Goal: Information Seeking & Learning: Learn about a topic

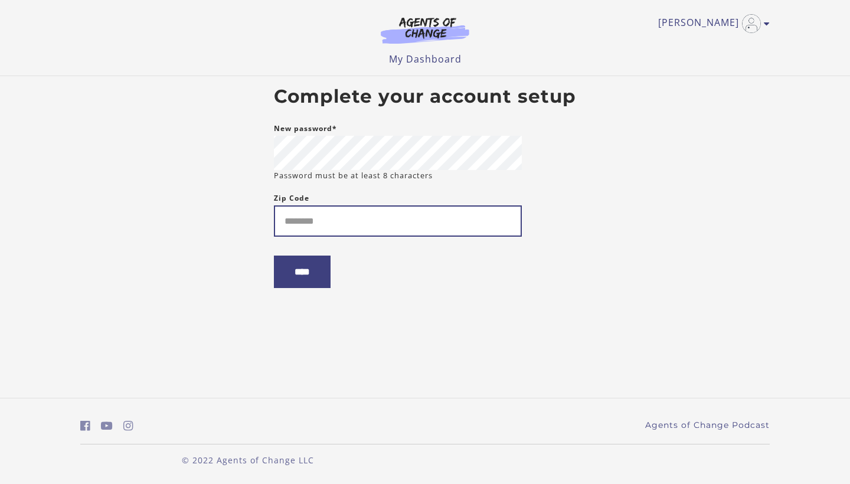
click at [350, 213] on input "Zip Code" at bounding box center [398, 220] width 248 height 31
type input "*****"
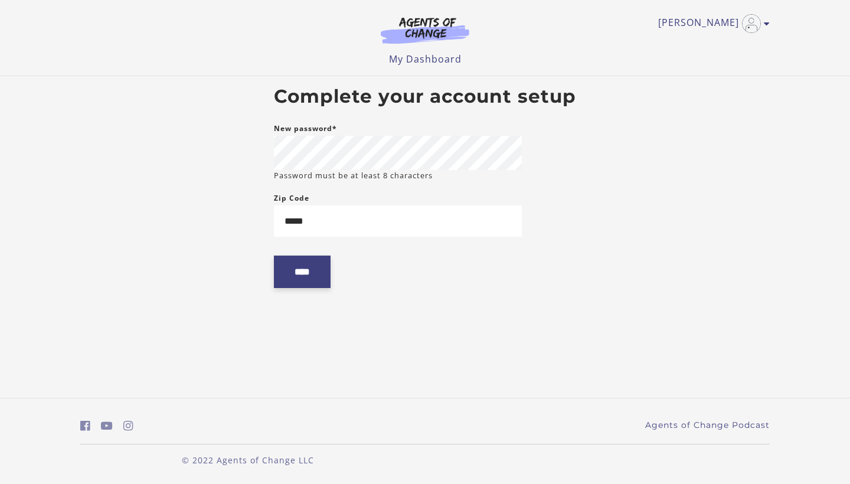
click at [299, 280] on input "****" at bounding box center [302, 272] width 57 height 32
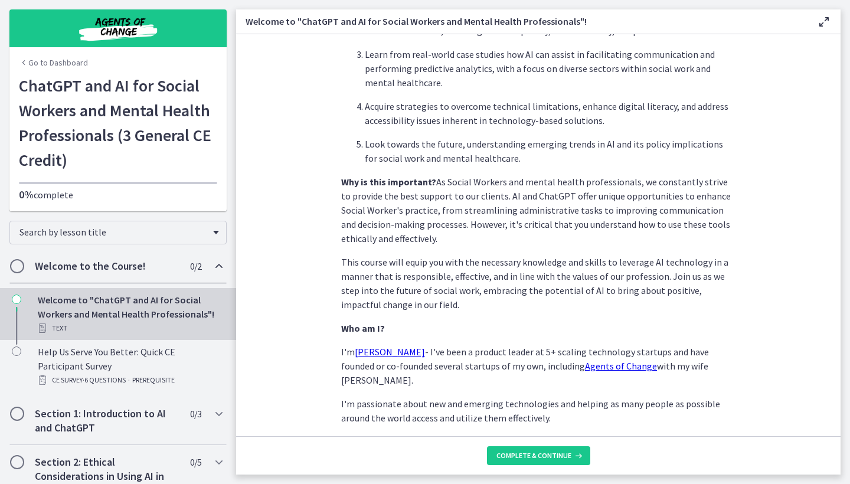
scroll to position [500, 0]
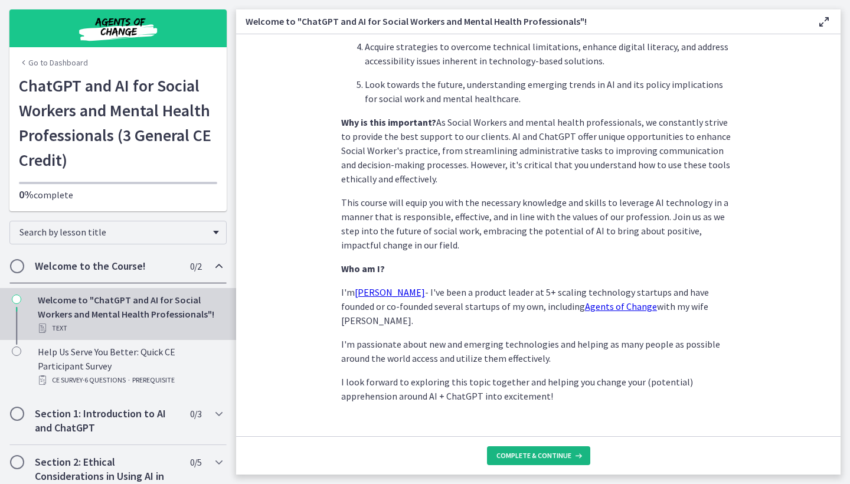
click at [535, 460] on span "Complete & continue" at bounding box center [534, 455] width 75 height 9
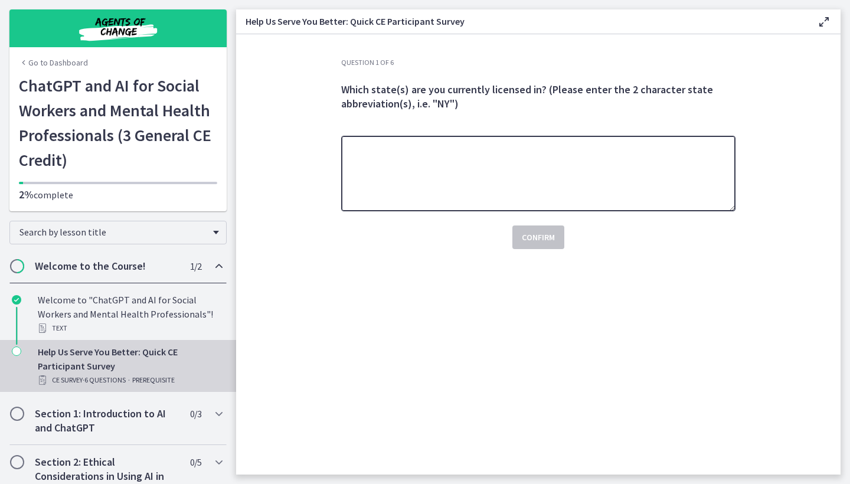
click at [563, 165] on textarea at bounding box center [538, 174] width 394 height 76
type textarea "**"
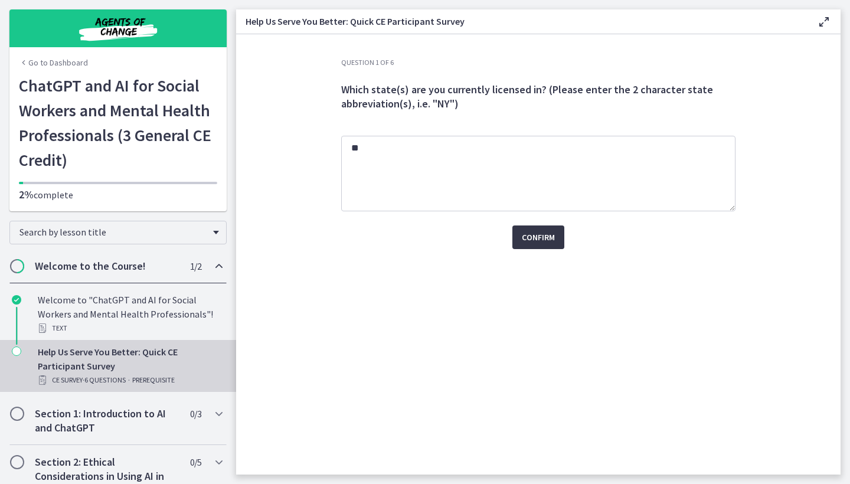
click at [562, 241] on button "Confirm" at bounding box center [539, 238] width 52 height 24
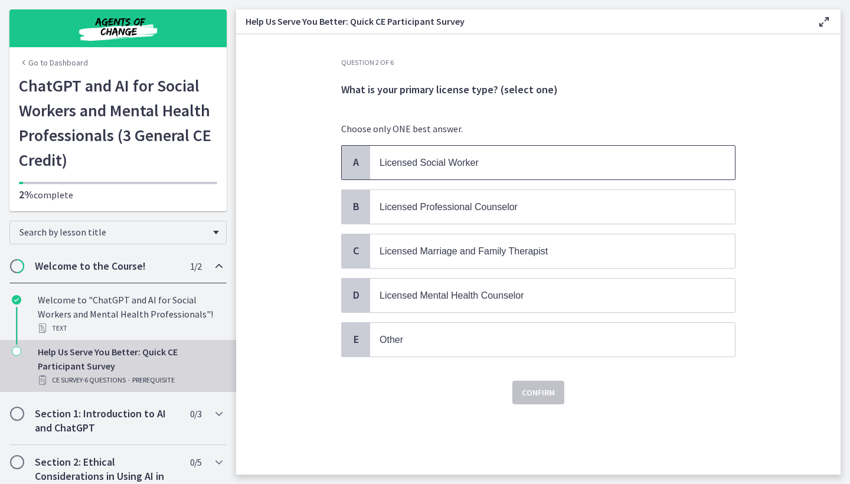
click at [502, 167] on p "Licensed Social Worker" at bounding box center [541, 162] width 322 height 15
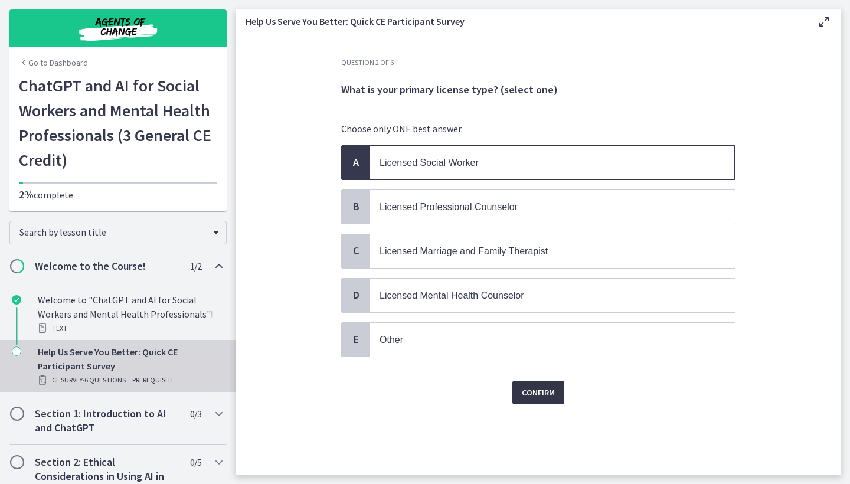
click at [531, 388] on span "Confirm" at bounding box center [538, 393] width 33 height 14
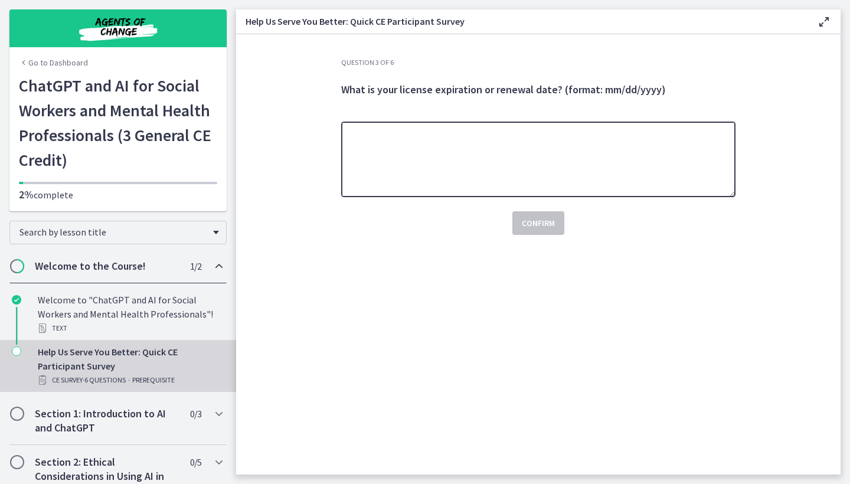
click at [497, 148] on textarea at bounding box center [538, 160] width 394 height 76
type textarea "**********"
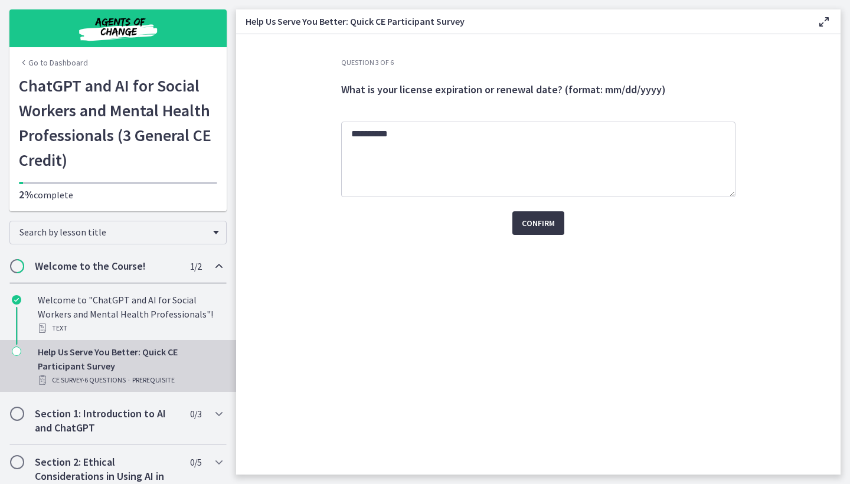
click at [538, 229] on span "Confirm" at bounding box center [538, 223] width 33 height 14
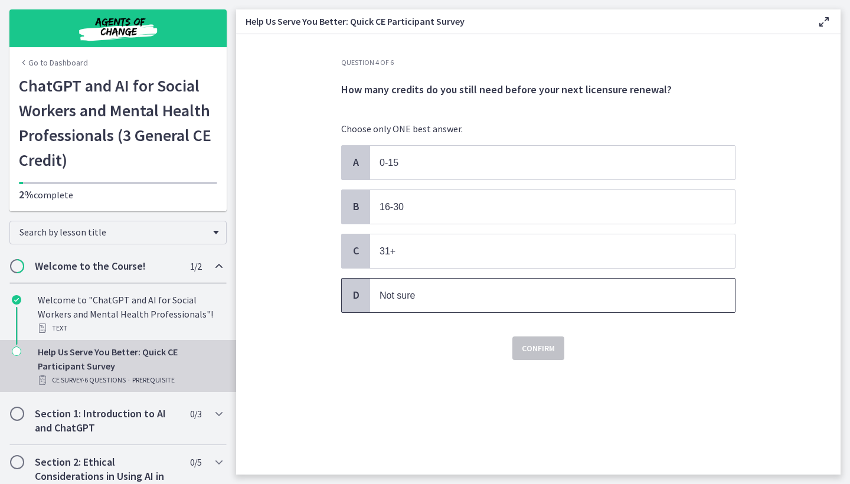
click at [358, 295] on span "D" at bounding box center [356, 295] width 14 height 14
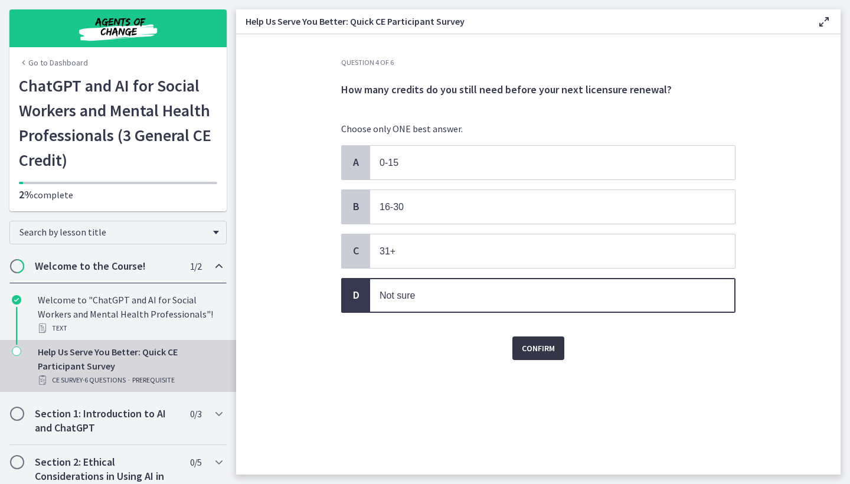
click at [544, 343] on span "Confirm" at bounding box center [538, 348] width 33 height 14
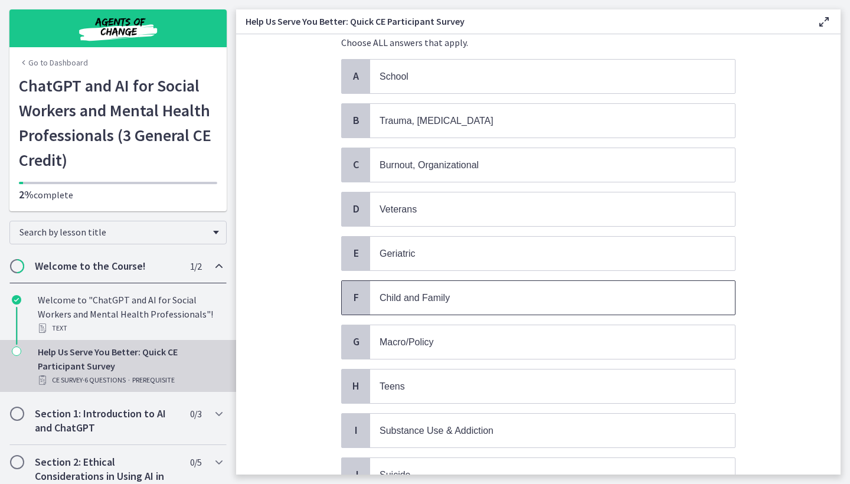
scroll to position [89, 0]
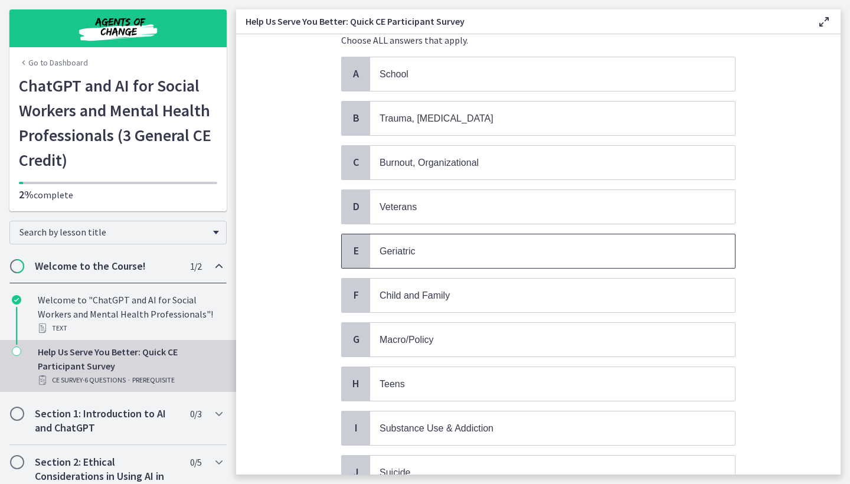
click at [454, 259] on span "Geriatric" at bounding box center [552, 251] width 365 height 34
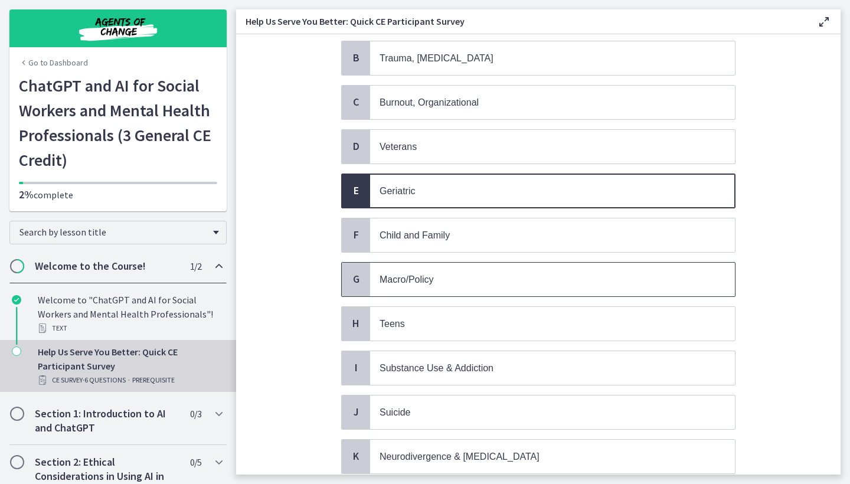
scroll to position [236, 0]
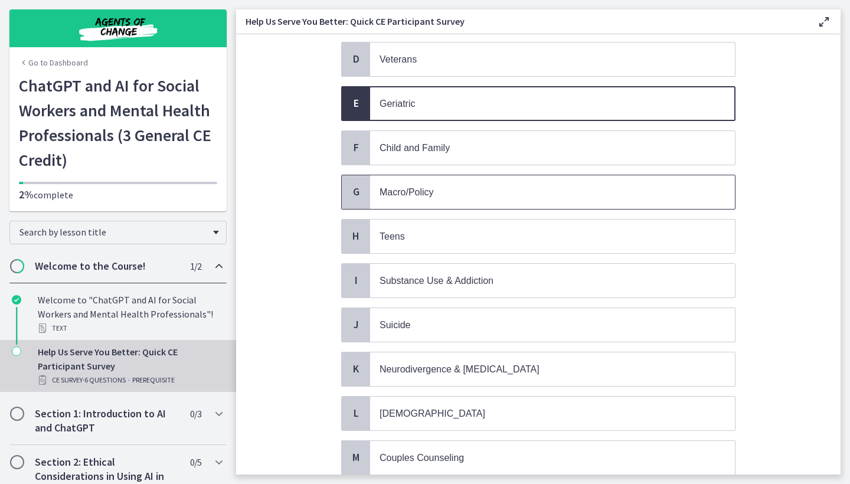
click at [502, 188] on p "Macro/Policy" at bounding box center [541, 192] width 322 height 15
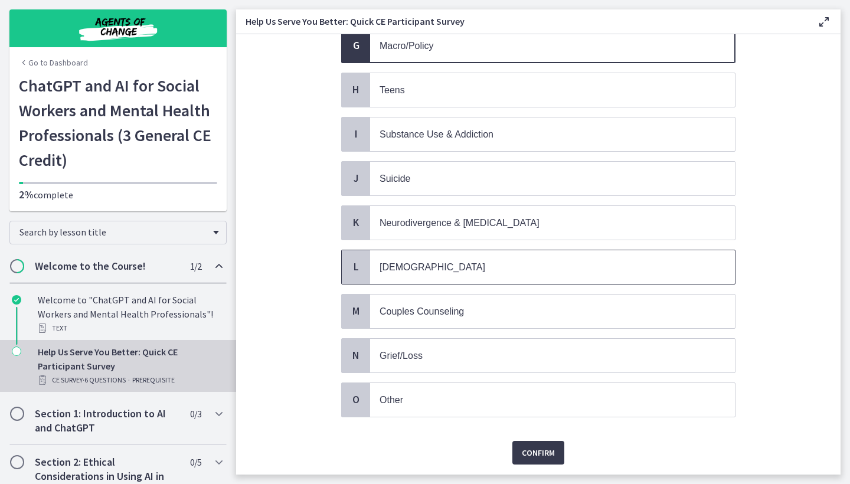
scroll to position [360, 0]
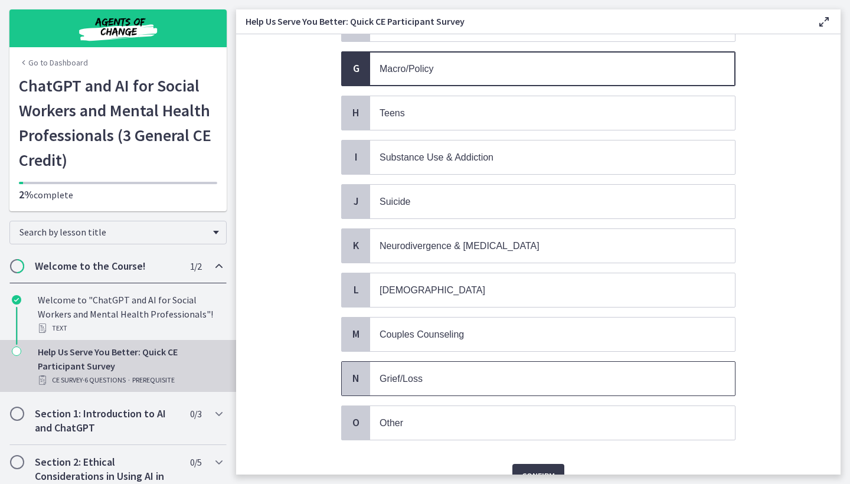
click at [488, 376] on p "Grief/Loss" at bounding box center [541, 378] width 322 height 15
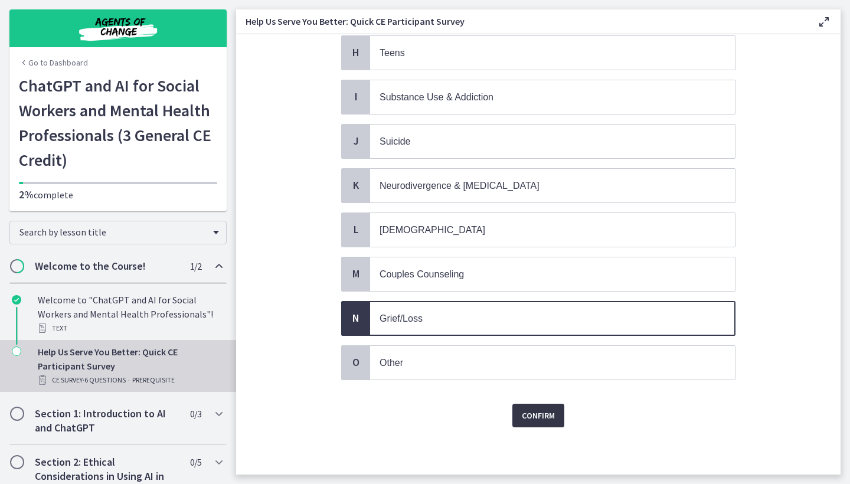
click at [527, 413] on span "Confirm" at bounding box center [538, 416] width 33 height 14
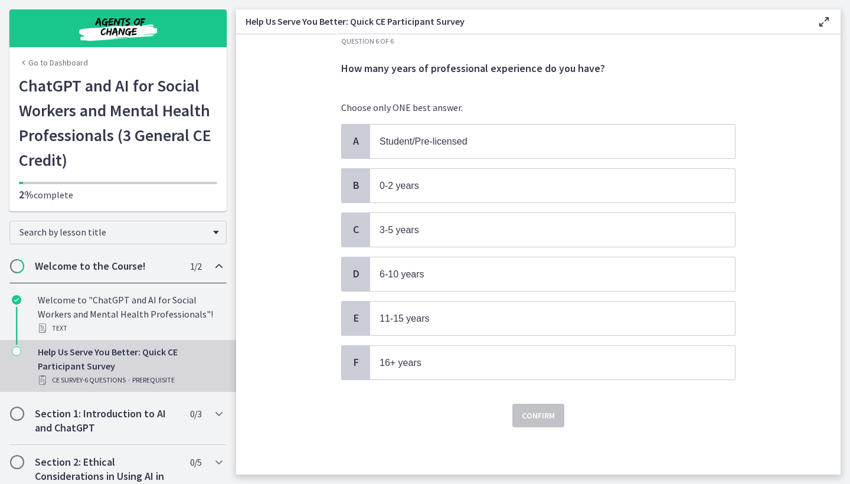
scroll to position [0, 0]
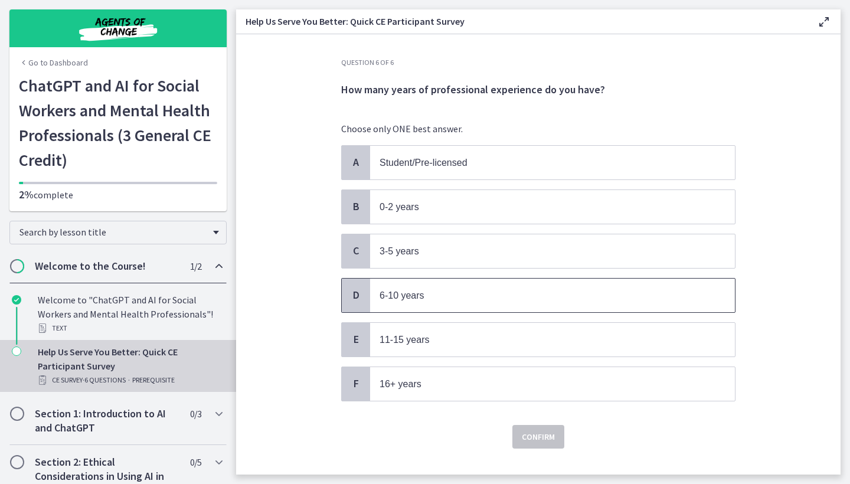
click at [361, 288] on div "D" at bounding box center [356, 296] width 28 height 34
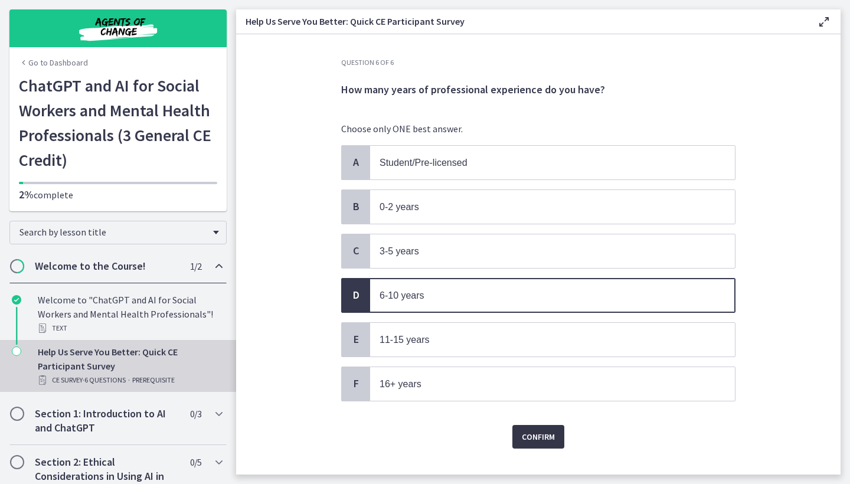
click at [548, 441] on span "Confirm" at bounding box center [538, 437] width 33 height 14
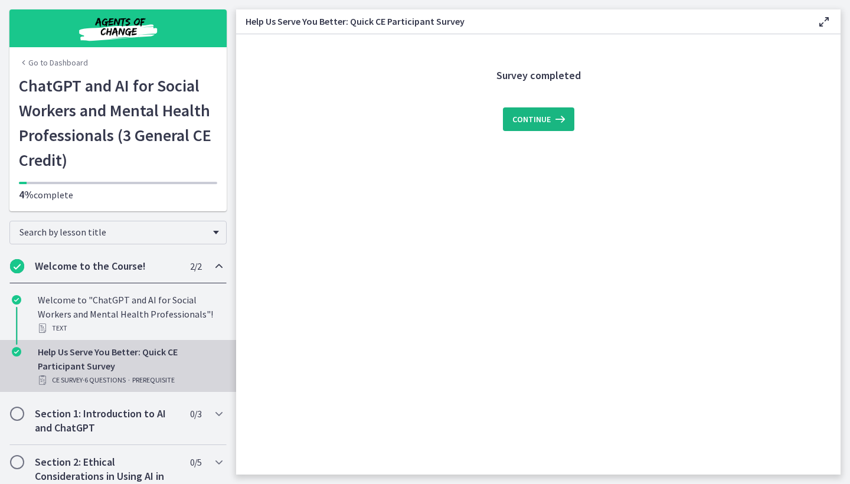
click at [549, 120] on span "Continue" at bounding box center [532, 119] width 38 height 14
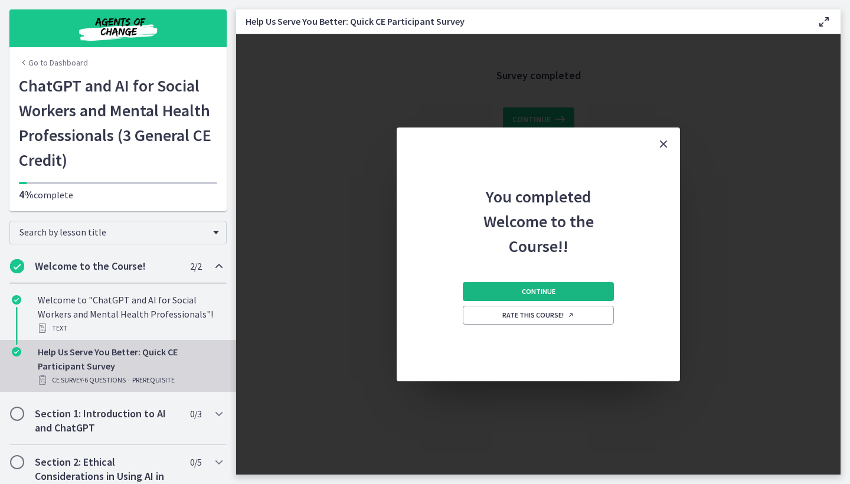
click at [549, 290] on span "Continue" at bounding box center [539, 291] width 34 height 9
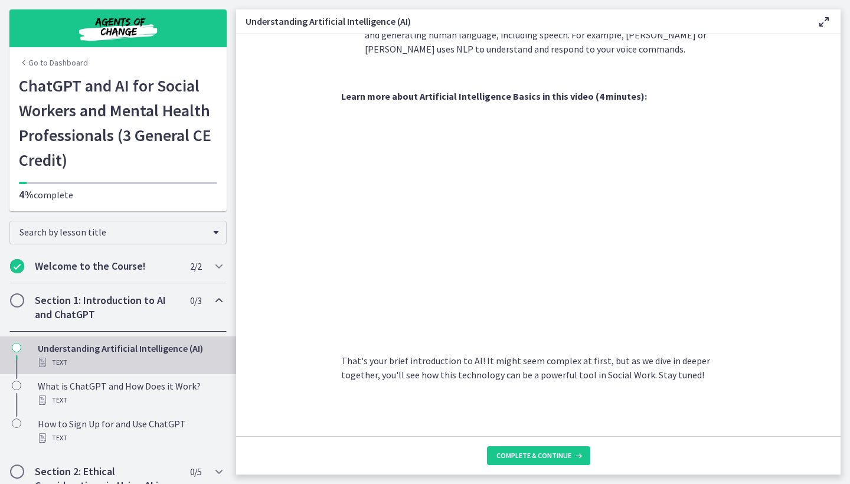
scroll to position [466, 0]
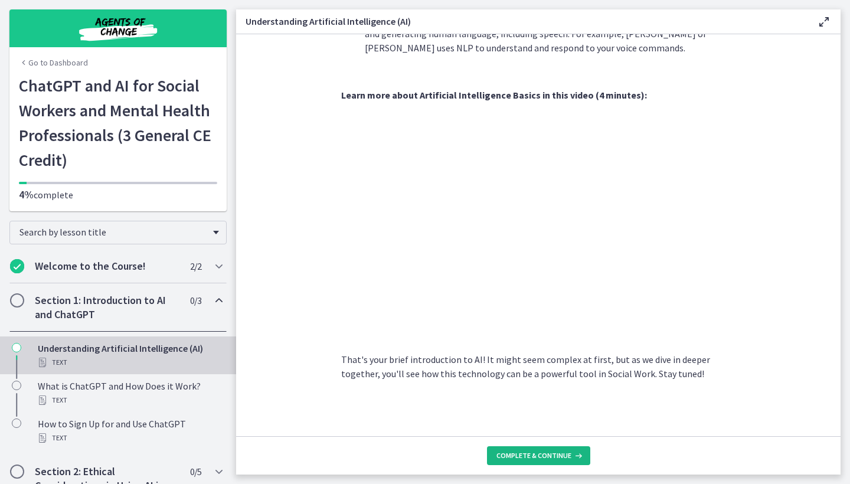
click at [569, 458] on span "Complete & continue" at bounding box center [534, 455] width 75 height 9
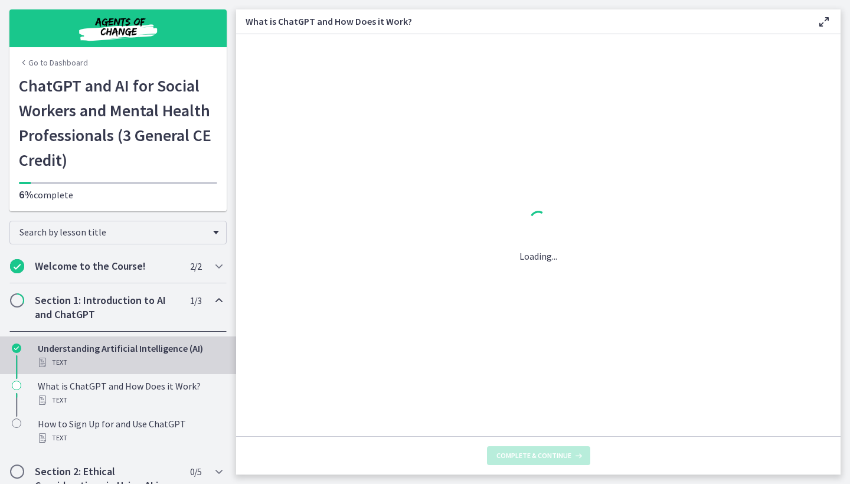
scroll to position [0, 0]
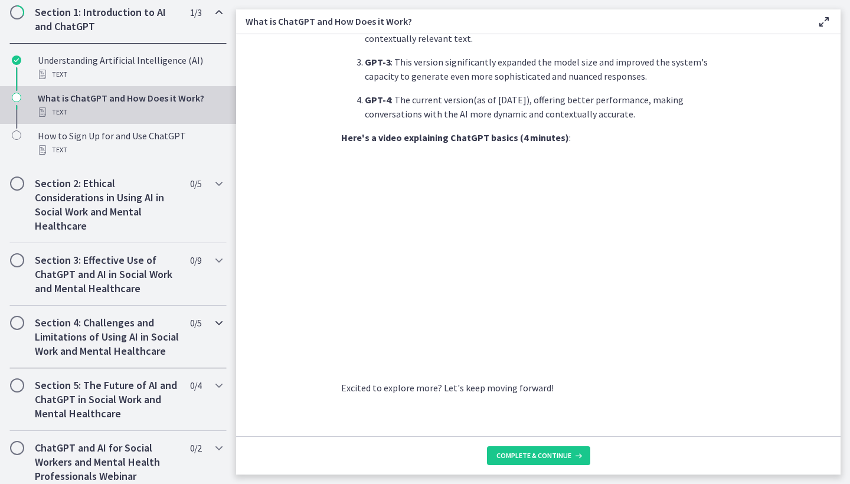
scroll to position [219, 0]
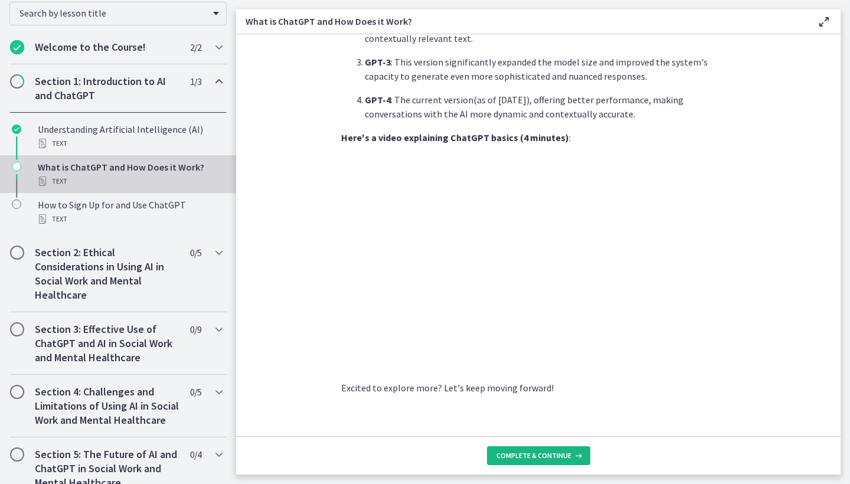
click at [527, 456] on span "Complete & continue" at bounding box center [534, 455] width 75 height 9
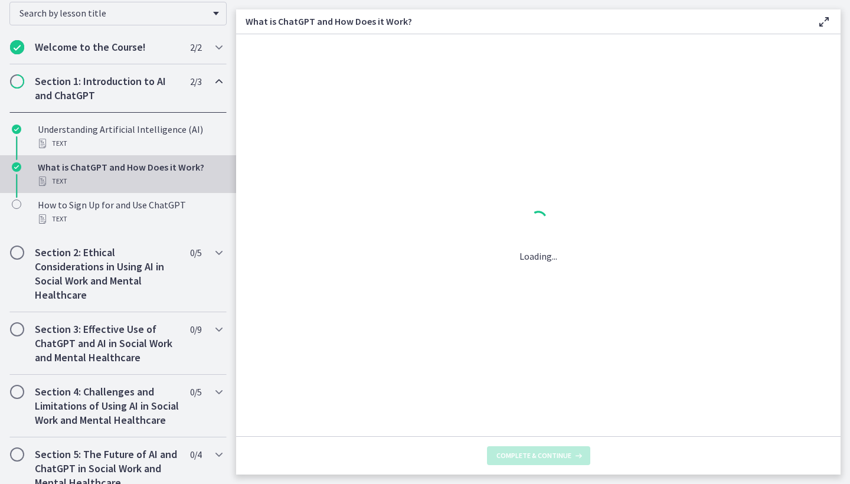
scroll to position [0, 0]
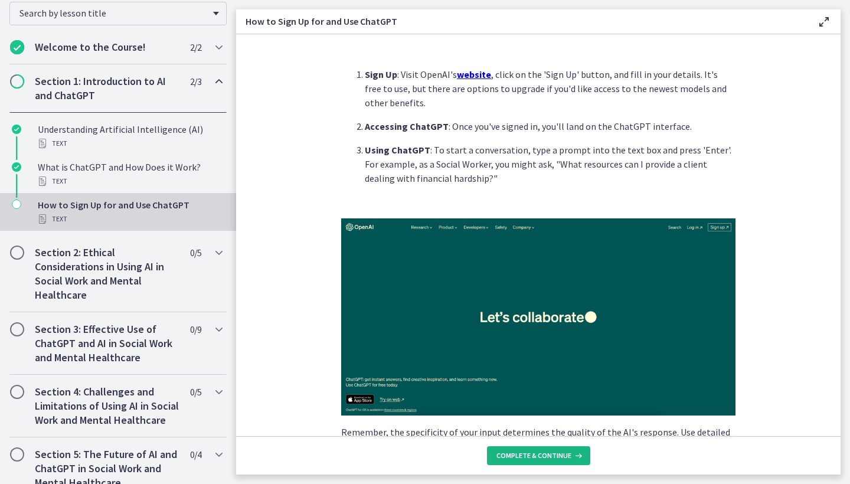
click at [535, 453] on span "Complete & continue" at bounding box center [534, 455] width 75 height 9
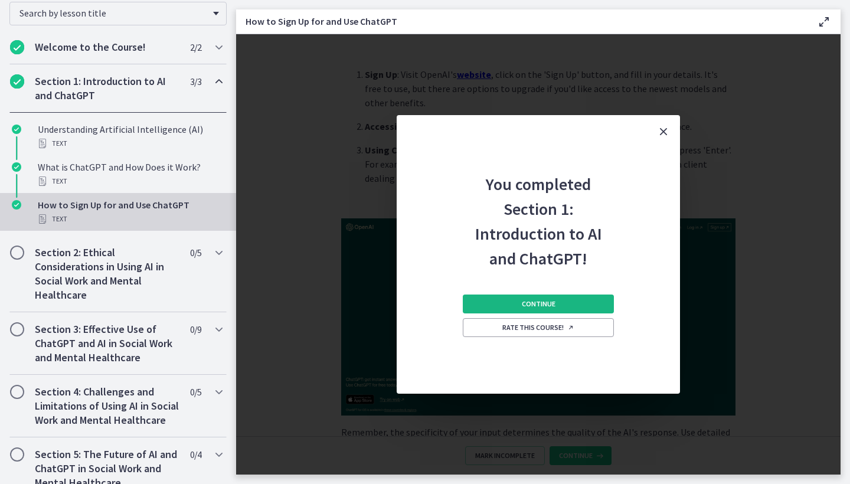
click at [579, 305] on button "Continue" at bounding box center [538, 304] width 151 height 19
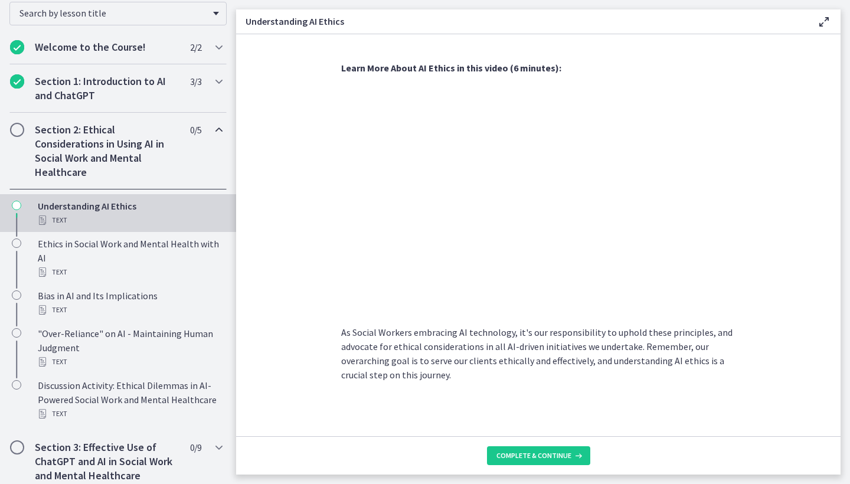
scroll to position [541, 0]
click at [582, 456] on button "Complete & continue" at bounding box center [538, 455] width 103 height 19
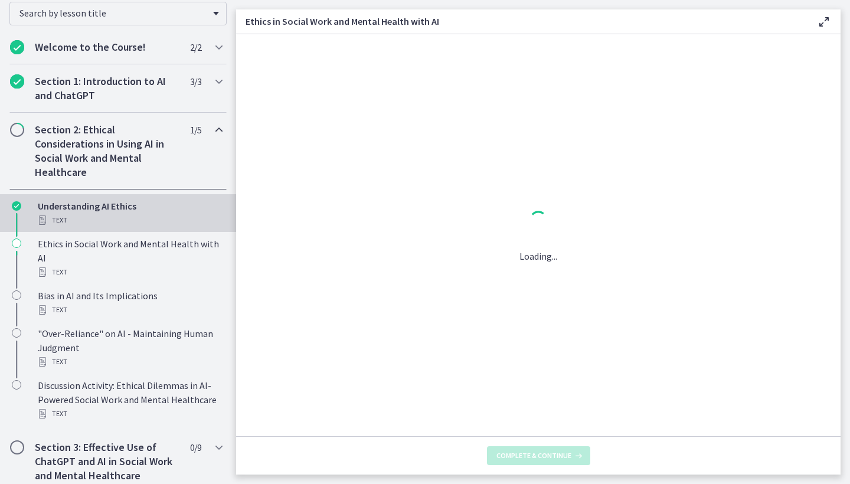
scroll to position [0, 0]
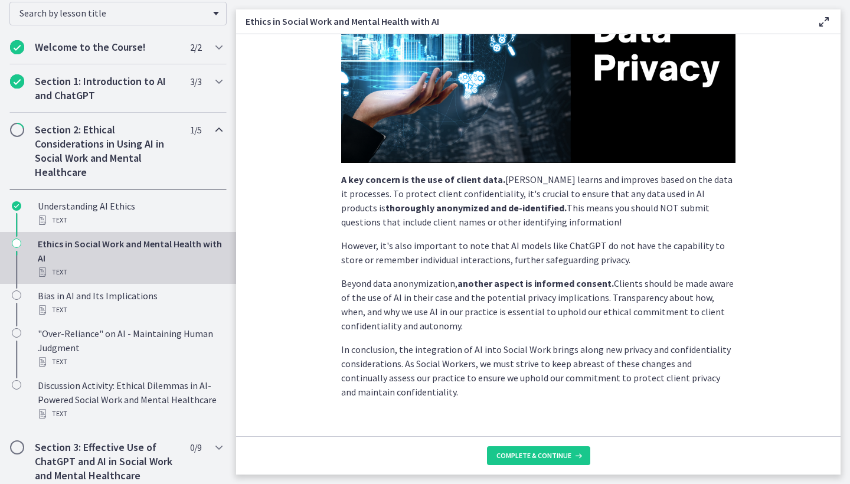
scroll to position [250, 0]
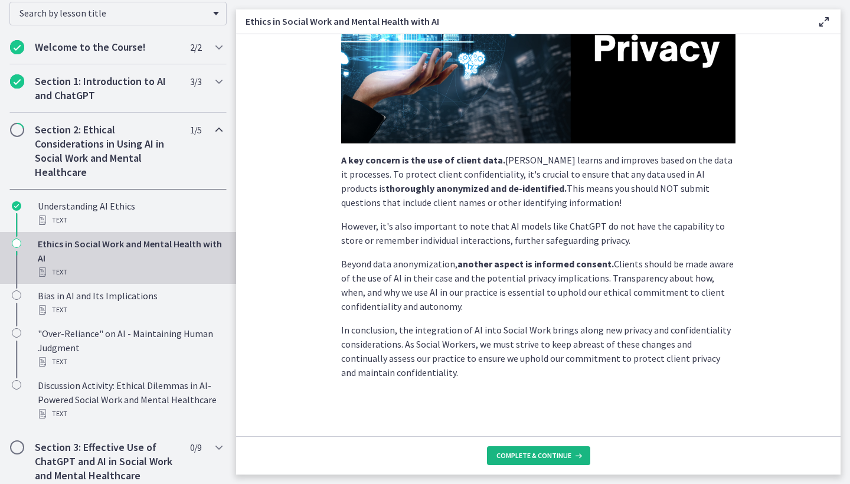
click at [560, 454] on span "Complete & continue" at bounding box center [534, 455] width 75 height 9
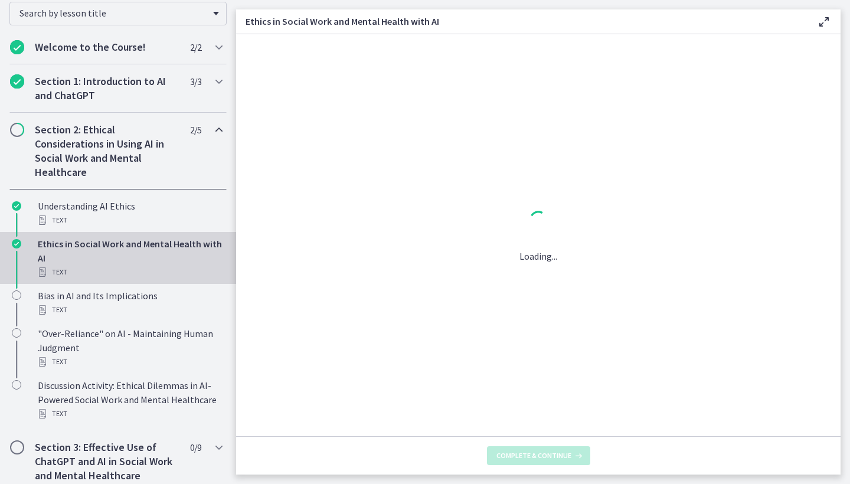
scroll to position [0, 0]
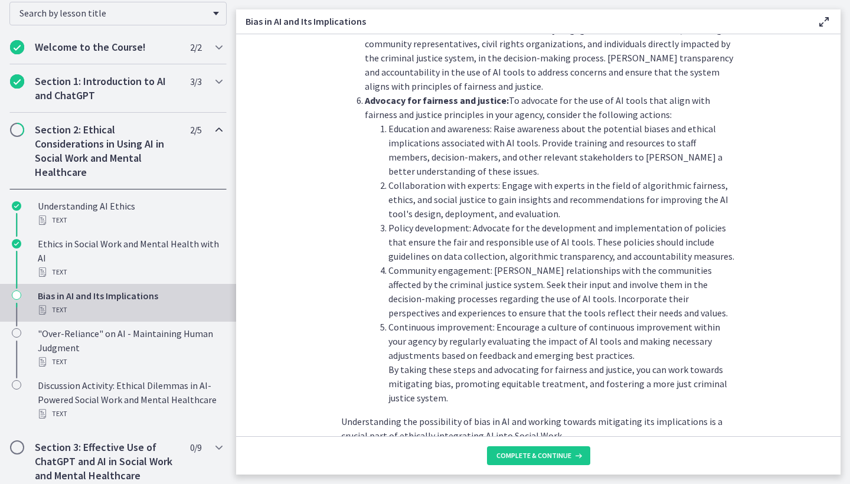
scroll to position [1274, 0]
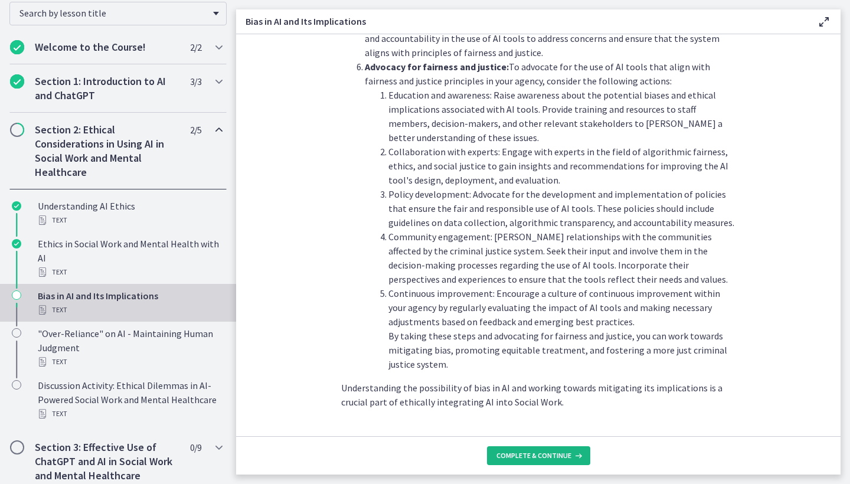
click at [560, 452] on span "Complete & continue" at bounding box center [534, 455] width 75 height 9
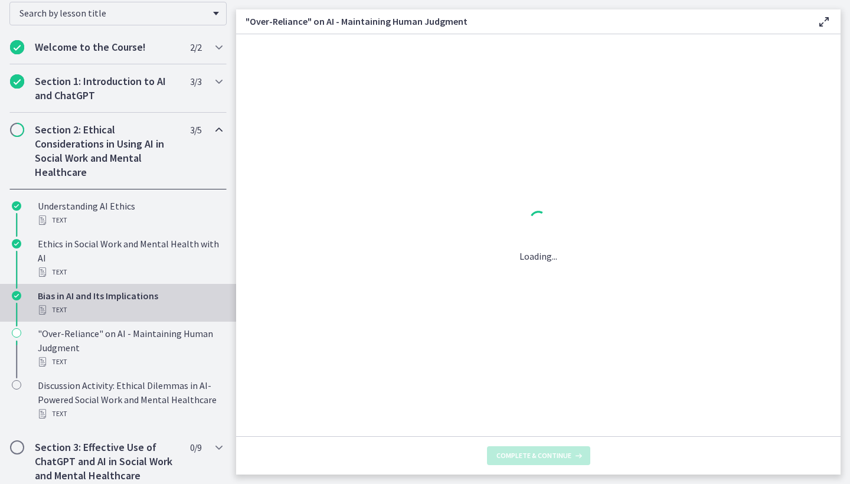
scroll to position [0, 0]
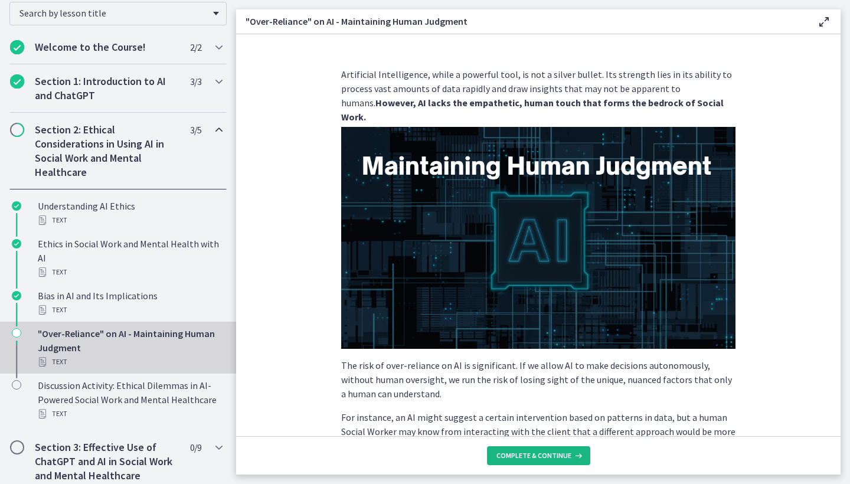
click at [545, 451] on span "Complete & continue" at bounding box center [534, 455] width 75 height 9
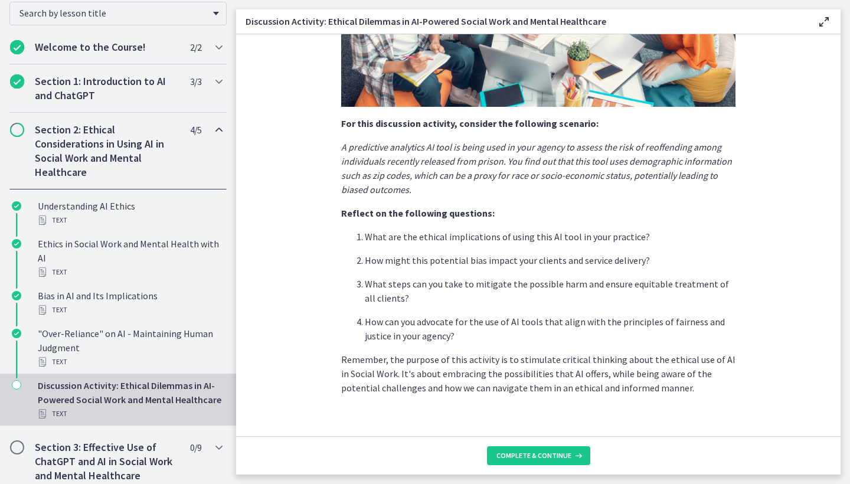
scroll to position [250, 0]
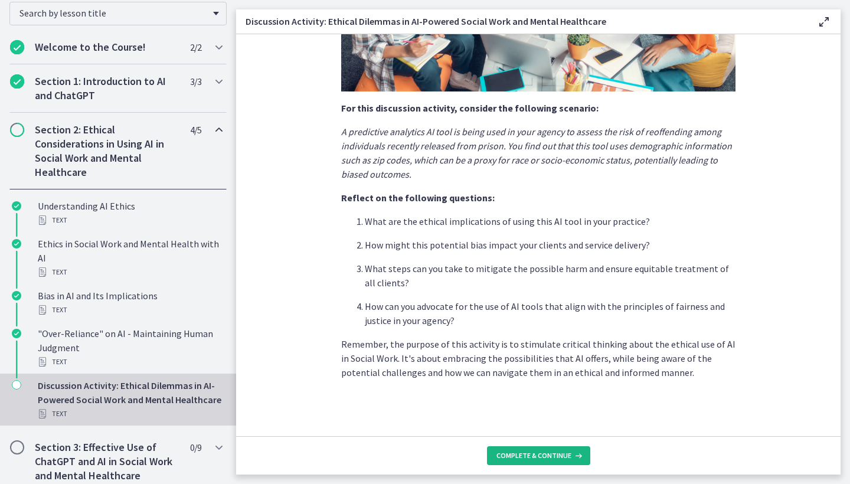
click at [583, 452] on button "Complete & continue" at bounding box center [538, 455] width 103 height 19
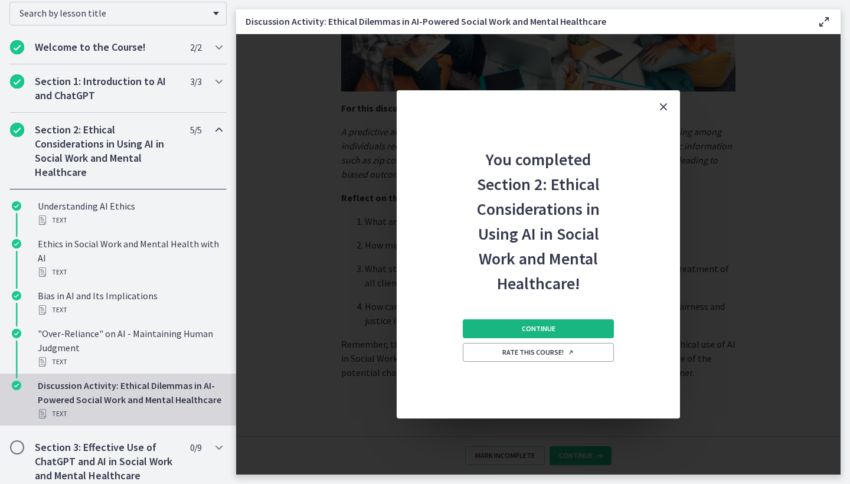
click at [592, 324] on button "Continue" at bounding box center [538, 328] width 151 height 19
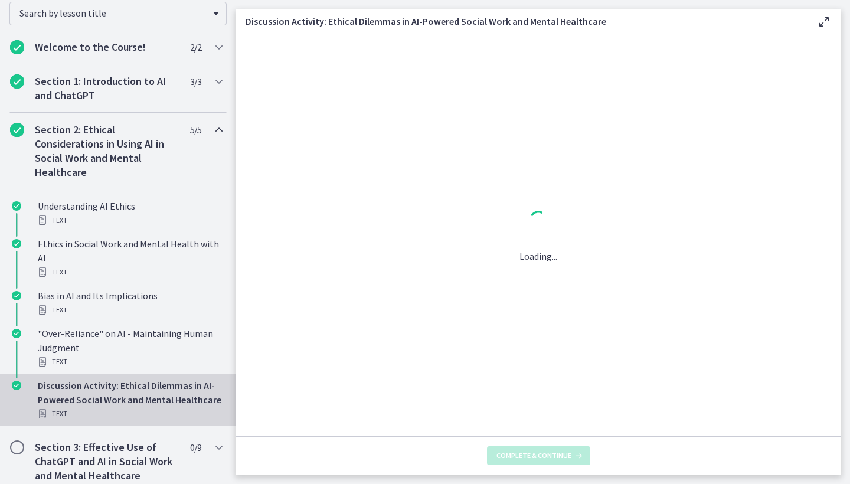
scroll to position [0, 0]
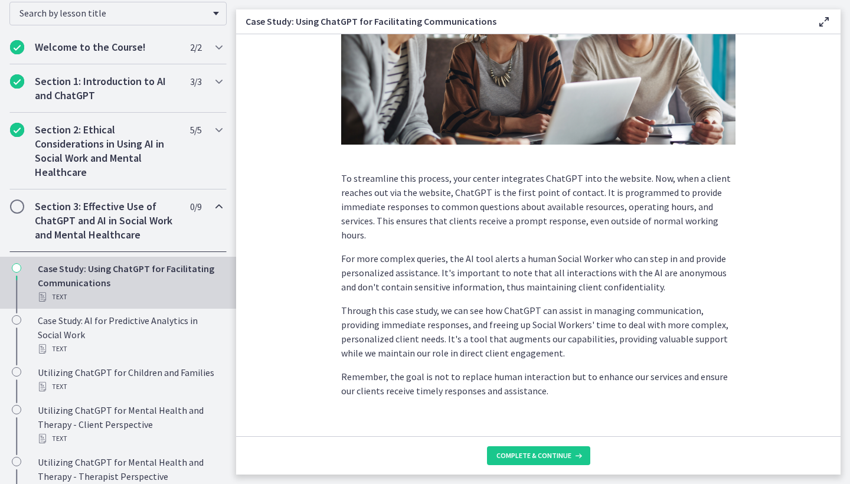
scroll to position [253, 0]
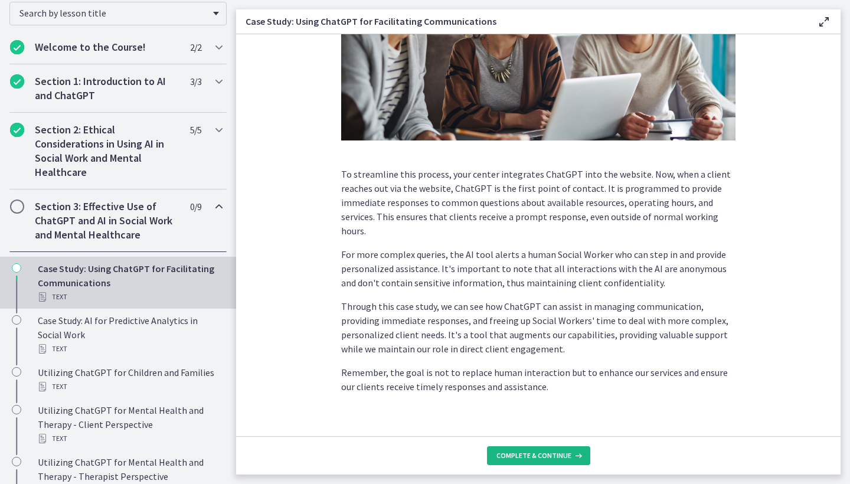
click at [535, 451] on span "Complete & continue" at bounding box center [534, 455] width 75 height 9
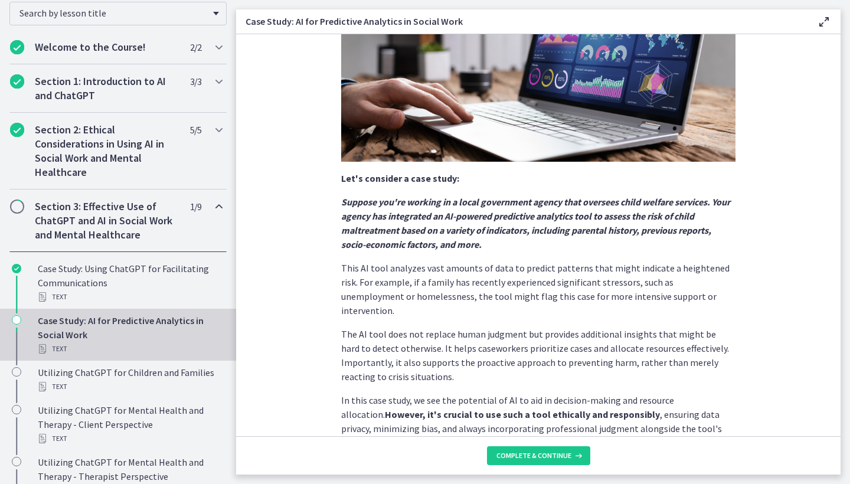
scroll to position [221, 0]
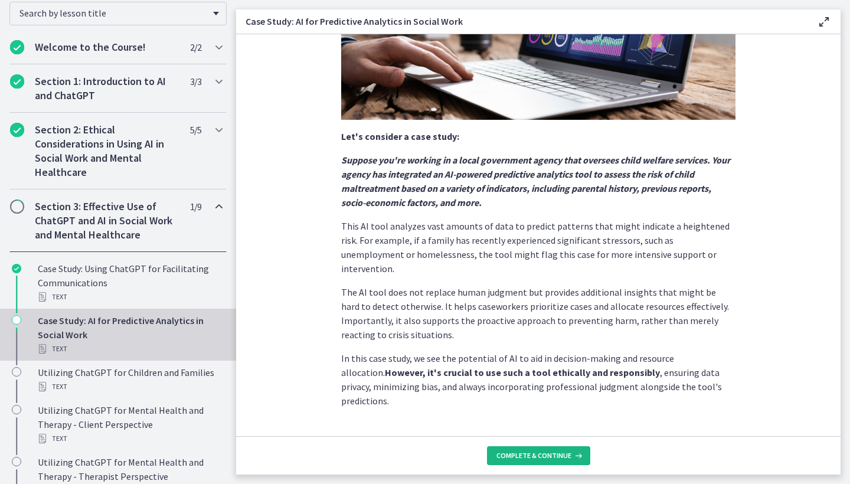
click at [523, 462] on button "Complete & continue" at bounding box center [538, 455] width 103 height 19
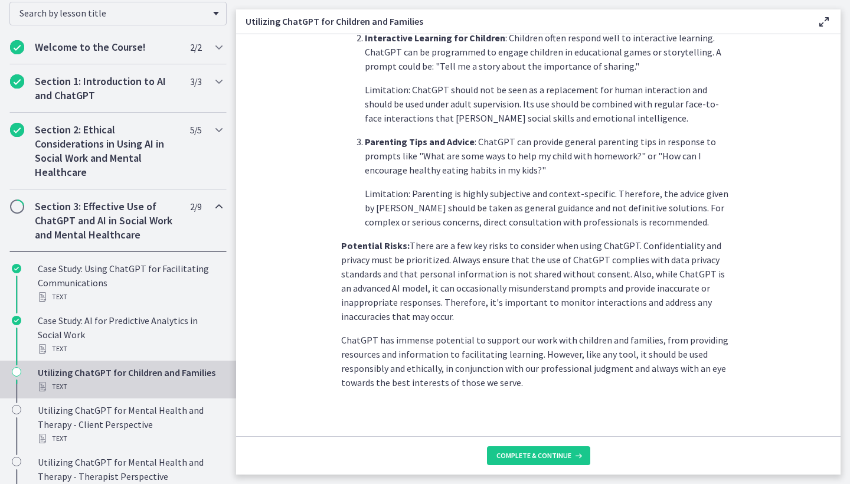
scroll to position [472, 0]
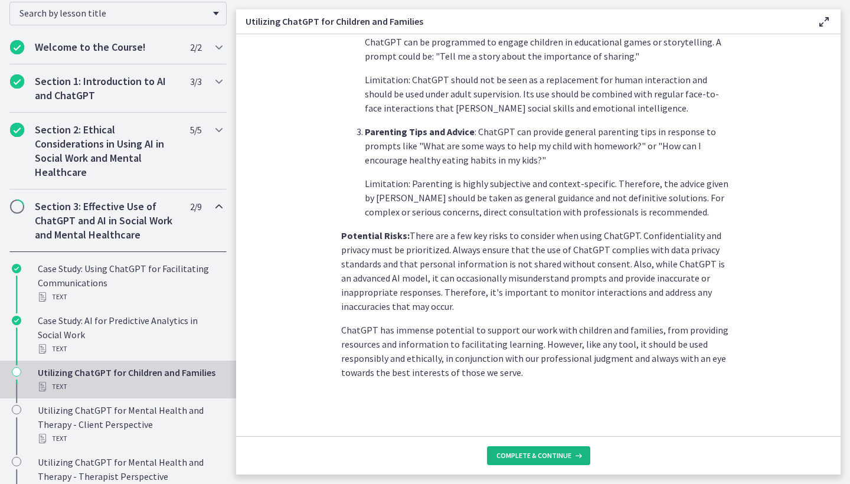
click at [517, 451] on span "Complete & continue" at bounding box center [534, 455] width 75 height 9
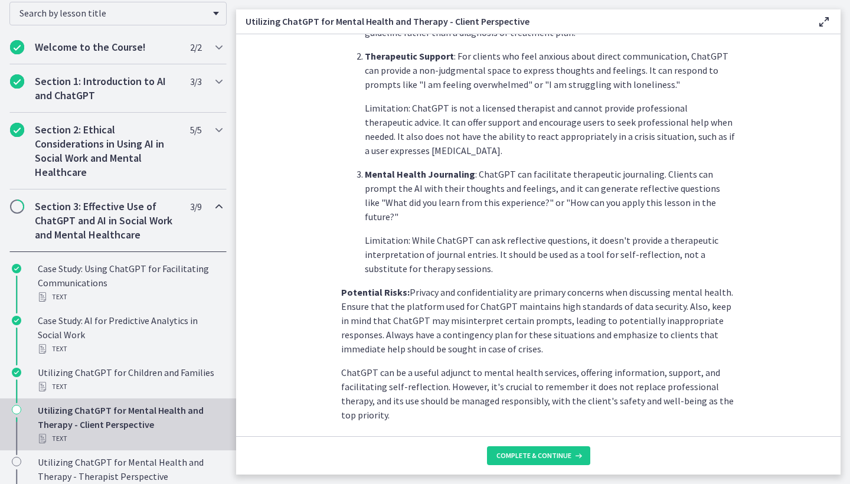
scroll to position [448, 0]
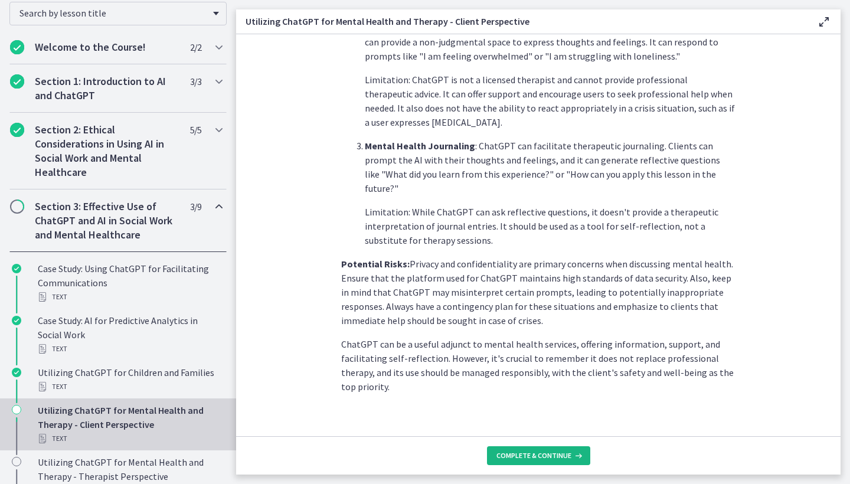
click at [538, 455] on span "Complete & continue" at bounding box center [534, 455] width 75 height 9
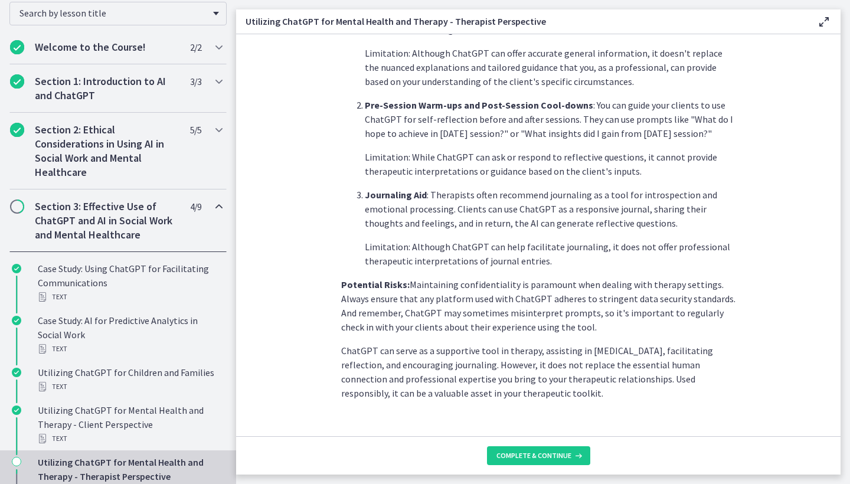
scroll to position [420, 0]
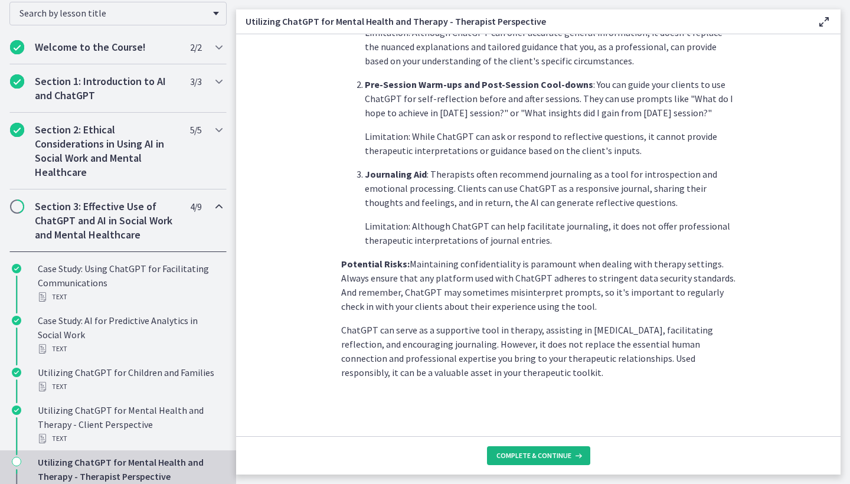
click at [537, 452] on span "Complete & continue" at bounding box center [534, 455] width 75 height 9
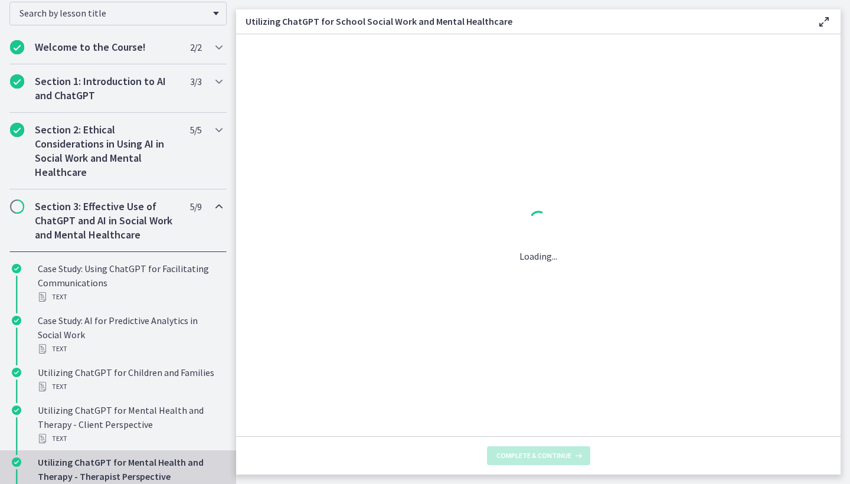
scroll to position [0, 0]
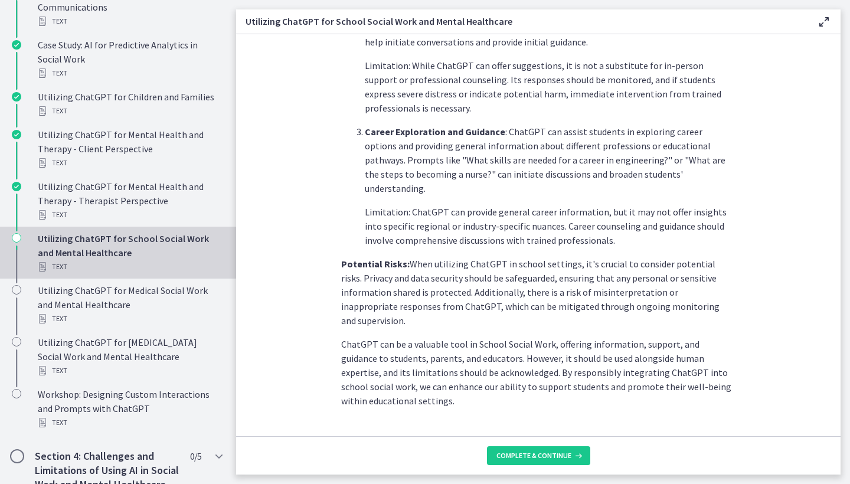
scroll to position [579, 0]
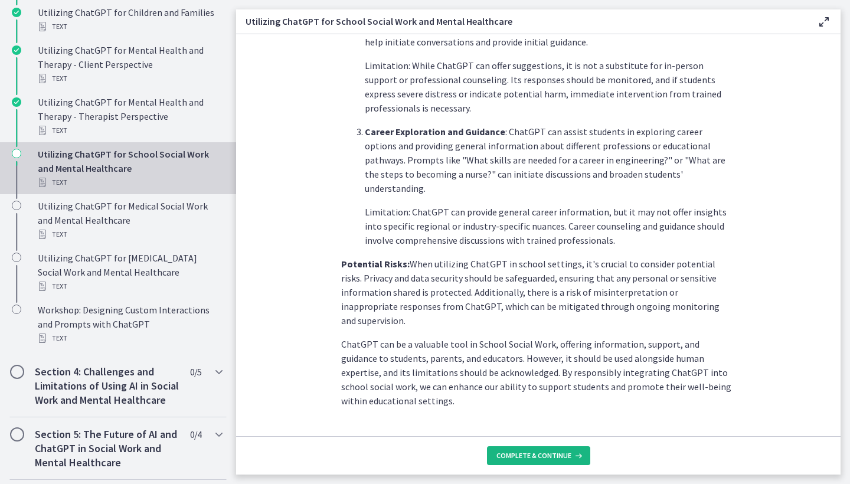
click at [541, 461] on button "Complete & continue" at bounding box center [538, 455] width 103 height 19
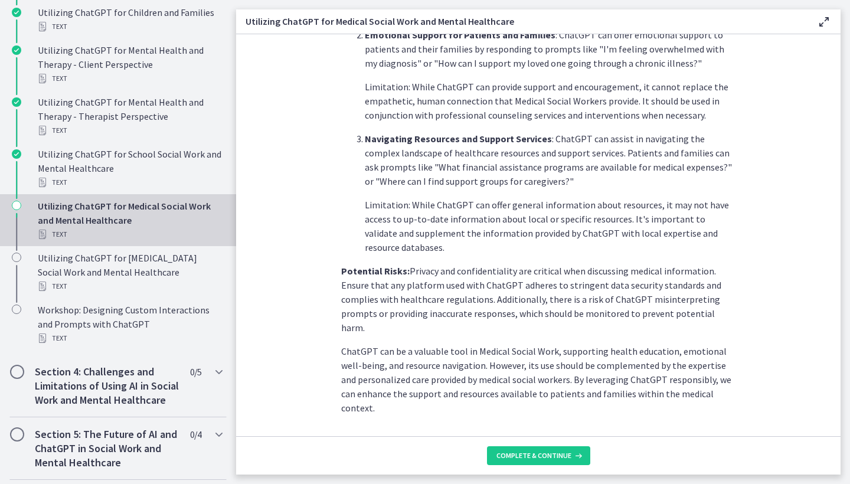
scroll to position [434, 0]
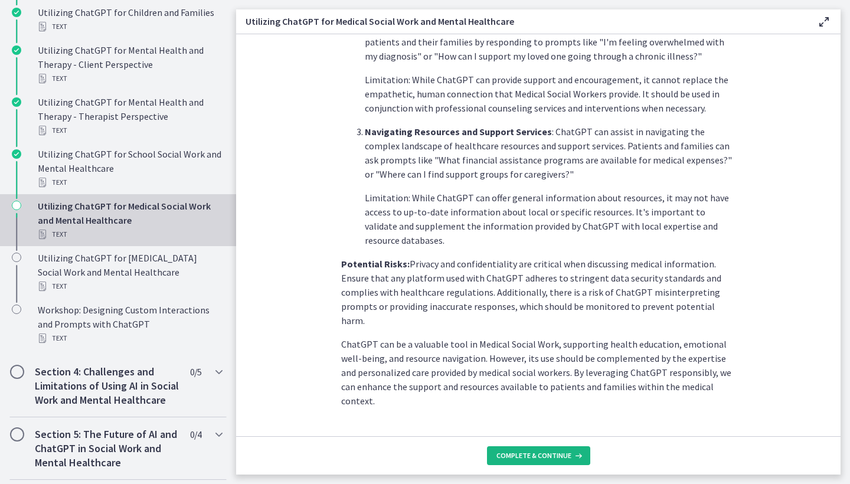
click at [539, 454] on span "Complete & continue" at bounding box center [534, 455] width 75 height 9
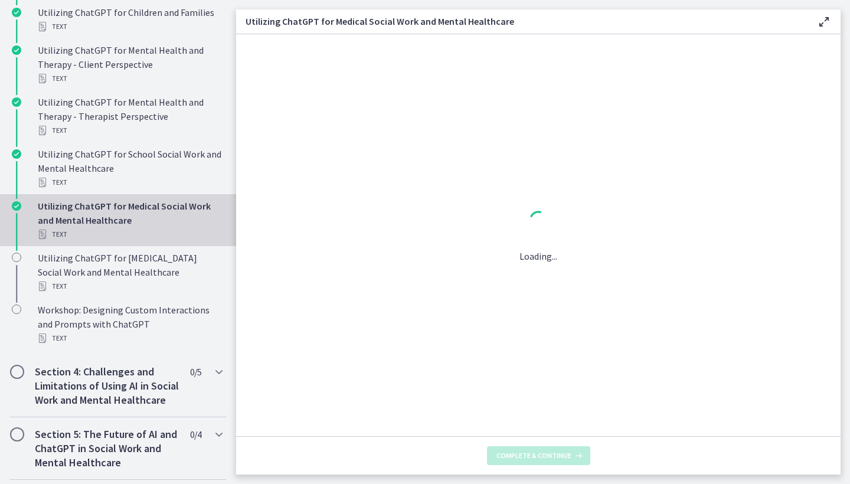
scroll to position [0, 0]
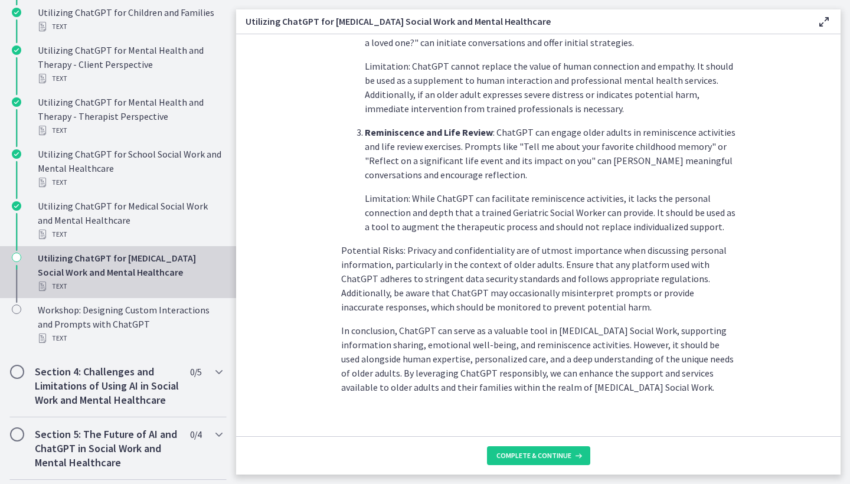
scroll to position [491, 0]
click at [540, 450] on button "Complete & continue" at bounding box center [538, 455] width 103 height 19
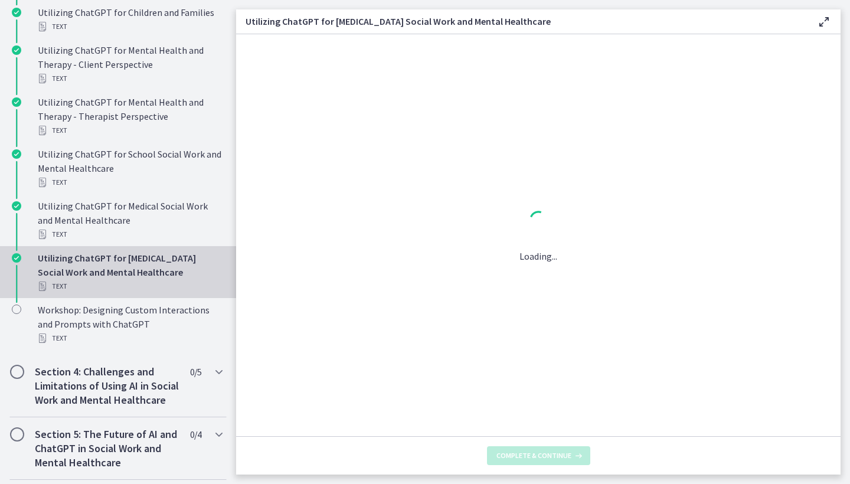
scroll to position [0, 0]
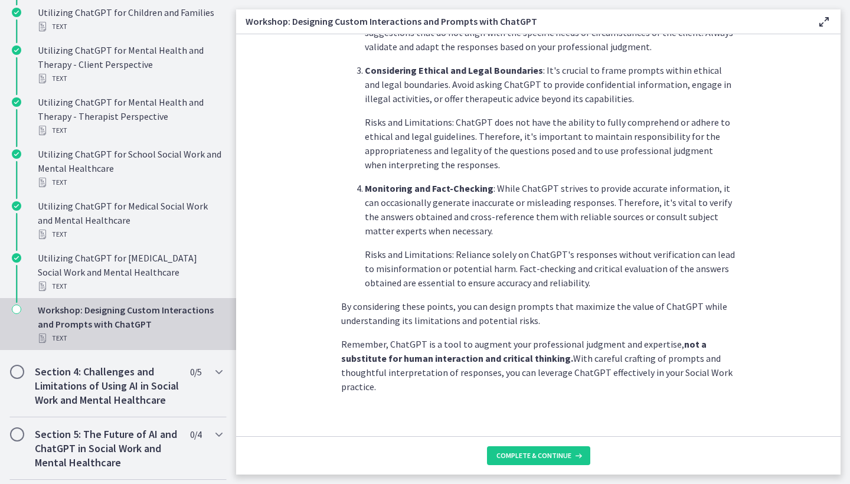
scroll to position [358, 0]
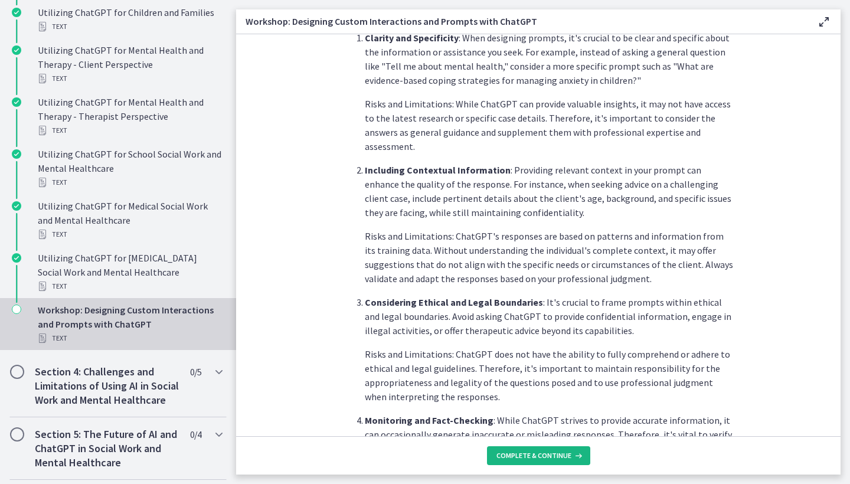
click at [547, 459] on span "Complete & continue" at bounding box center [534, 455] width 75 height 9
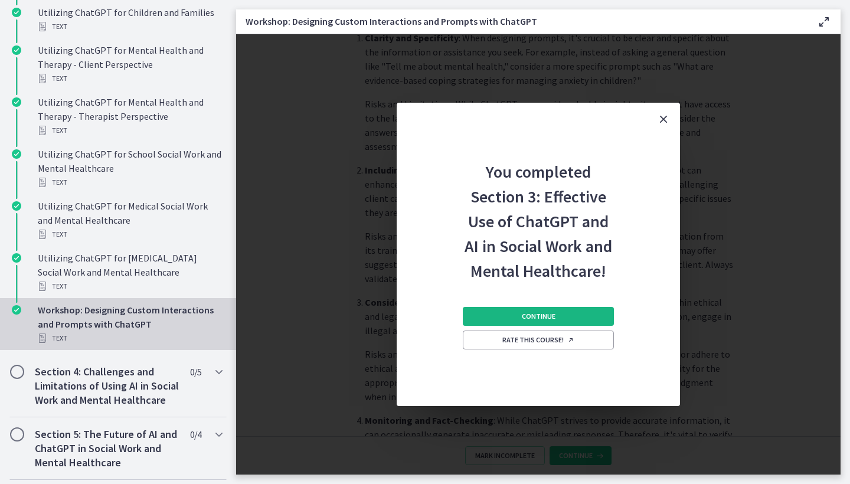
click at [586, 319] on button "Continue" at bounding box center [538, 316] width 151 height 19
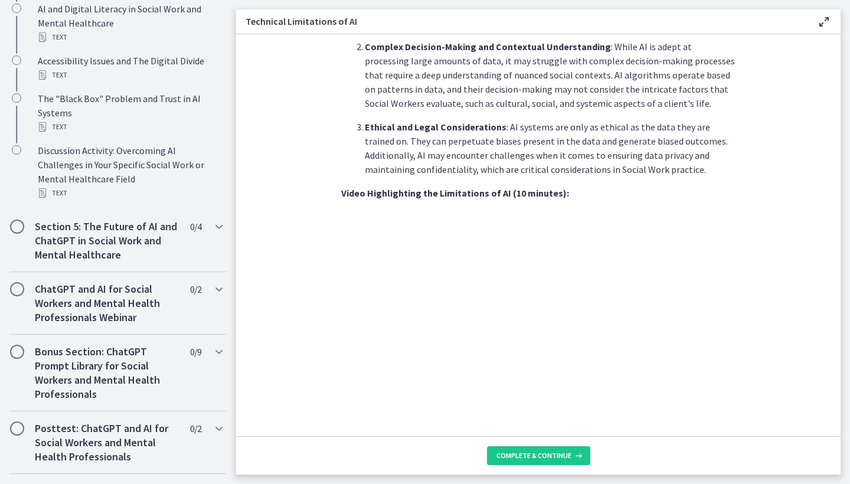
scroll to position [792, 0]
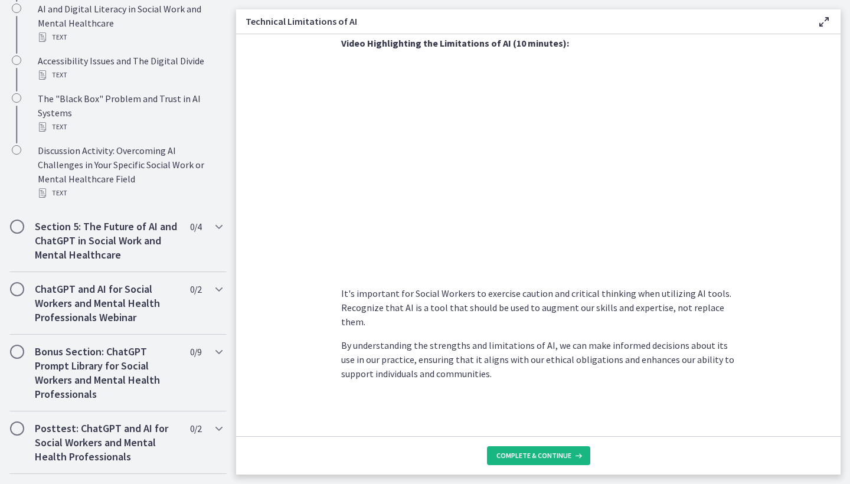
click at [559, 457] on span "Complete & continue" at bounding box center [534, 455] width 75 height 9
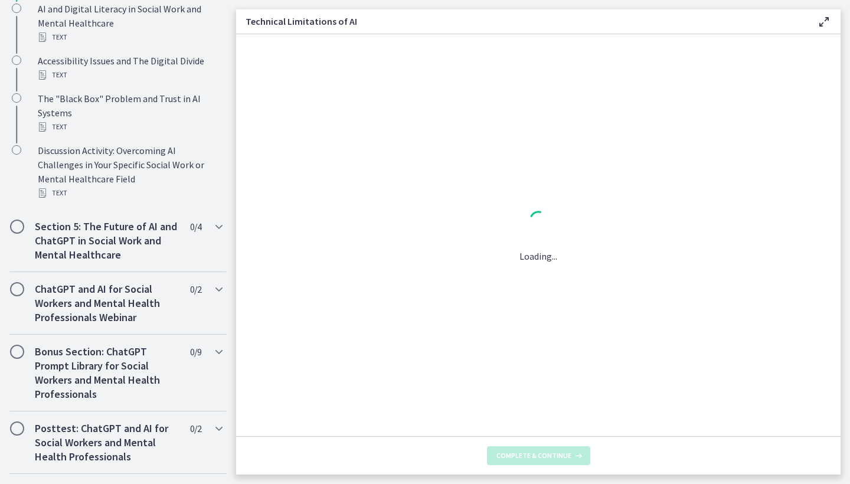
scroll to position [0, 0]
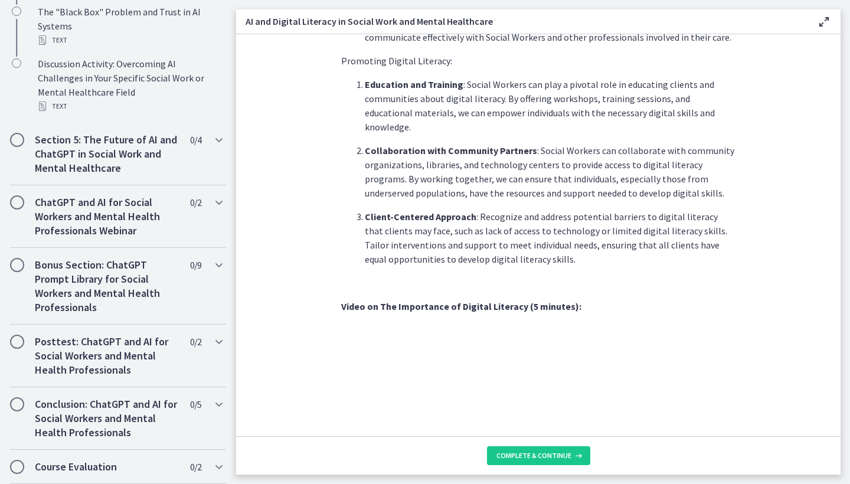
scroll to position [772, 0]
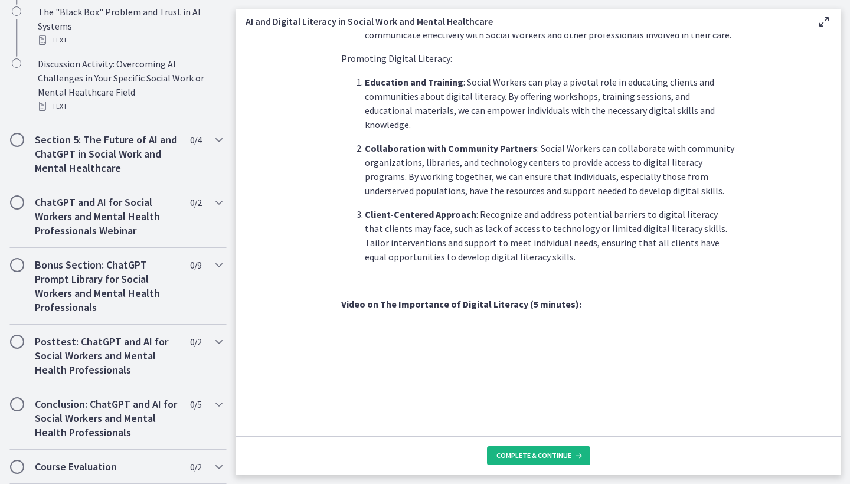
click at [529, 459] on span "Complete & continue" at bounding box center [534, 455] width 75 height 9
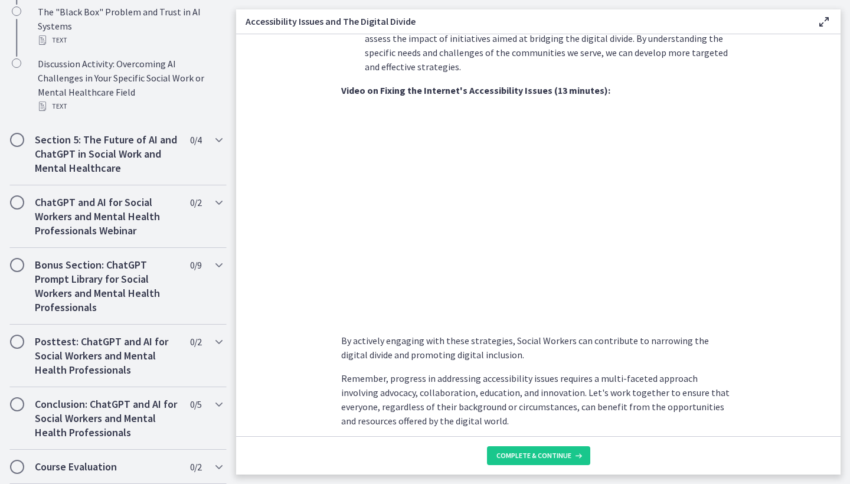
scroll to position [957, 0]
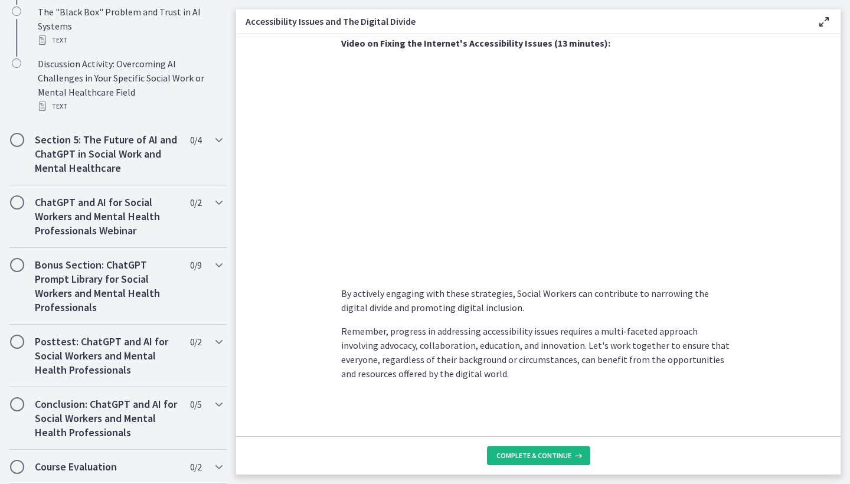
click at [540, 459] on span "Complete & continue" at bounding box center [534, 455] width 75 height 9
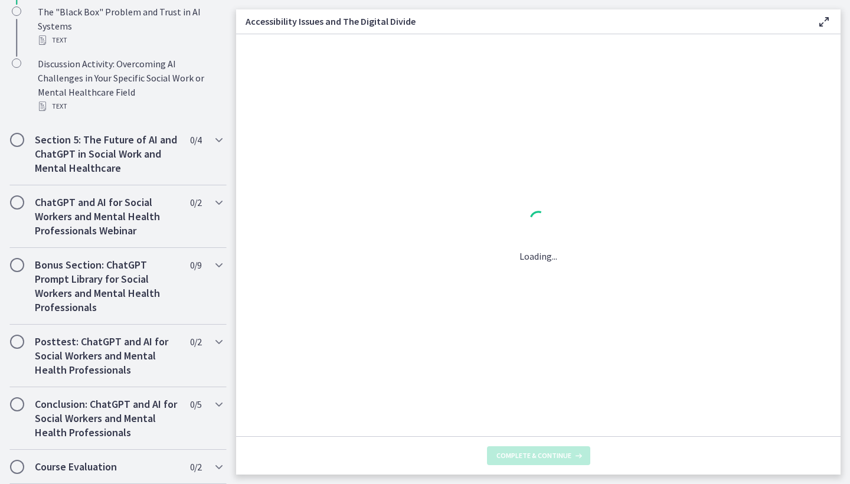
scroll to position [0, 0]
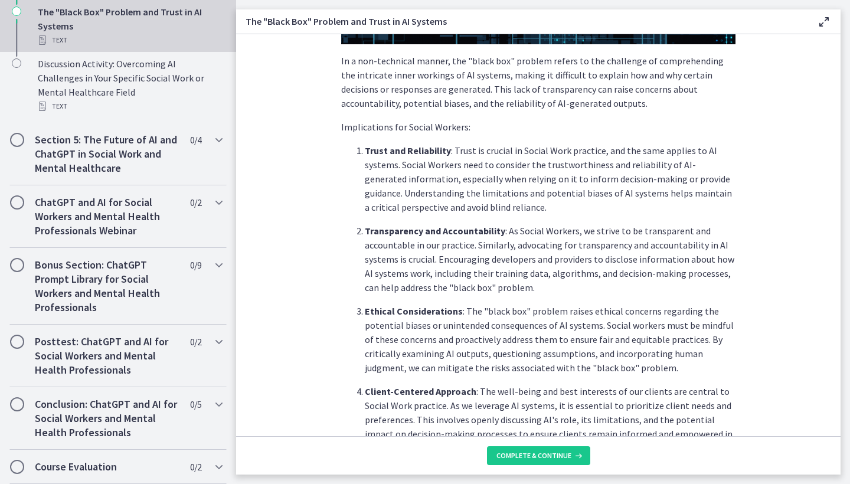
scroll to position [399, 0]
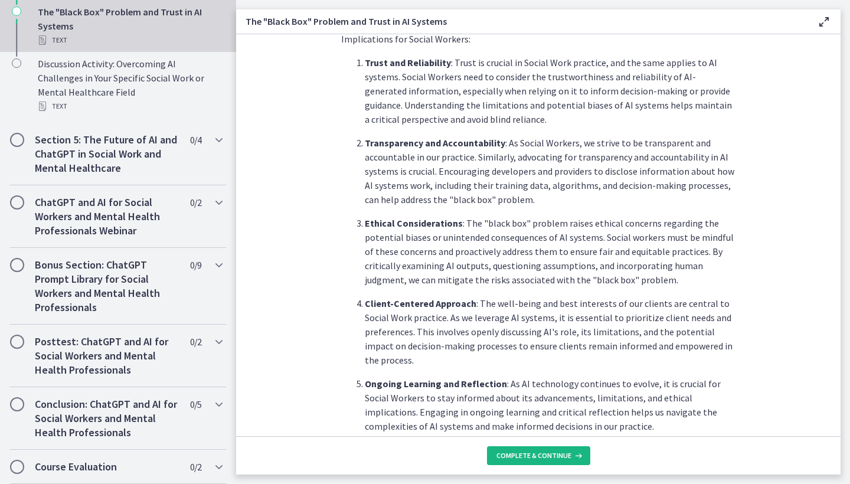
click at [524, 459] on span "Complete & continue" at bounding box center [534, 455] width 75 height 9
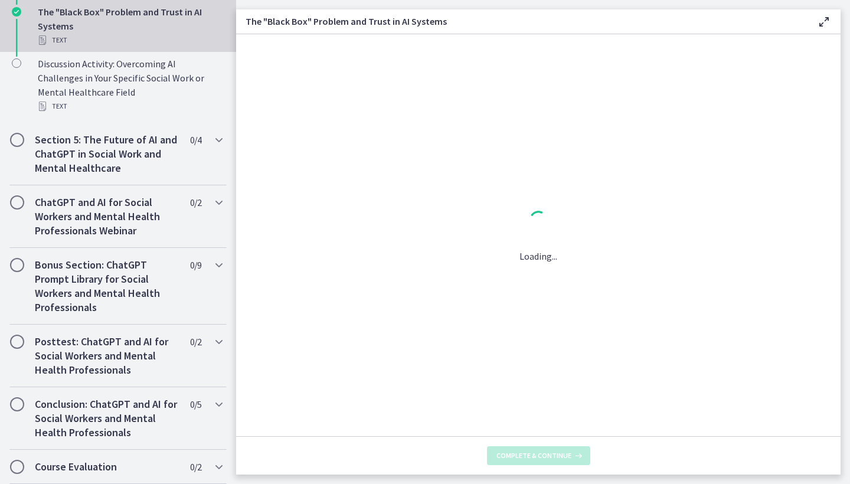
scroll to position [0, 0]
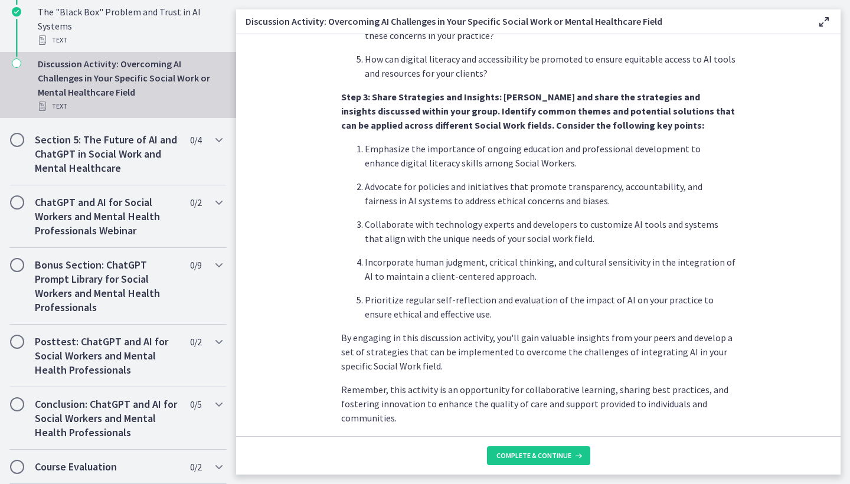
scroll to position [675, 0]
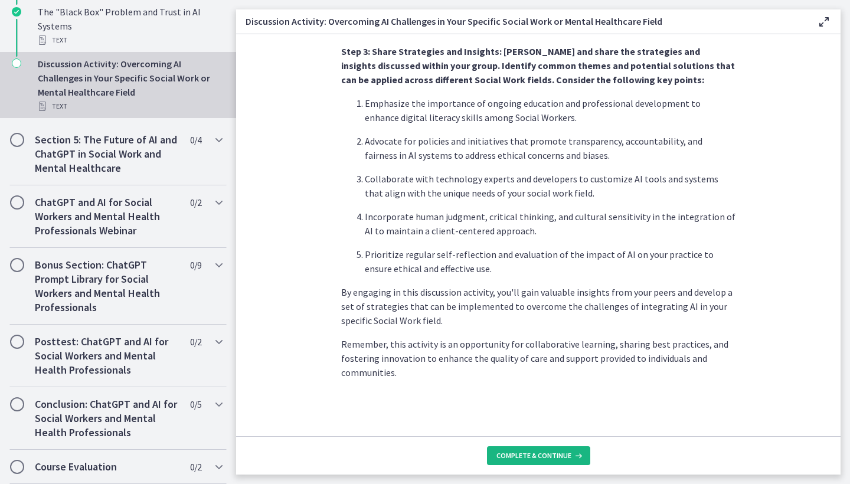
click at [541, 449] on button "Complete & continue" at bounding box center [538, 455] width 103 height 19
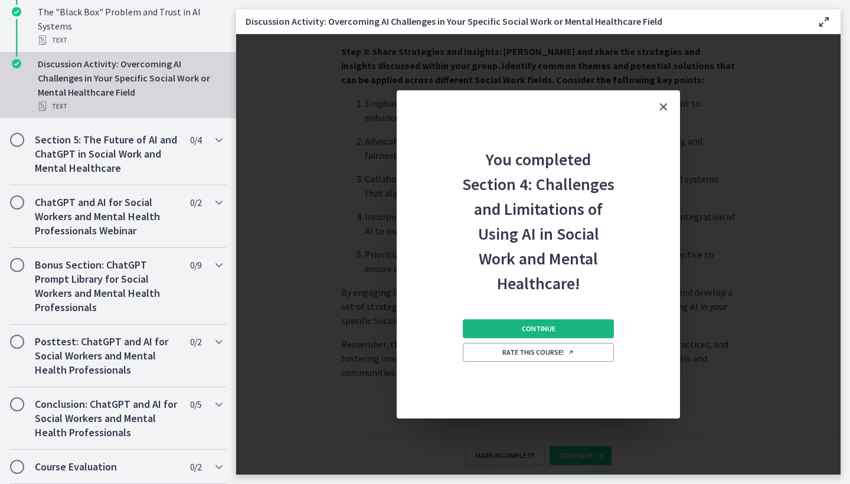
click at [540, 332] on span "Continue" at bounding box center [539, 328] width 34 height 9
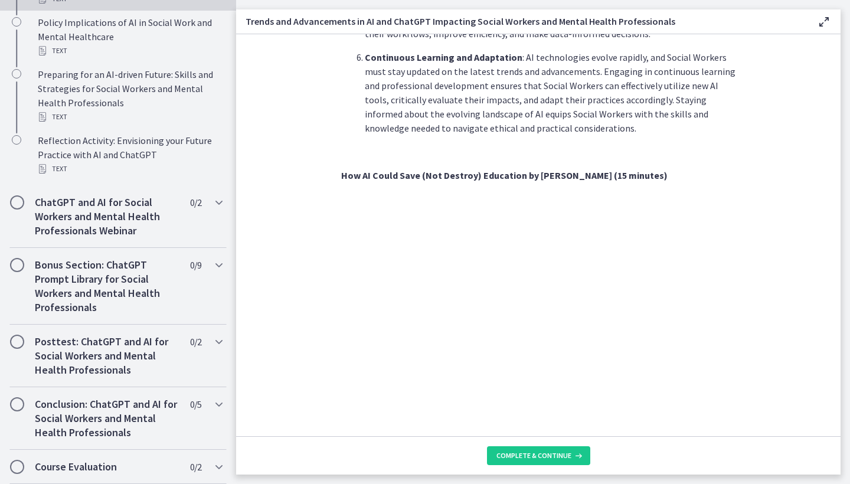
scroll to position [905, 0]
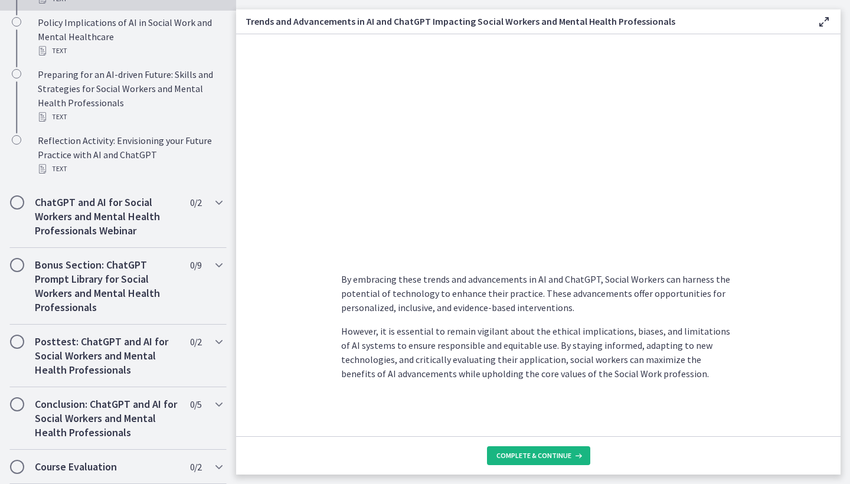
click at [555, 456] on span "Complete & continue" at bounding box center [534, 455] width 75 height 9
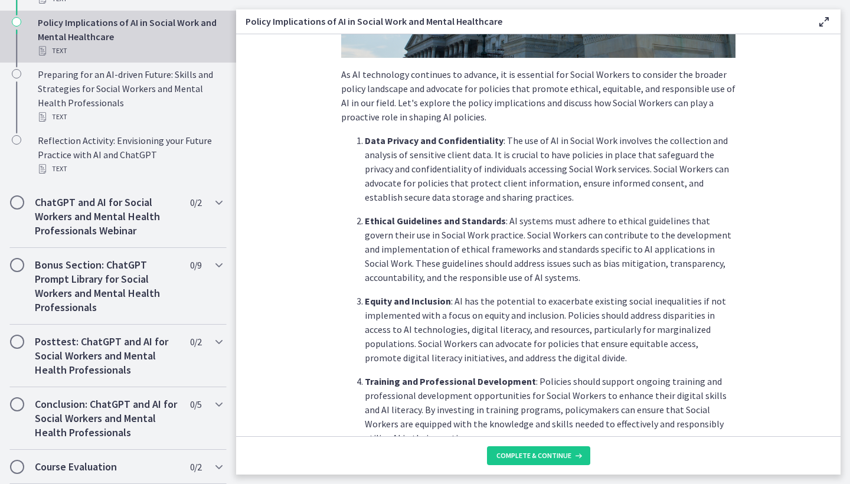
scroll to position [276, 0]
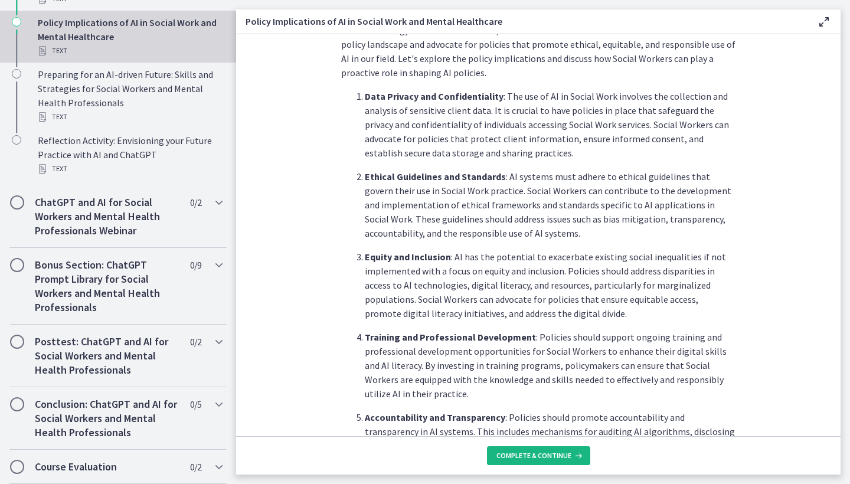
click at [570, 461] on button "Complete & continue" at bounding box center [538, 455] width 103 height 19
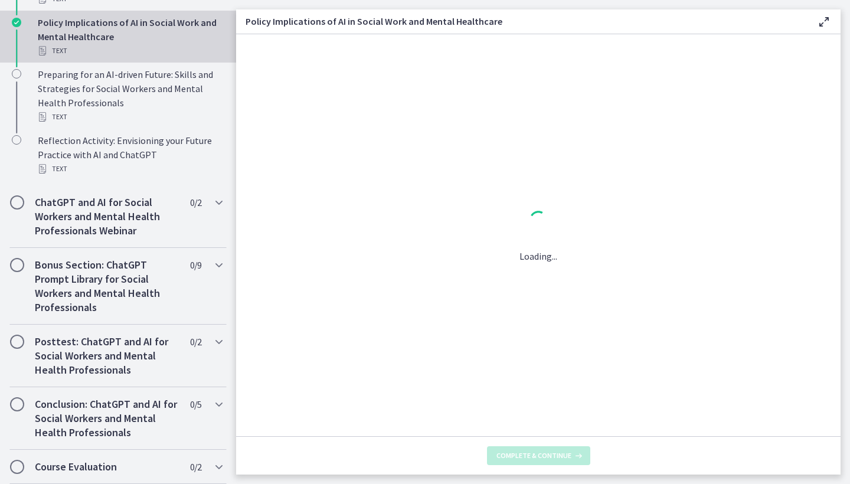
scroll to position [0, 0]
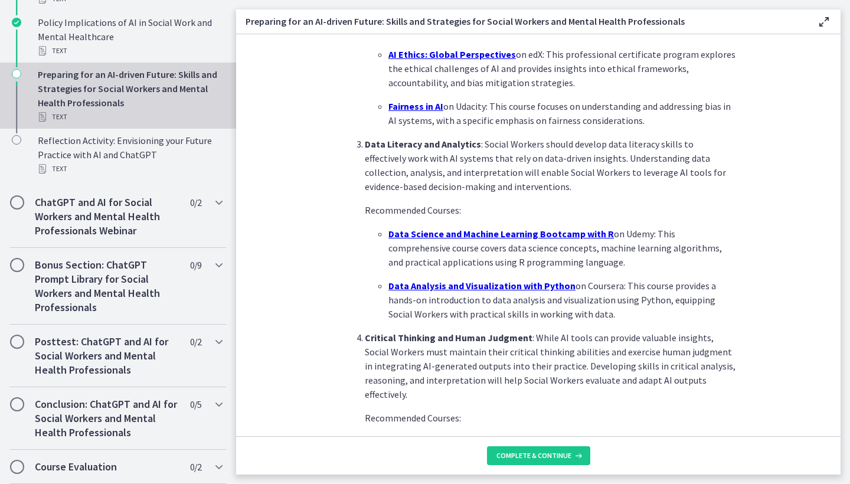
scroll to position [643, 0]
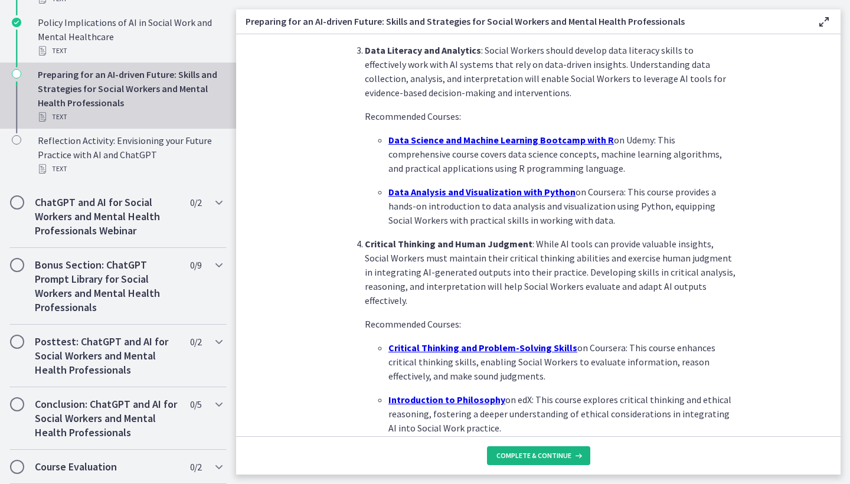
click at [561, 458] on span "Complete & continue" at bounding box center [534, 455] width 75 height 9
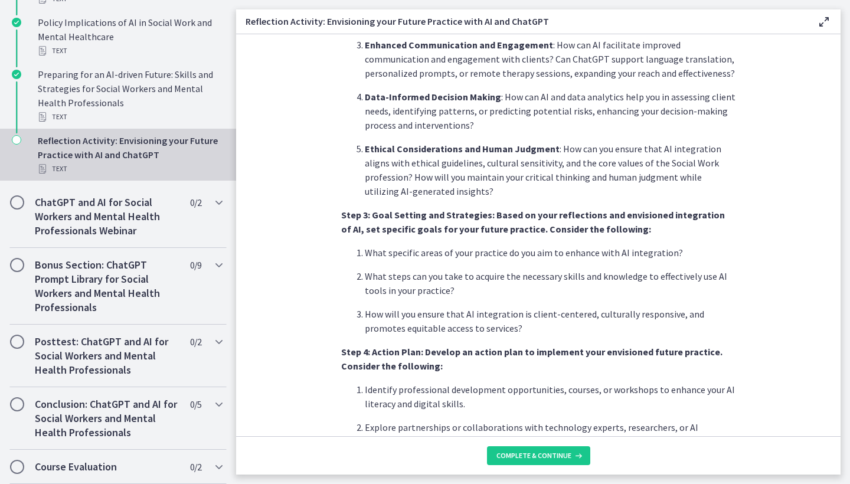
scroll to position [712, 0]
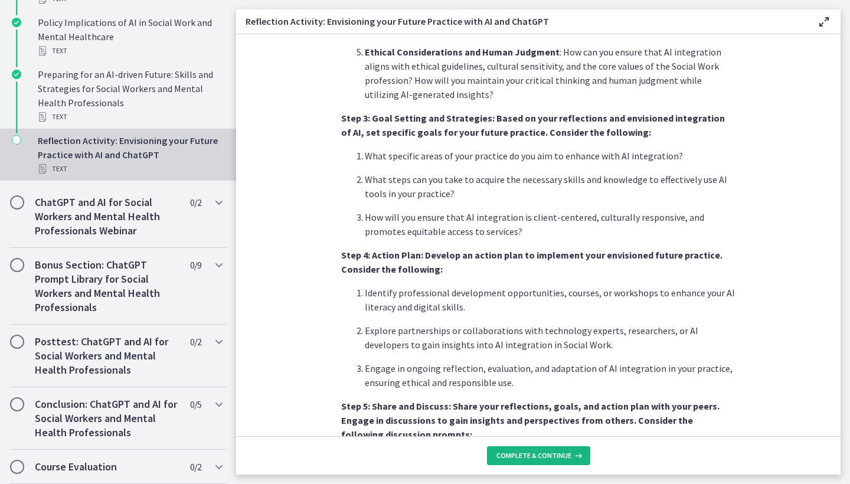
click at [541, 458] on span "Complete & continue" at bounding box center [534, 455] width 75 height 9
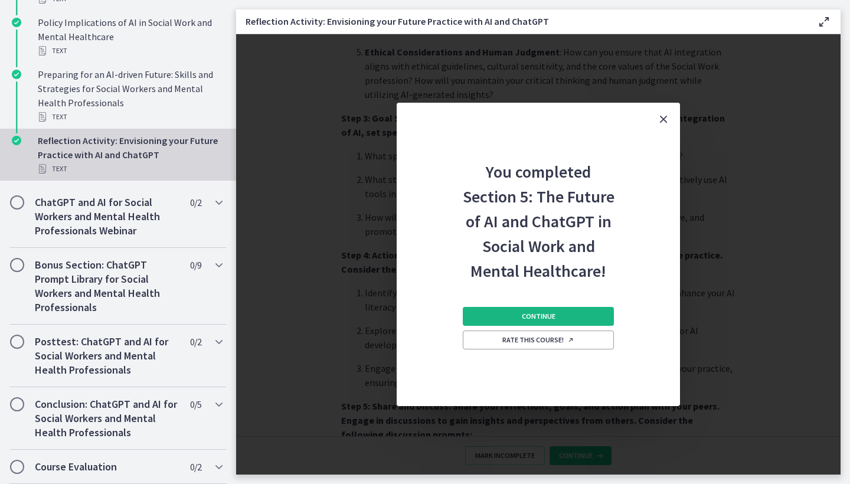
click at [573, 317] on button "Continue" at bounding box center [538, 316] width 151 height 19
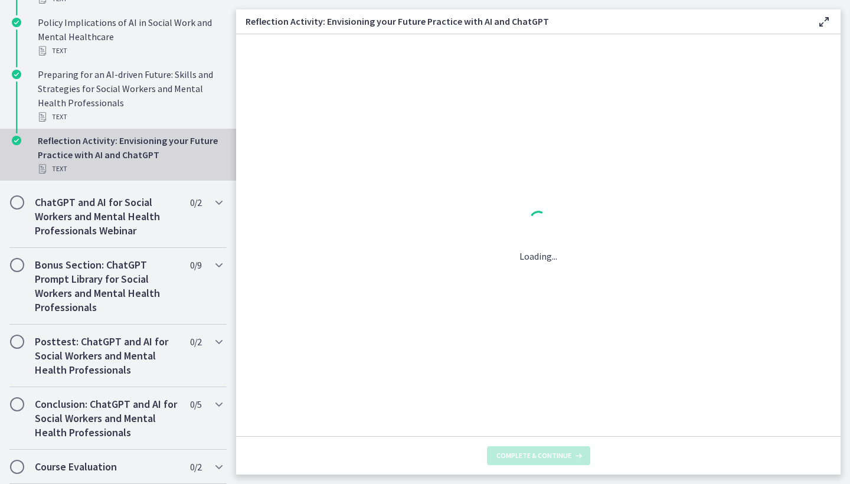
scroll to position [0, 0]
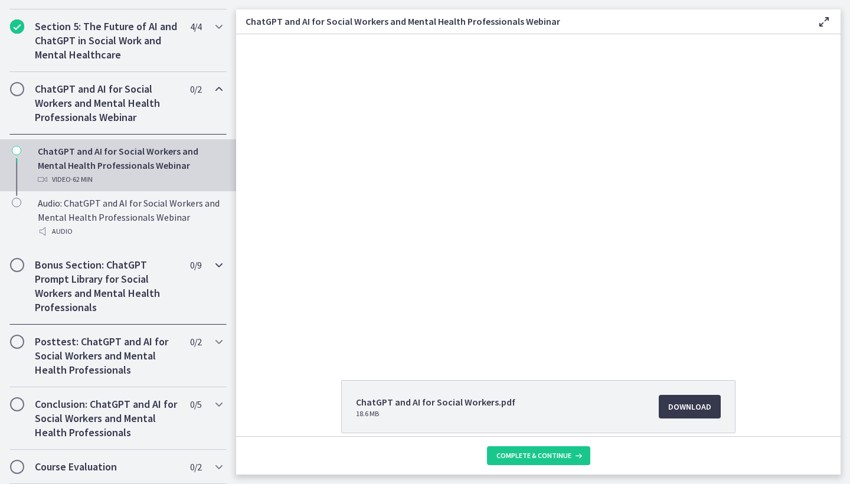
scroll to position [539, 0]
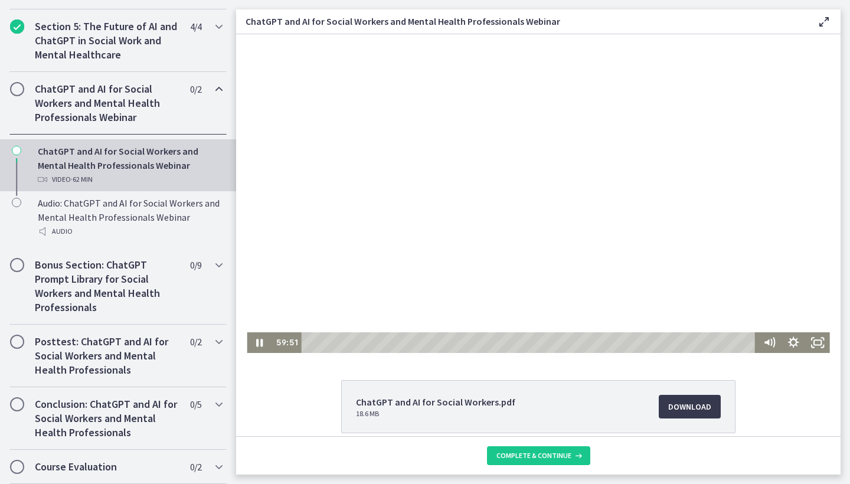
click at [735, 353] on html "Click for sound @keyframes VOLUME_SMALL_WAVE_FLASH { 0% { opacity: 0; } 33% { o…" at bounding box center [538, 193] width 605 height 319
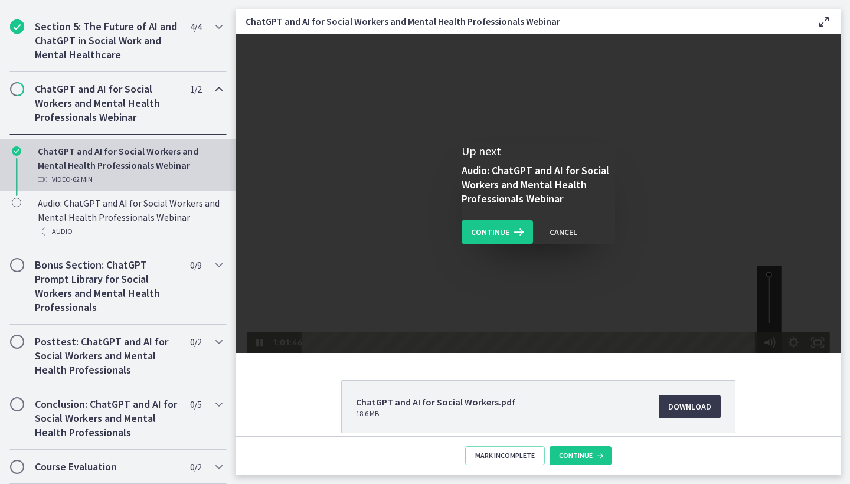
drag, startPoint x: 739, startPoint y: 344, endPoint x: 755, endPoint y: 344, distance: 16.5
click at [755, 344] on div "1:01:46 1:01:46" at bounding box center [538, 342] width 583 height 21
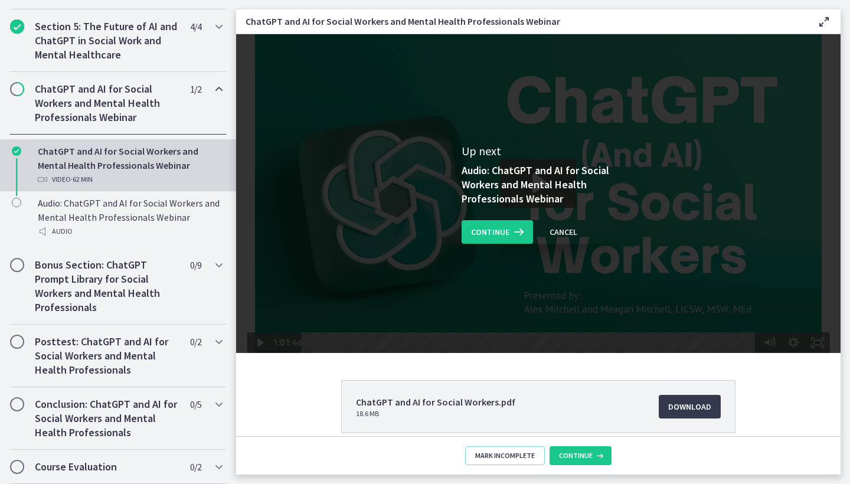
scroll to position [0, 0]
click at [503, 244] on div "Up next Audio: ChatGPT and AI for Social Workers and Mental Health Professional…" at bounding box center [538, 193] width 605 height 319
click at [510, 237] on icon at bounding box center [518, 232] width 17 height 14
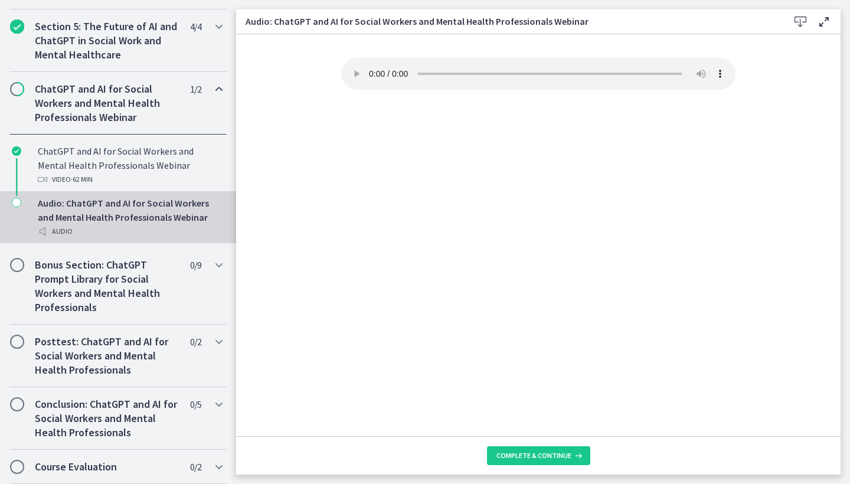
click at [371, 67] on audio "Your browser doesn't support the audio element. Download it here" at bounding box center [538, 74] width 394 height 32
drag, startPoint x: 433, startPoint y: 67, endPoint x: 663, endPoint y: 89, distance: 230.7
click at [663, 89] on div "Your browser doesn't support the audio element. Download it here" at bounding box center [538, 247] width 413 height 379
click at [547, 452] on span "Complete & continue" at bounding box center [534, 455] width 75 height 9
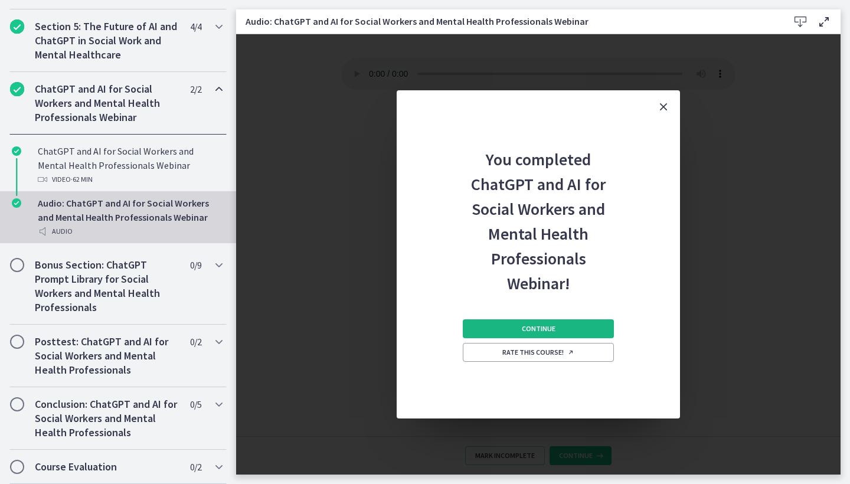
click at [579, 322] on button "Continue" at bounding box center [538, 328] width 151 height 19
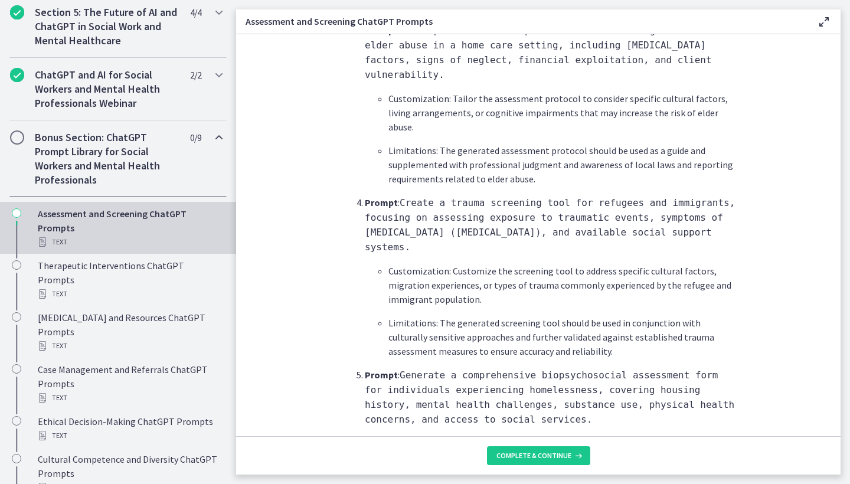
scroll to position [785, 0]
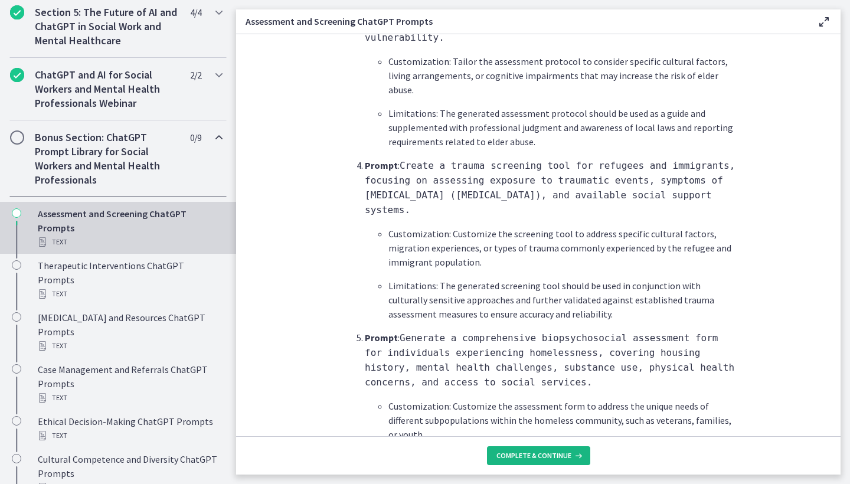
click at [544, 456] on span "Complete & continue" at bounding box center [534, 455] width 75 height 9
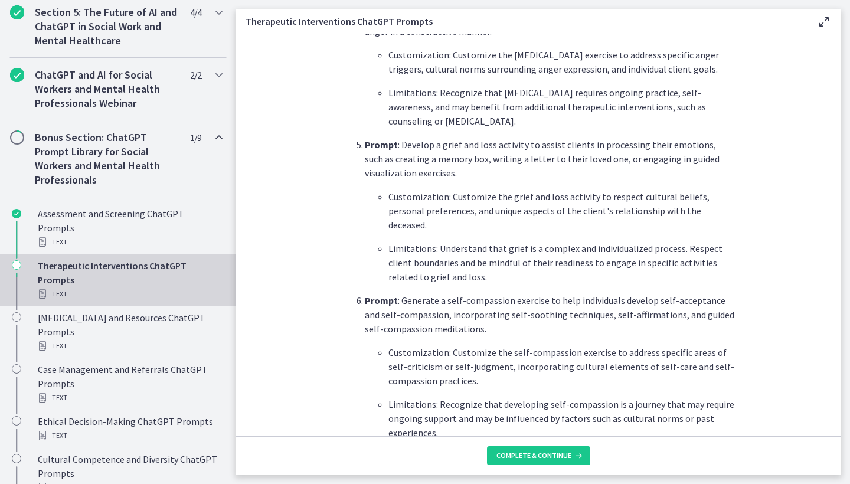
scroll to position [949, 0]
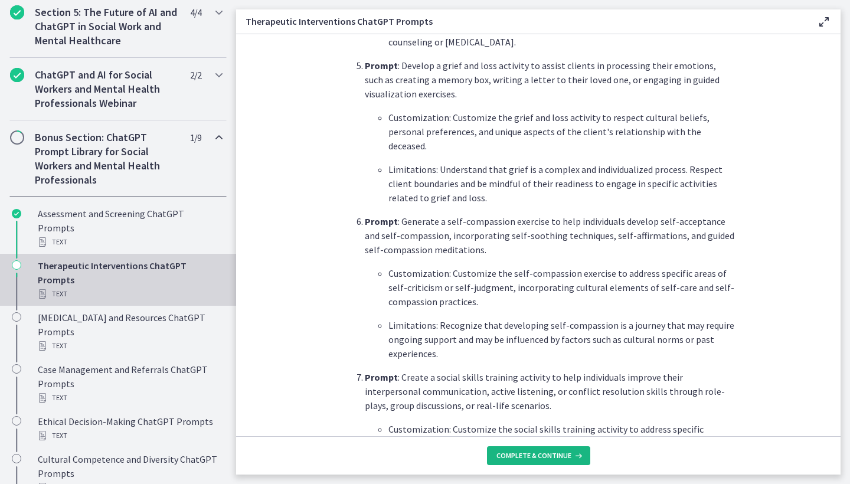
click at [536, 460] on span "Complete & continue" at bounding box center [534, 455] width 75 height 9
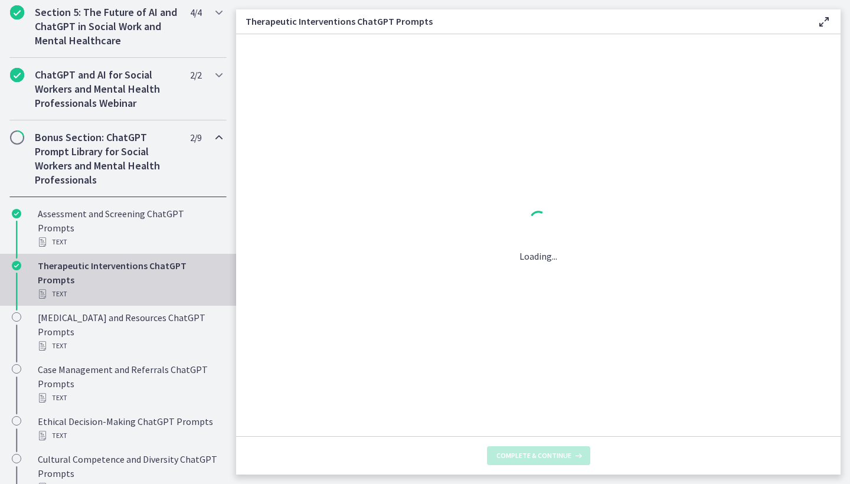
scroll to position [0, 0]
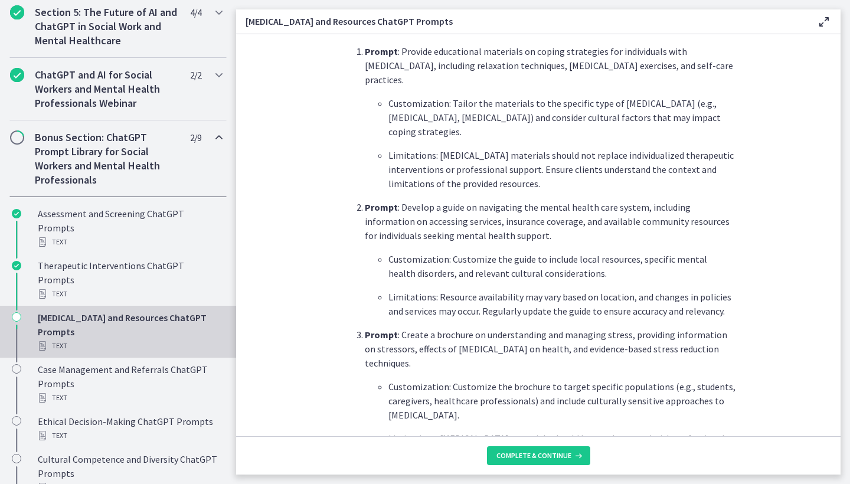
scroll to position [461, 0]
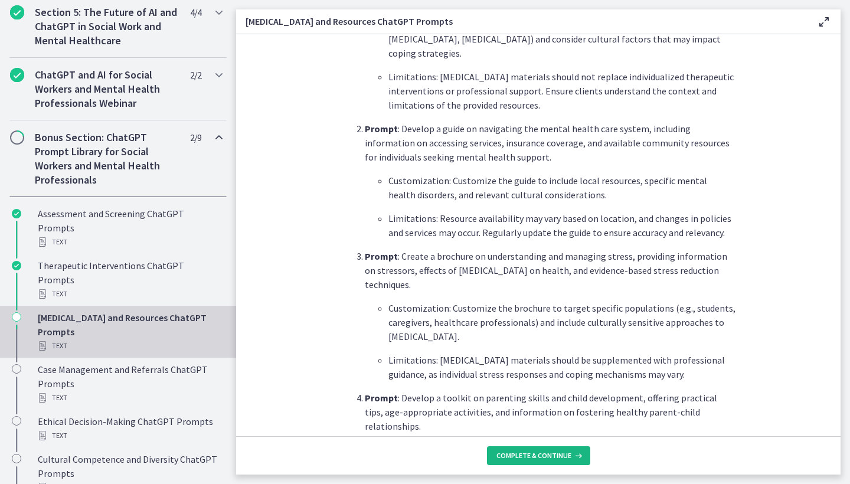
click at [541, 453] on span "Complete & continue" at bounding box center [534, 455] width 75 height 9
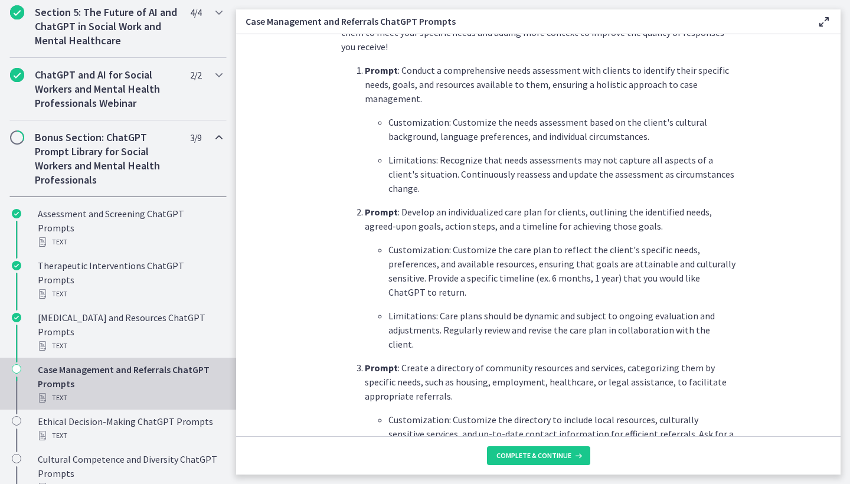
scroll to position [458, 0]
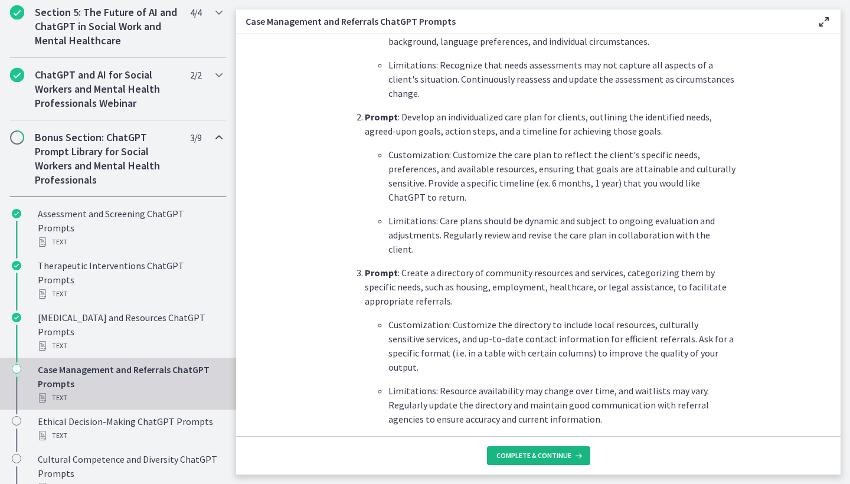
click at [504, 456] on span "Complete & continue" at bounding box center [534, 455] width 75 height 9
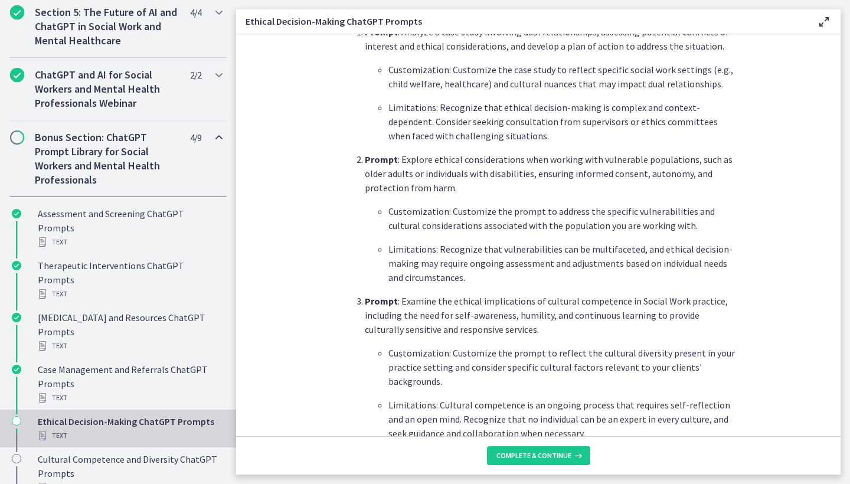
scroll to position [487, 0]
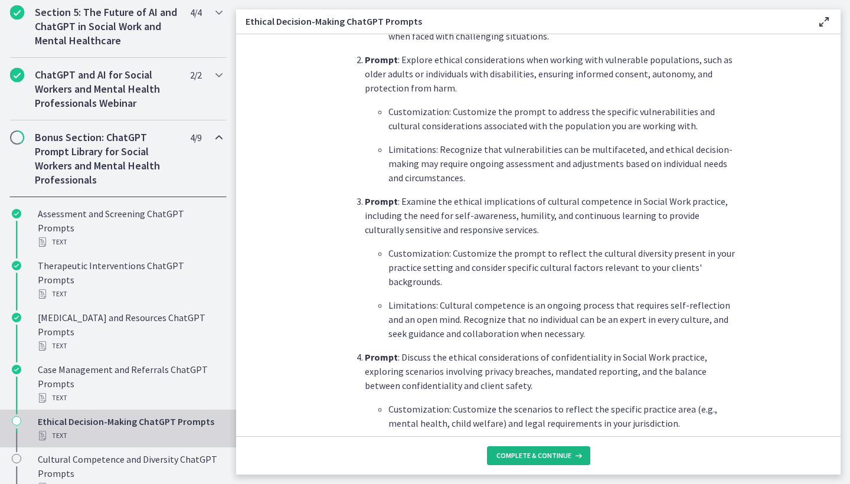
click at [530, 454] on button "Complete & continue" at bounding box center [538, 455] width 103 height 19
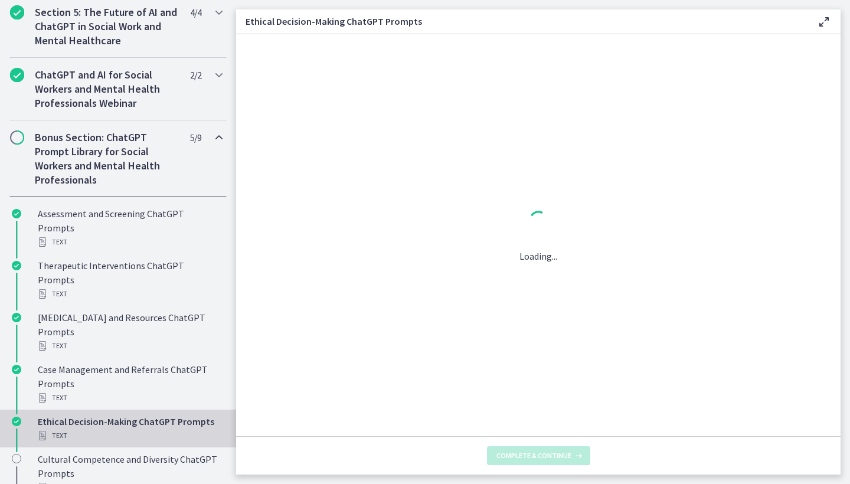
scroll to position [0, 0]
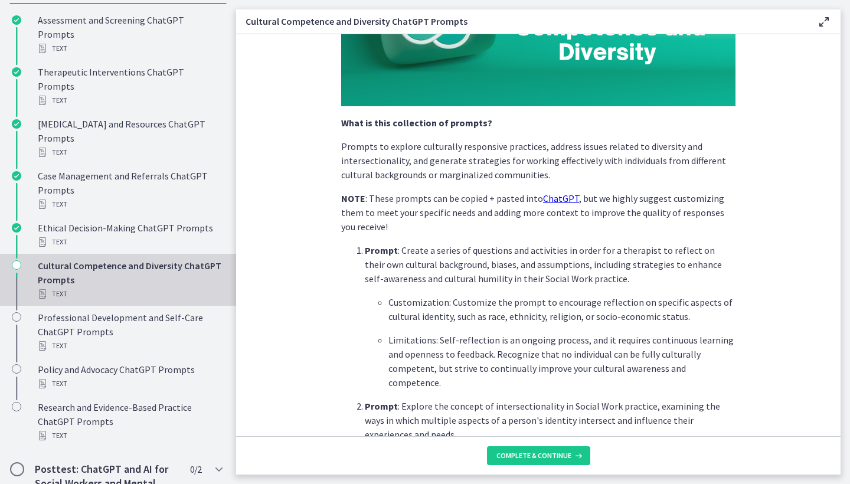
scroll to position [860, 0]
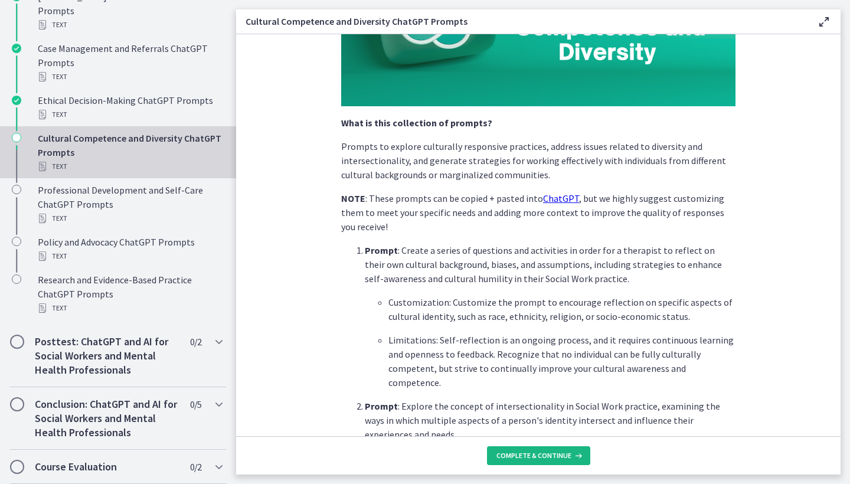
click at [553, 450] on button "Complete & continue" at bounding box center [538, 455] width 103 height 19
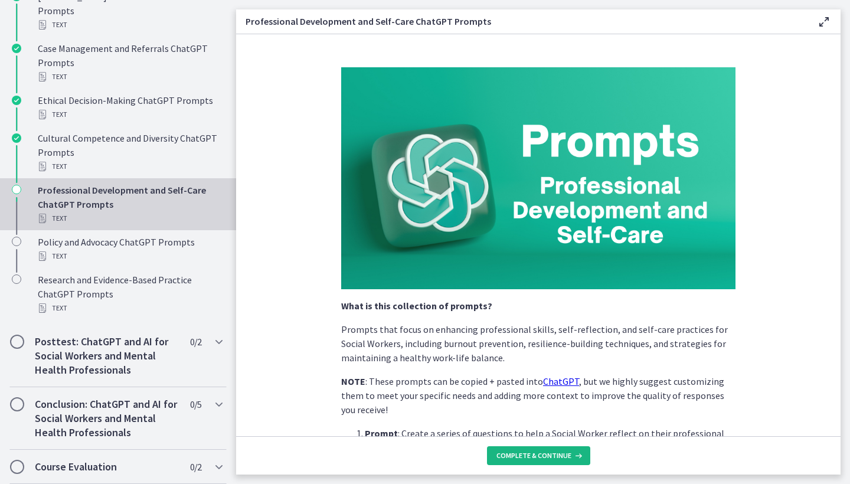
click at [536, 453] on span "Complete & continue" at bounding box center [534, 455] width 75 height 9
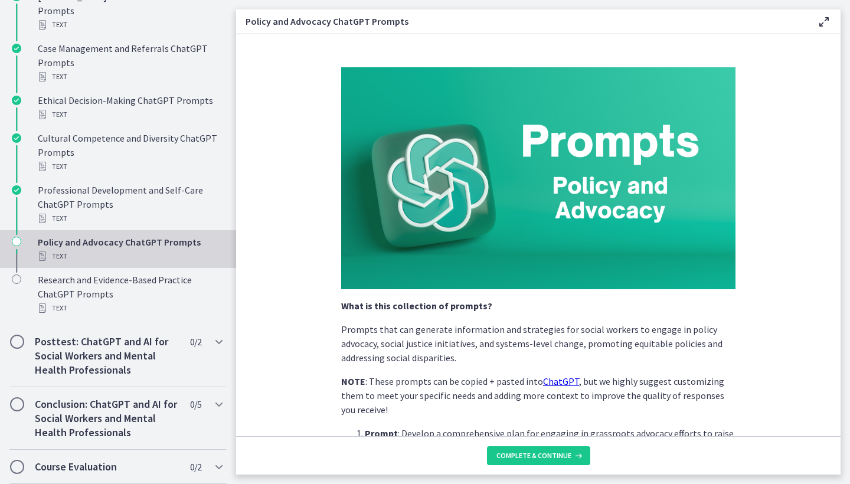
click at [536, 453] on span "Complete & continue" at bounding box center [534, 455] width 75 height 9
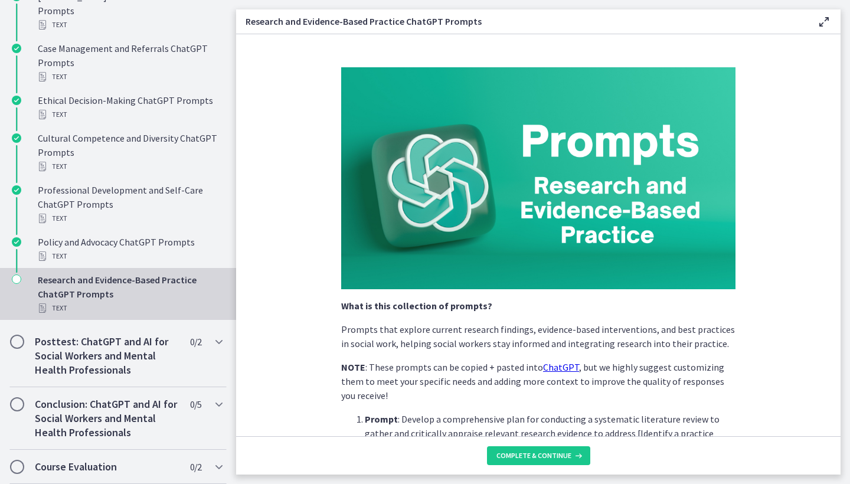
click at [536, 453] on span "Complete & continue" at bounding box center [534, 455] width 75 height 9
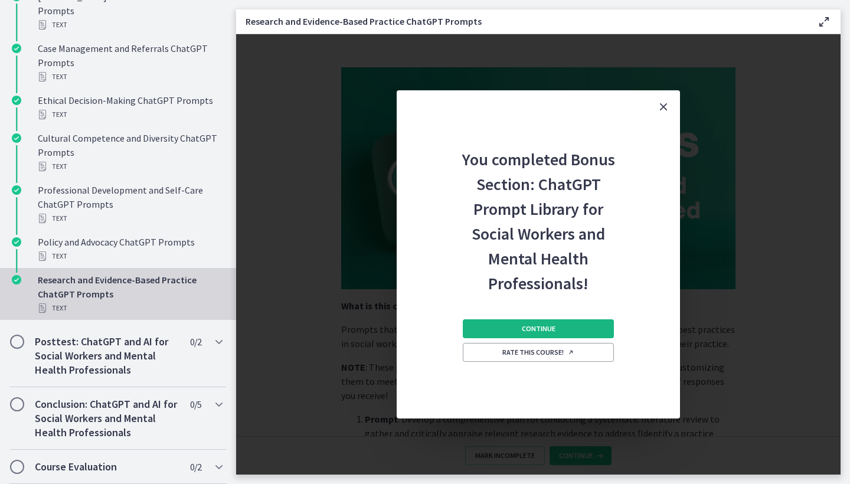
click at [536, 327] on span "Continue" at bounding box center [539, 328] width 34 height 9
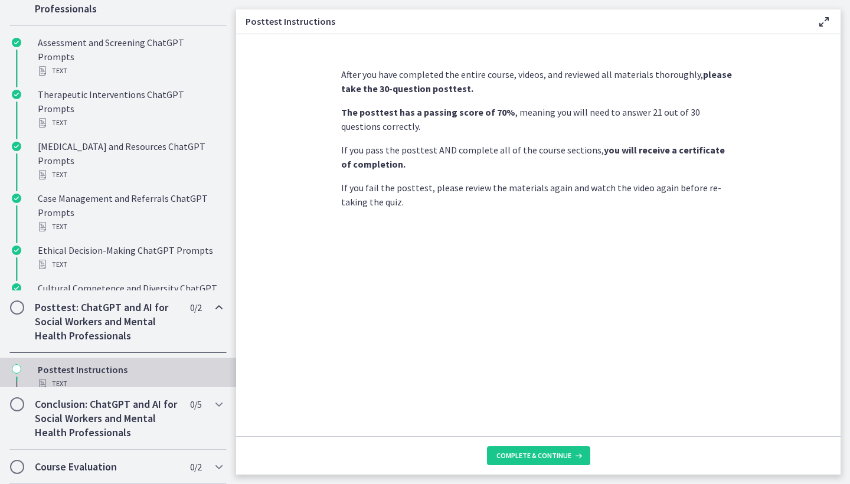
scroll to position [524, 0]
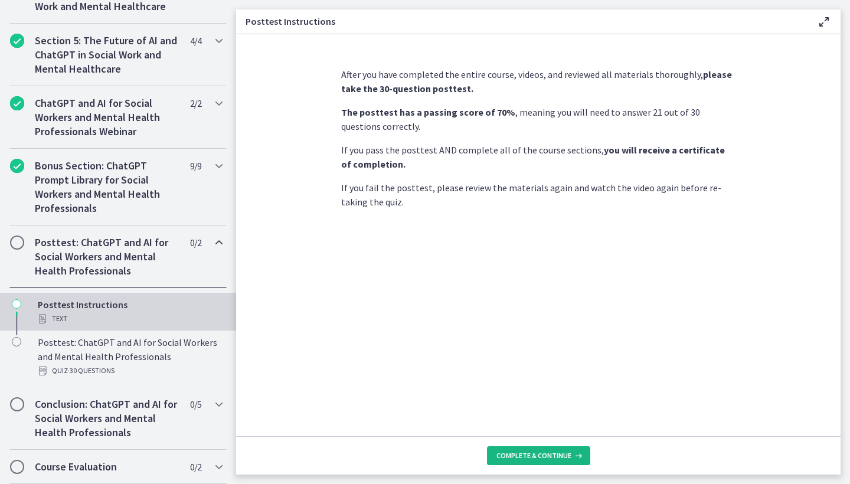
click at [565, 457] on span "Complete & continue" at bounding box center [534, 455] width 75 height 9
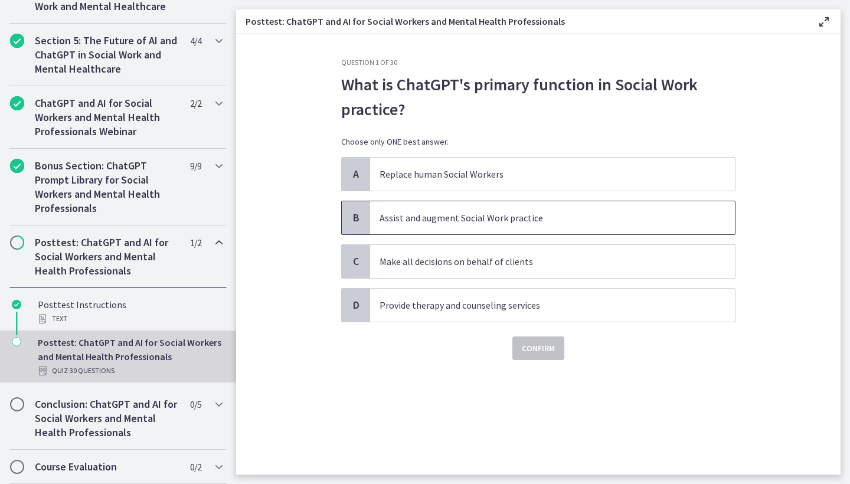
click at [523, 223] on p "Assist and augment Social Work practice" at bounding box center [541, 218] width 322 height 14
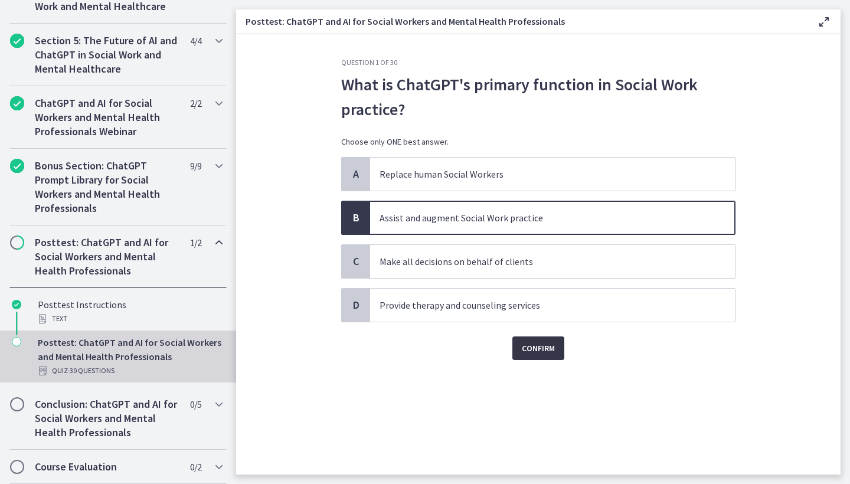
click at [548, 355] on span "Confirm" at bounding box center [538, 348] width 33 height 14
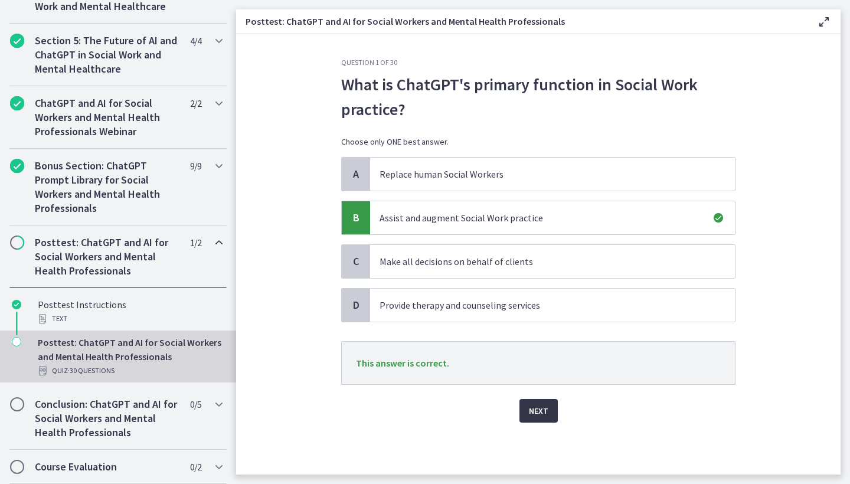
click at [542, 415] on span "Next" at bounding box center [538, 411] width 19 height 14
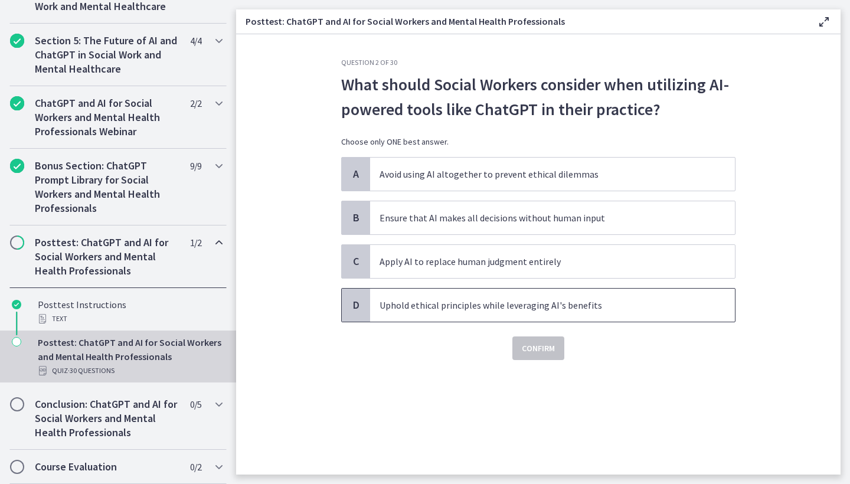
click at [514, 308] on p "Uphold ethical principles while leveraging AI's benefits" at bounding box center [541, 305] width 322 height 14
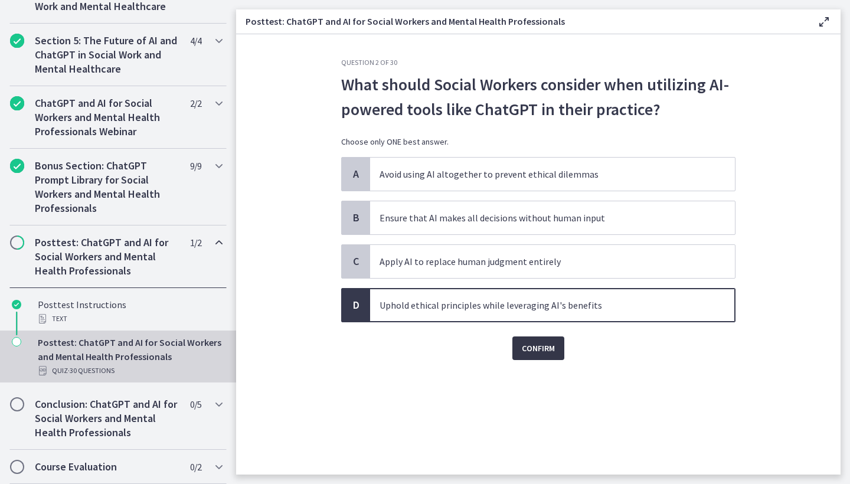
click at [535, 342] on span "Confirm" at bounding box center [538, 348] width 33 height 14
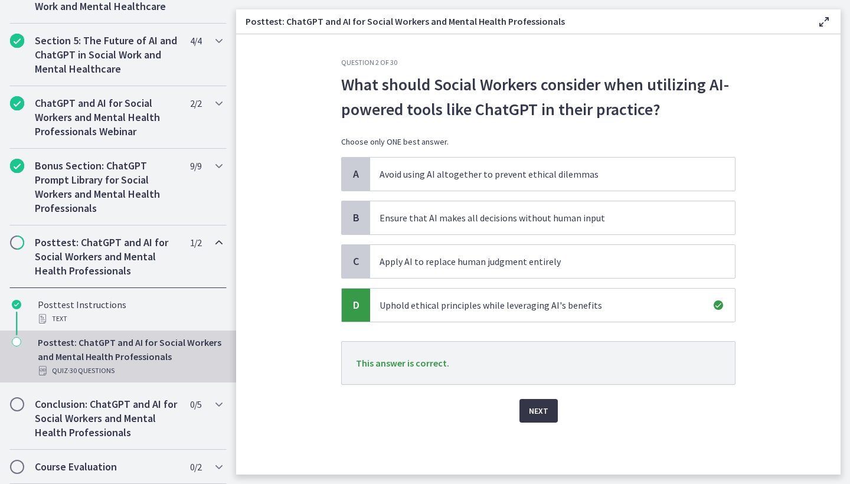
click at [536, 410] on span "Next" at bounding box center [538, 411] width 19 height 14
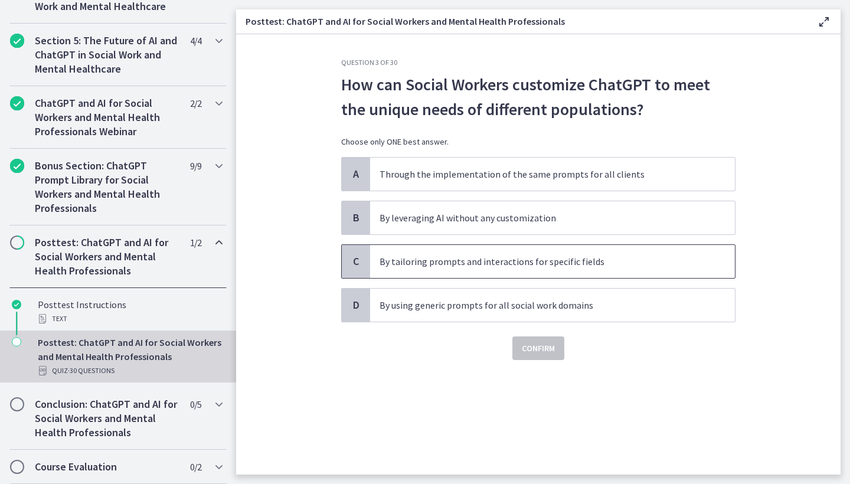
click at [658, 255] on p "By tailoring prompts and interactions for specific fields" at bounding box center [541, 262] width 322 height 14
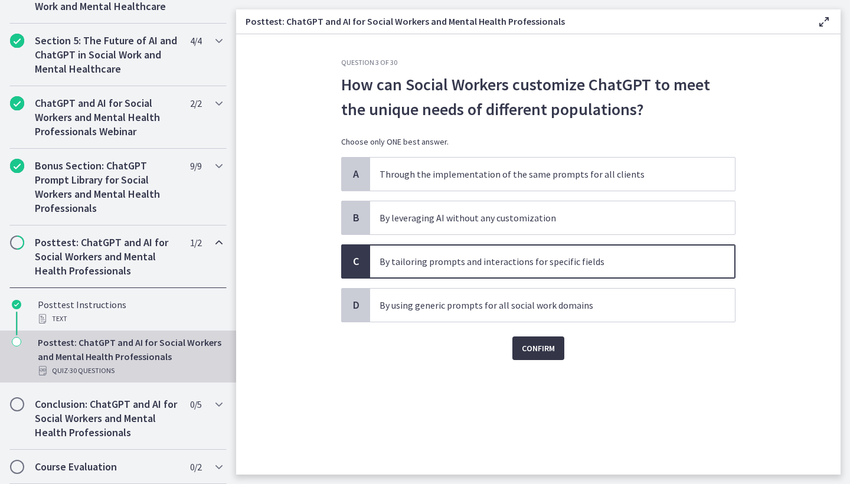
click at [551, 344] on span "Confirm" at bounding box center [538, 348] width 33 height 14
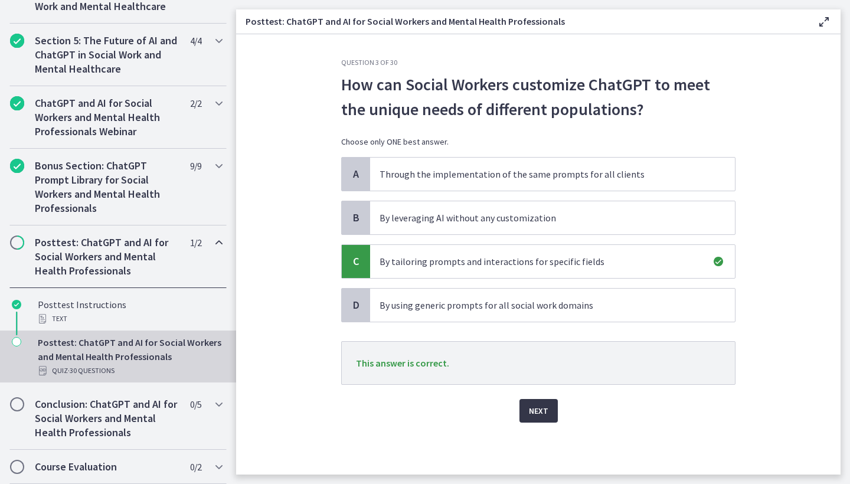
click at [536, 409] on span "Next" at bounding box center [538, 411] width 19 height 14
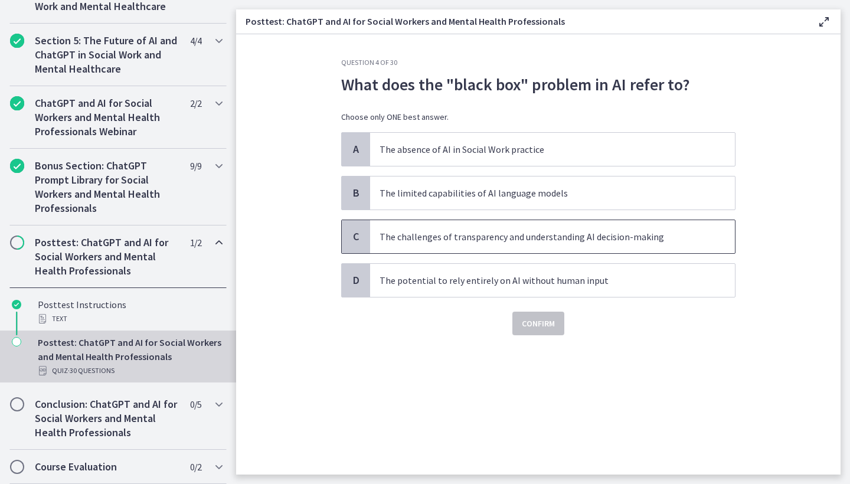
click at [540, 237] on p "The challenges of transparency and understanding AI decision-making" at bounding box center [541, 237] width 322 height 14
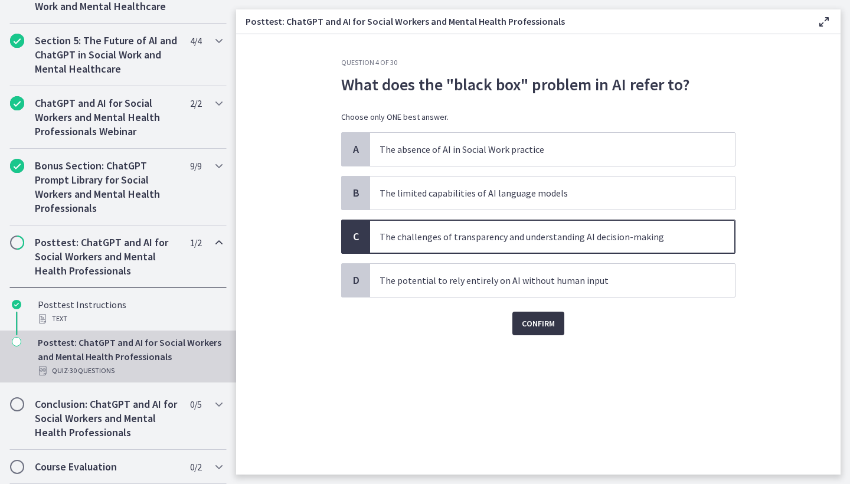
click at [545, 330] on span "Confirm" at bounding box center [538, 324] width 33 height 14
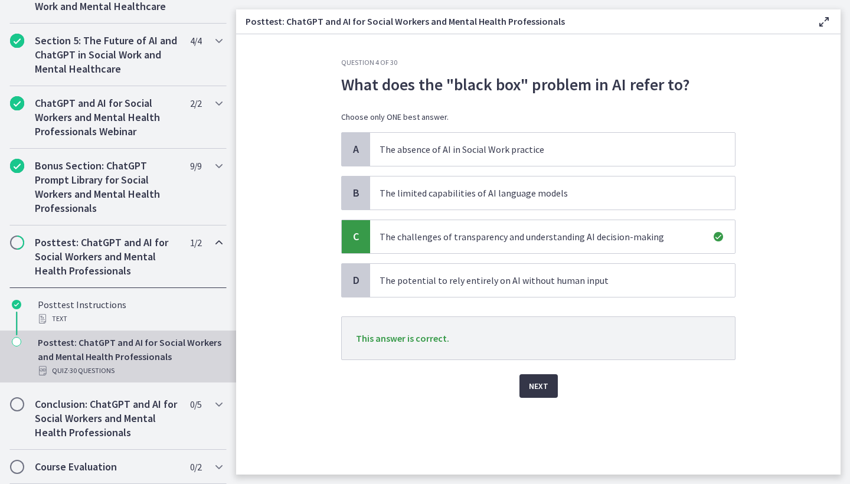
click at [536, 387] on span "Next" at bounding box center [538, 386] width 19 height 14
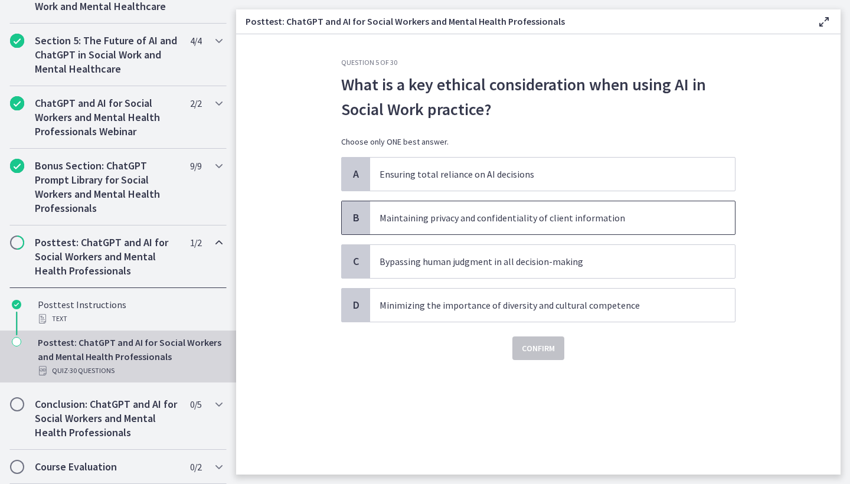
click at [607, 219] on p "Maintaining privacy and confidentiality of client information" at bounding box center [541, 218] width 322 height 14
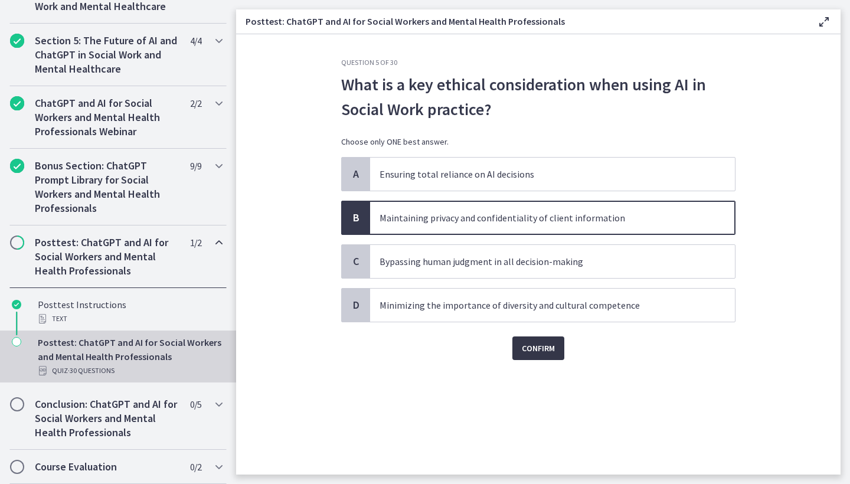
click at [528, 347] on span "Confirm" at bounding box center [538, 348] width 33 height 14
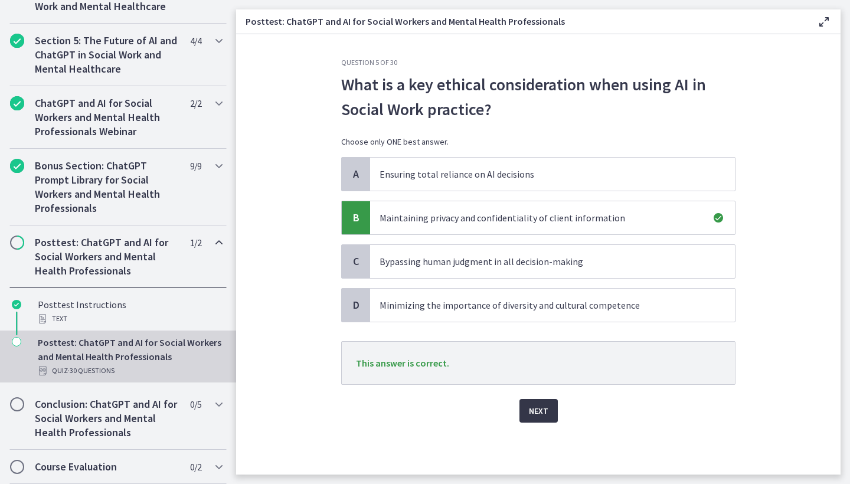
click at [533, 411] on span "Next" at bounding box center [538, 411] width 19 height 14
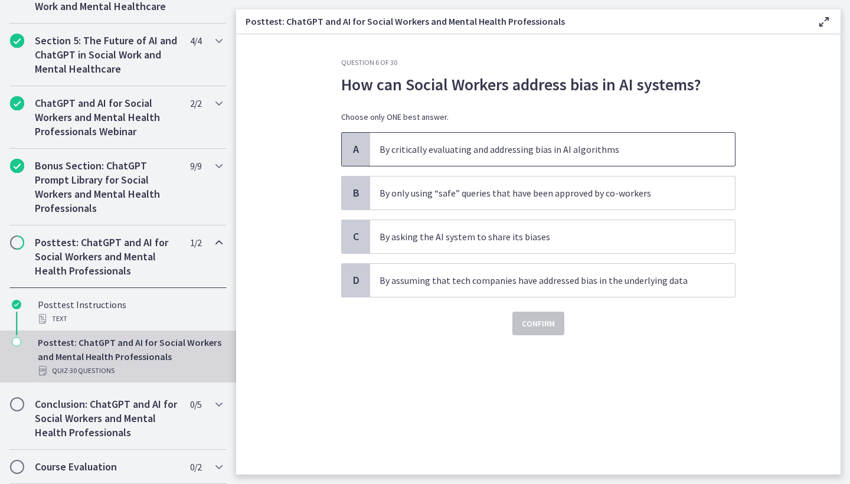
click at [578, 152] on p "By critically evaluating and addressing bias in AI algorithms" at bounding box center [541, 149] width 322 height 14
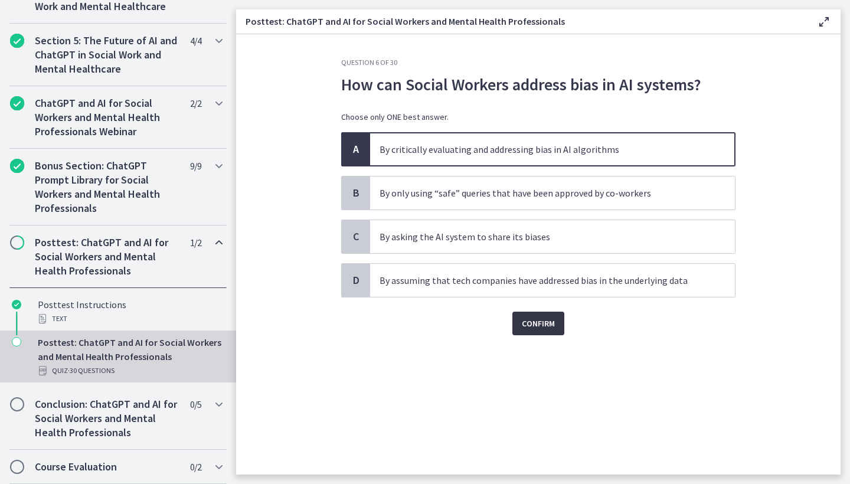
click at [522, 322] on span "Confirm" at bounding box center [538, 324] width 33 height 14
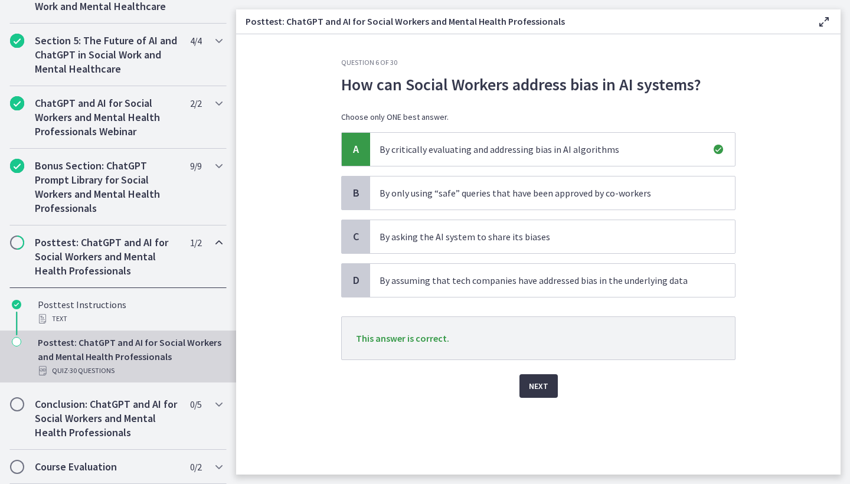
click at [541, 388] on span "Next" at bounding box center [538, 386] width 19 height 14
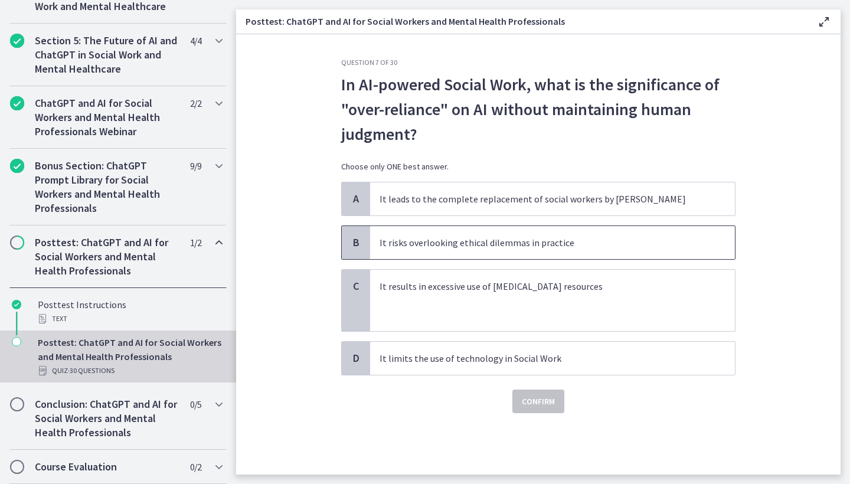
click at [508, 243] on p "It risks overlooking ethical dilemmas in practice" at bounding box center [541, 243] width 322 height 14
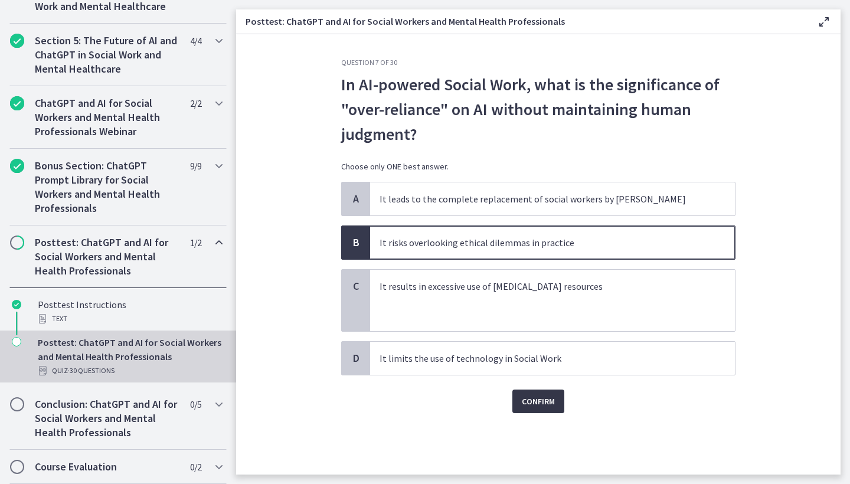
click at [543, 413] on button "Confirm" at bounding box center [539, 402] width 52 height 24
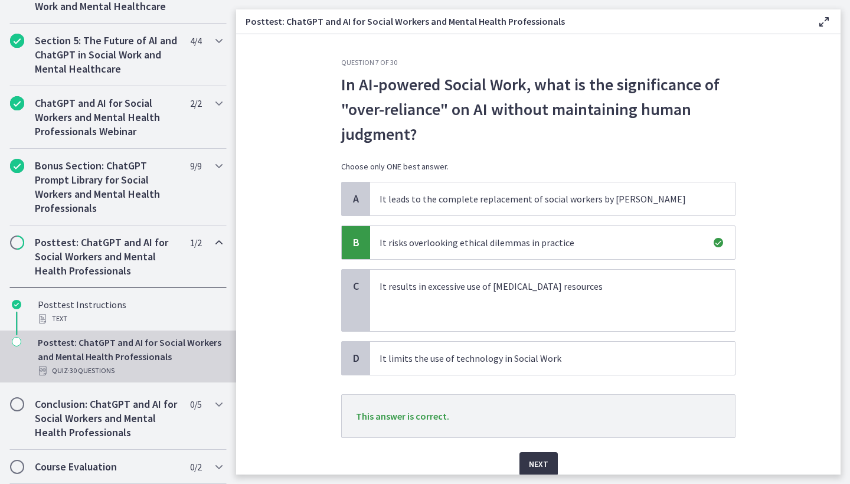
click at [547, 461] on button "Next" at bounding box center [539, 464] width 38 height 24
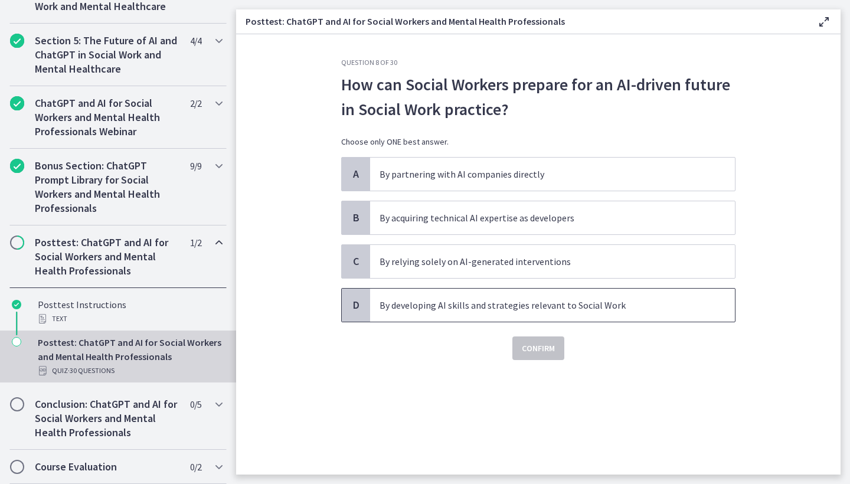
click at [540, 302] on p "By developing AI skills and strategies relevant to Social Work" at bounding box center [541, 305] width 322 height 14
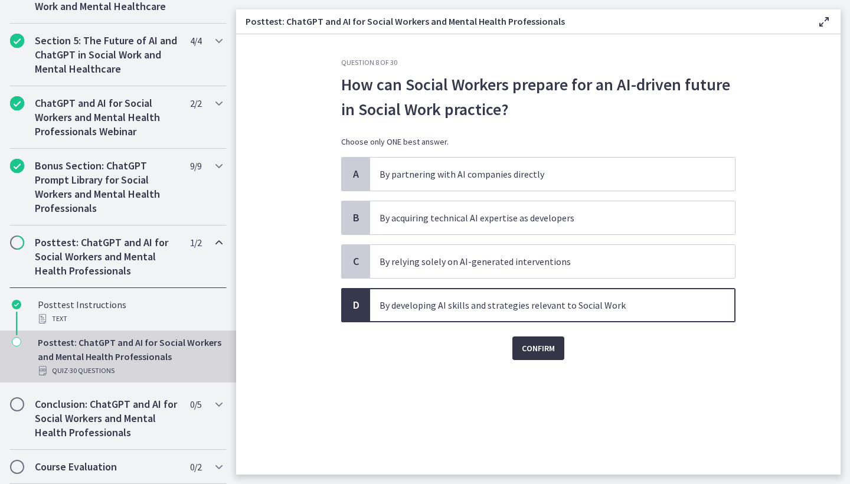
click at [554, 358] on button "Confirm" at bounding box center [539, 349] width 52 height 24
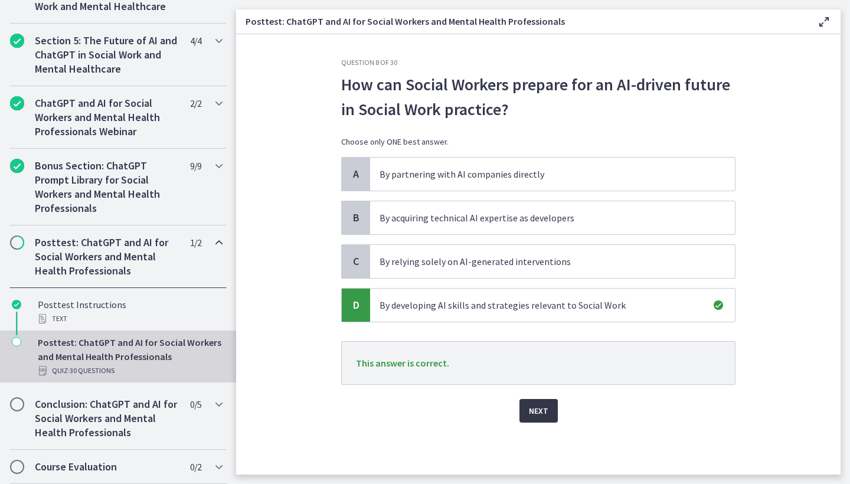
click at [555, 412] on button "Next" at bounding box center [539, 411] width 38 height 24
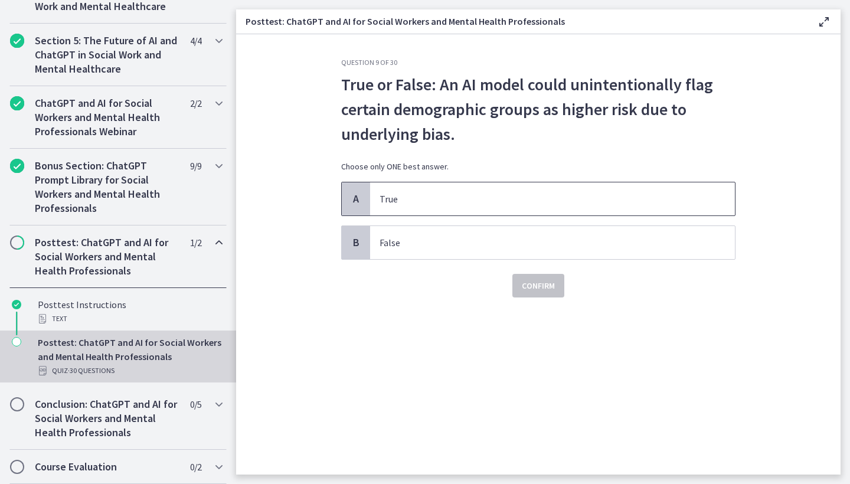
click at [511, 208] on span "True" at bounding box center [552, 198] width 365 height 33
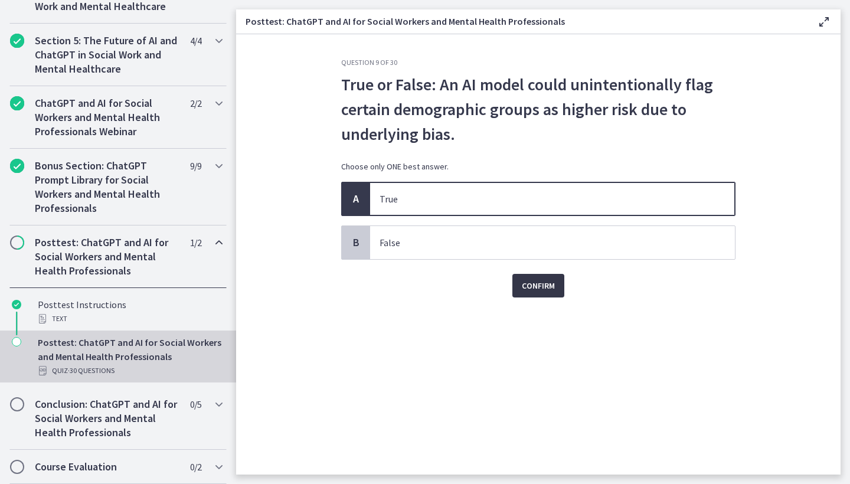
click at [556, 294] on button "Confirm" at bounding box center [539, 286] width 52 height 24
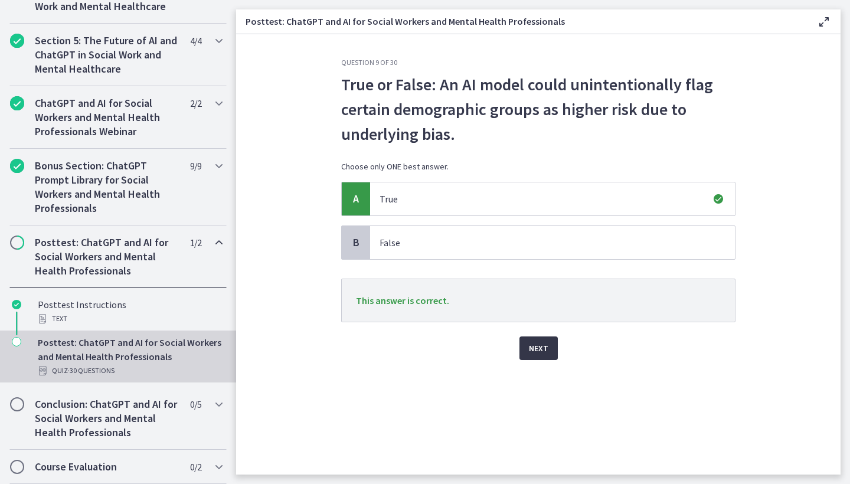
click at [543, 348] on span "Next" at bounding box center [538, 348] width 19 height 14
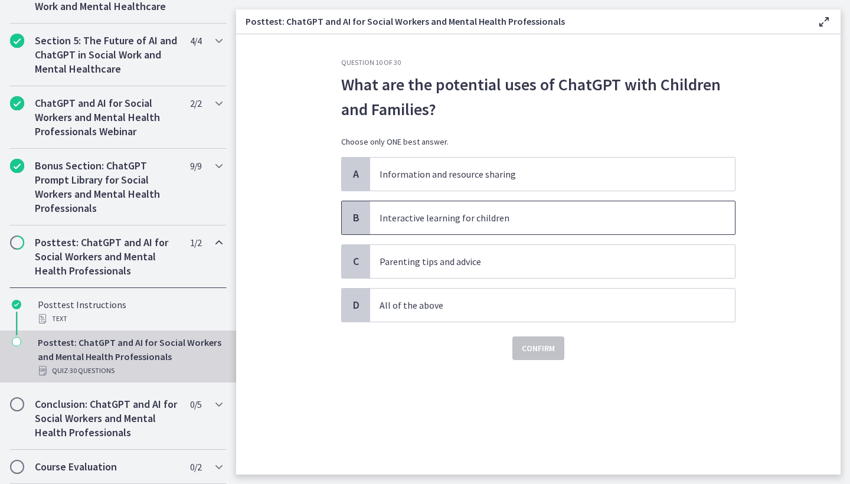
click at [475, 221] on p "Interactive learning for children" at bounding box center [541, 218] width 322 height 14
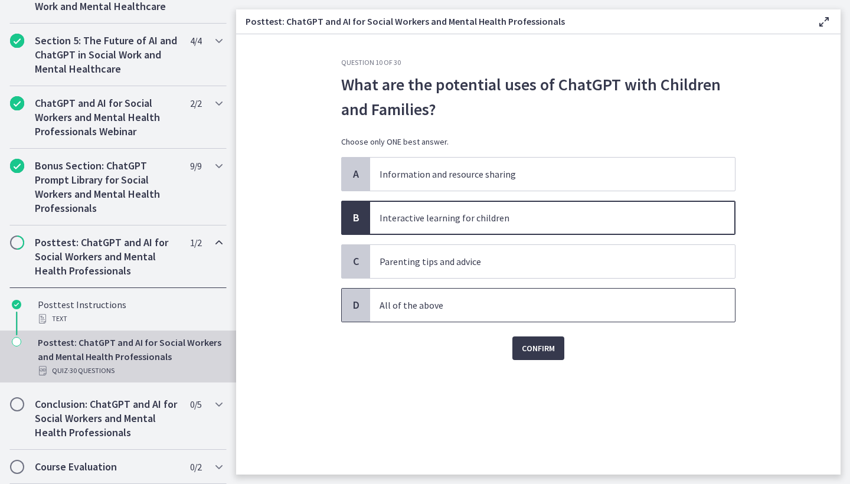
click at [467, 302] on p "All of the above" at bounding box center [541, 305] width 322 height 14
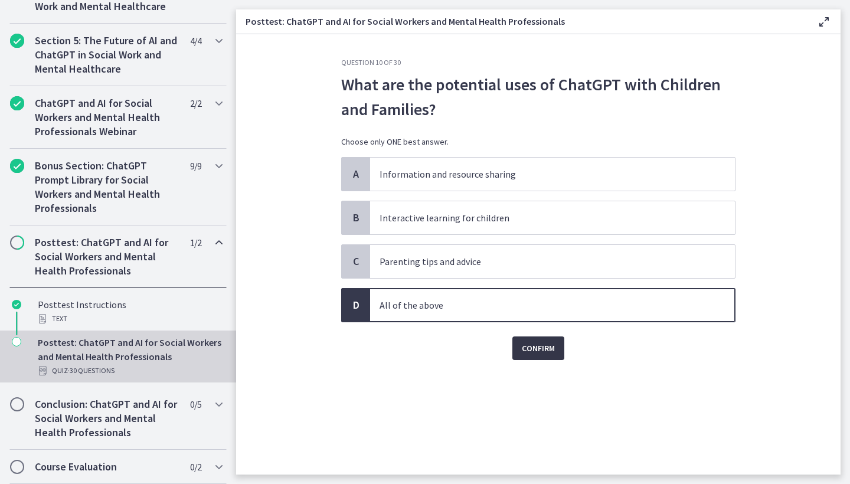
click at [522, 348] on span "Confirm" at bounding box center [538, 348] width 33 height 14
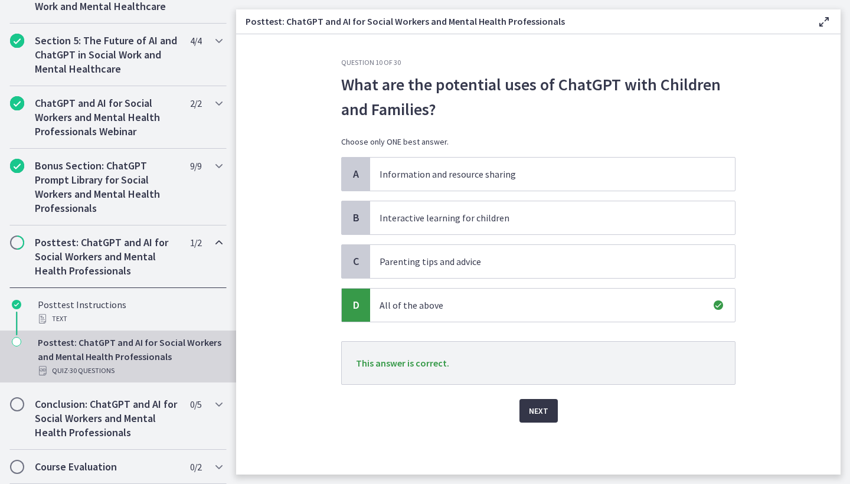
click at [554, 409] on button "Next" at bounding box center [539, 411] width 38 height 24
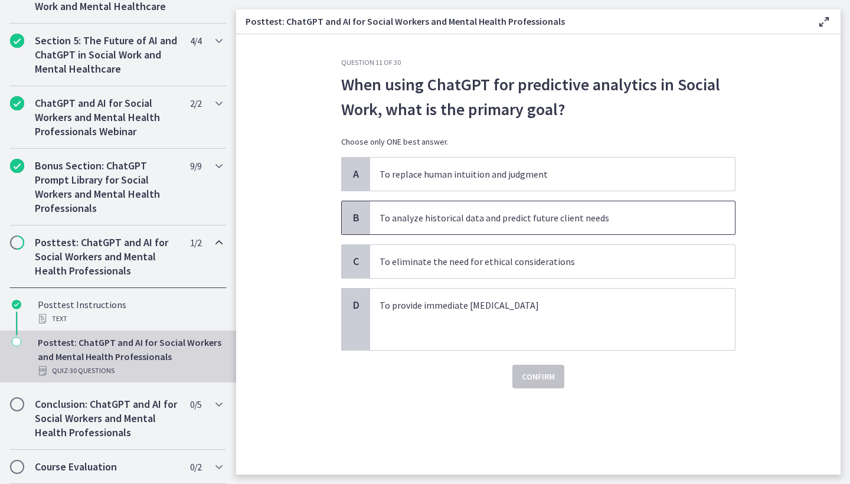
click at [559, 216] on p "To analyze historical data and predict future client needs" at bounding box center [541, 218] width 322 height 14
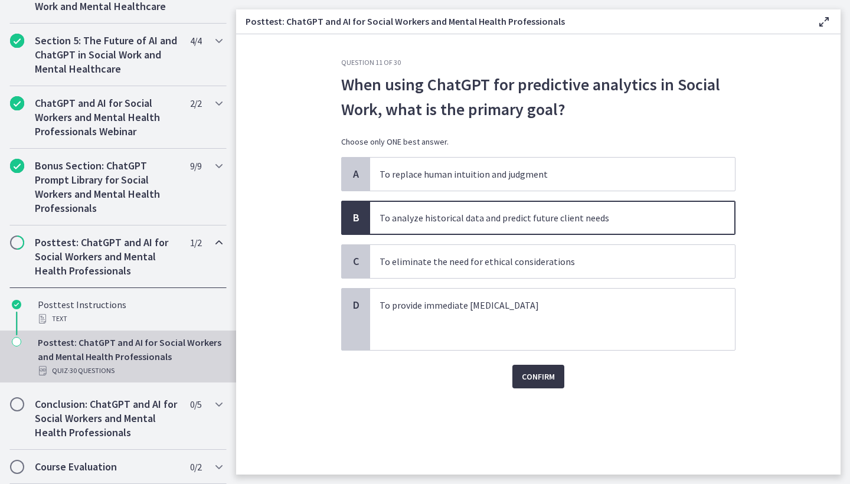
click at [531, 374] on span "Confirm" at bounding box center [538, 377] width 33 height 14
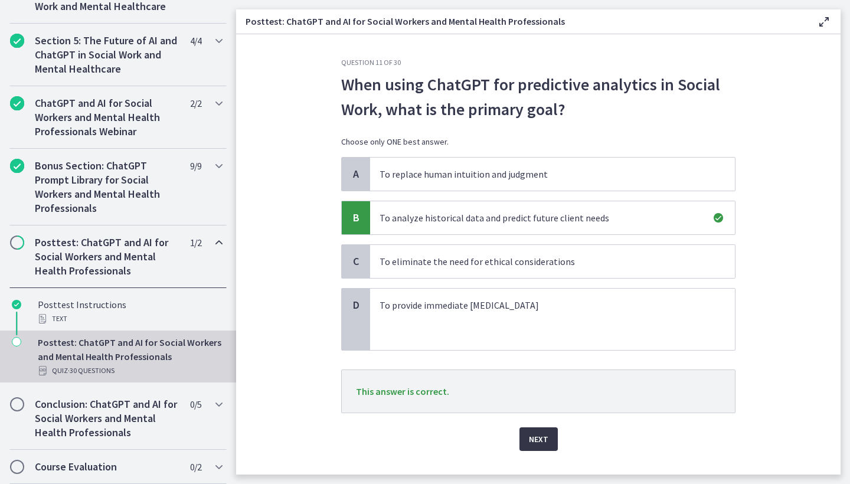
click at [540, 435] on span "Next" at bounding box center [538, 439] width 19 height 14
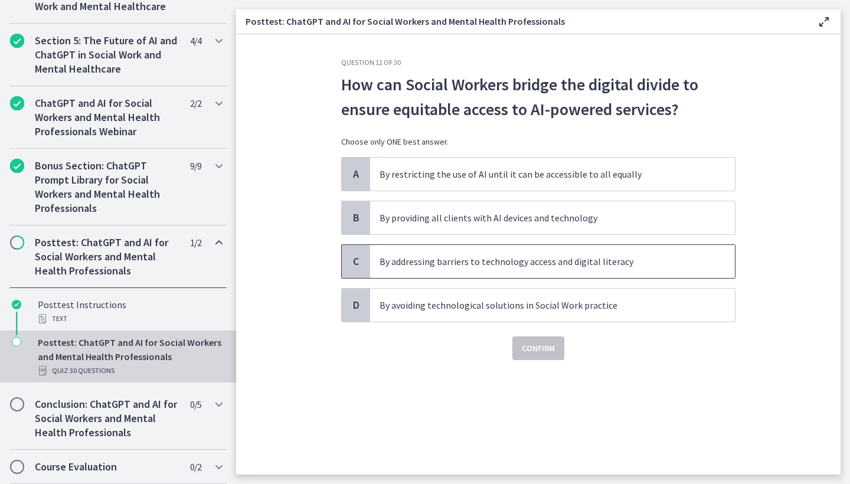
click at [490, 263] on p "By addressing barriers to technology access and digital literacy" at bounding box center [541, 262] width 322 height 14
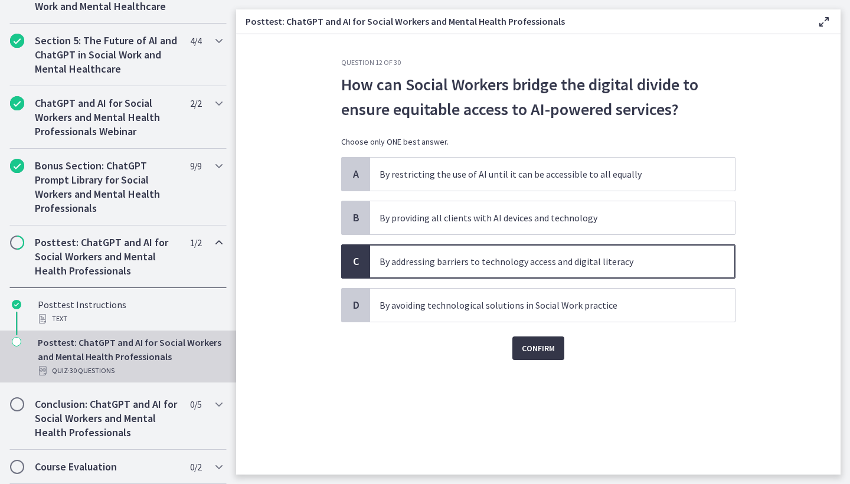
click at [535, 349] on span "Confirm" at bounding box center [538, 348] width 33 height 14
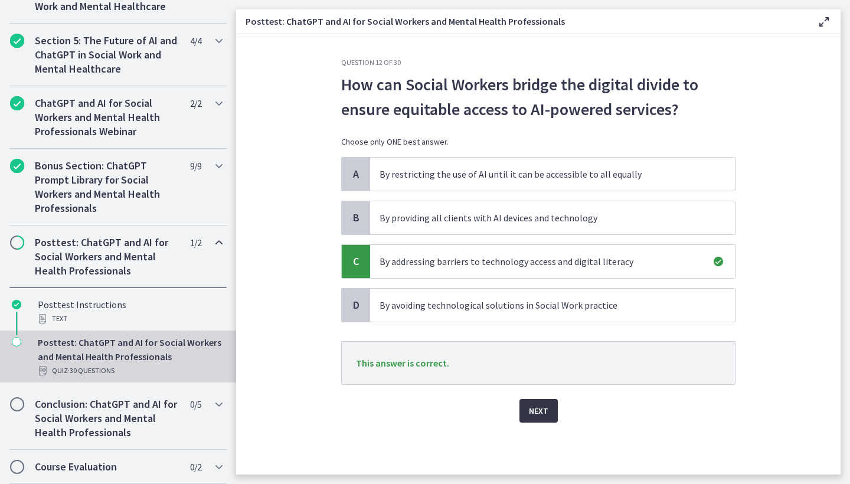
click at [552, 413] on button "Next" at bounding box center [539, 411] width 38 height 24
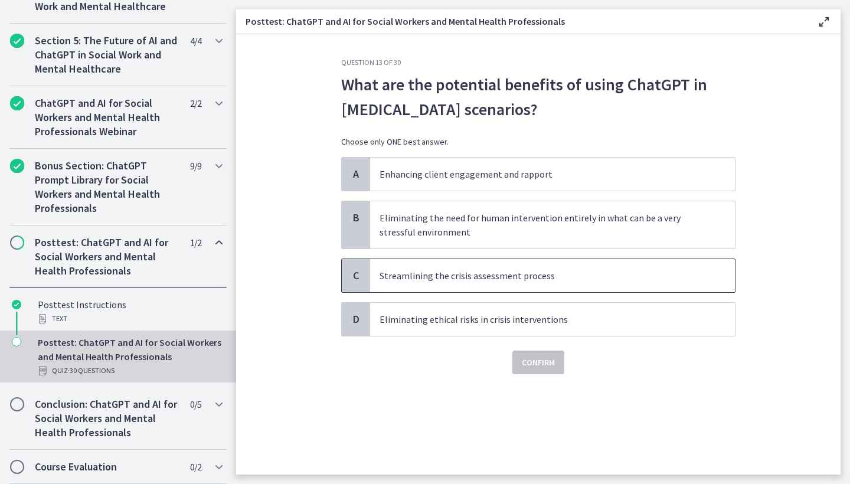
click at [511, 278] on p "Streamlining the crisis assessment process" at bounding box center [541, 276] width 322 height 14
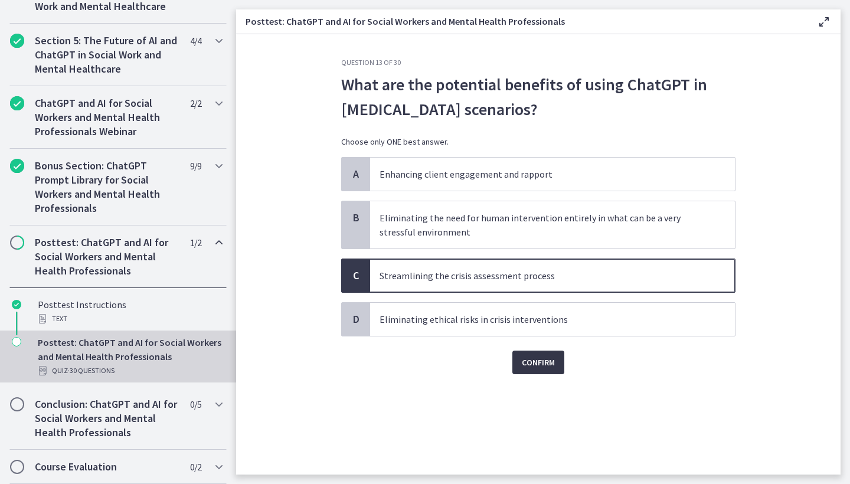
click at [541, 358] on span "Confirm" at bounding box center [538, 362] width 33 height 14
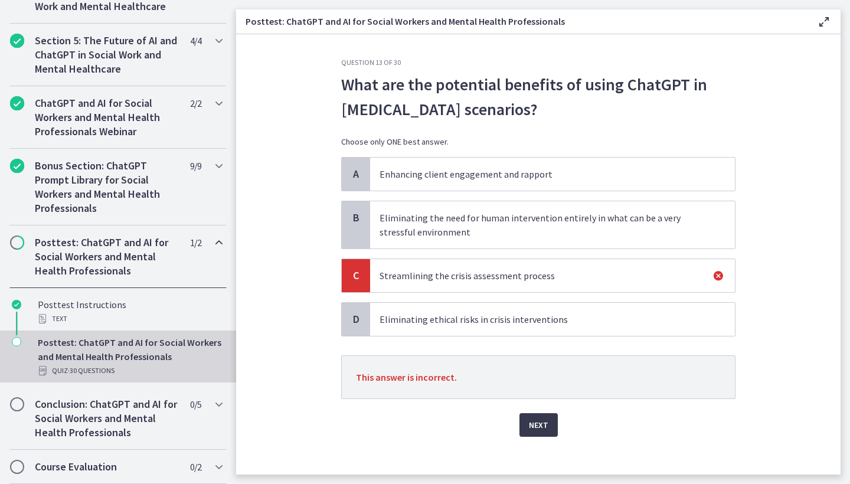
click at [515, 168] on p "Enhancing client engagement and rapport" at bounding box center [541, 174] width 322 height 14
click at [509, 176] on p "Enhancing client engagement and rapport" at bounding box center [541, 174] width 322 height 14
click at [533, 419] on span "Next" at bounding box center [538, 425] width 19 height 14
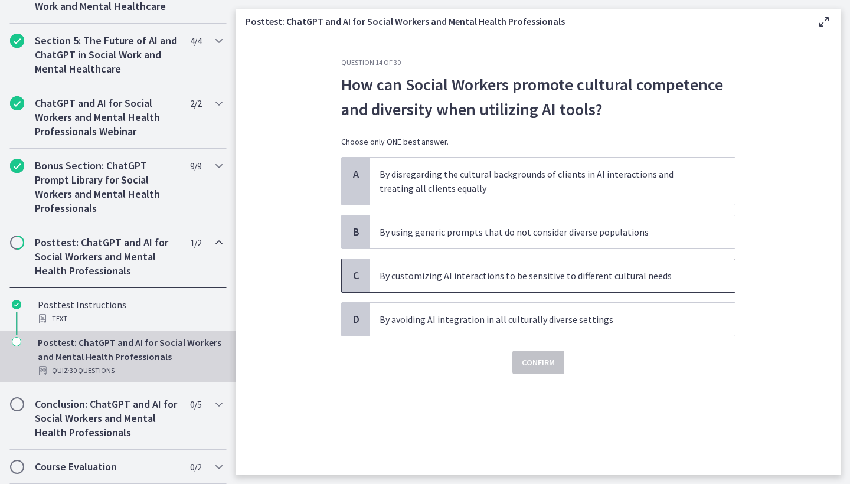
click at [585, 280] on p "By customizing AI interactions to be sensitive to different cultural needs" at bounding box center [541, 276] width 322 height 14
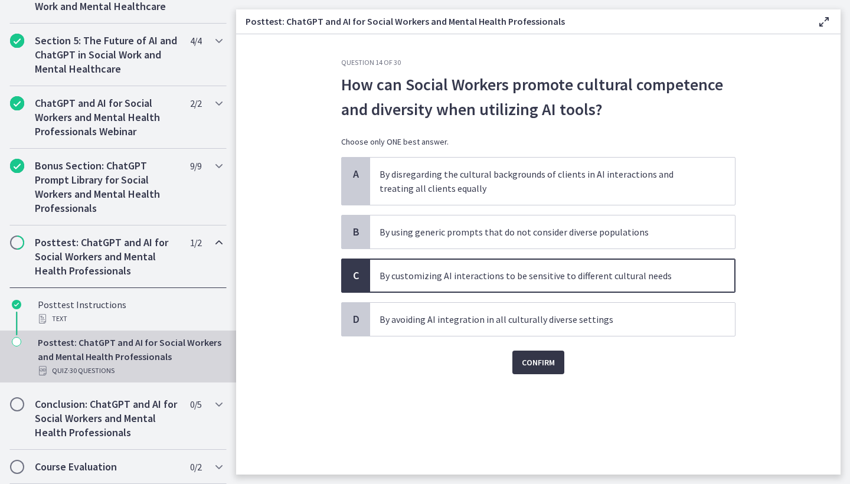
click at [544, 364] on span "Confirm" at bounding box center [538, 362] width 33 height 14
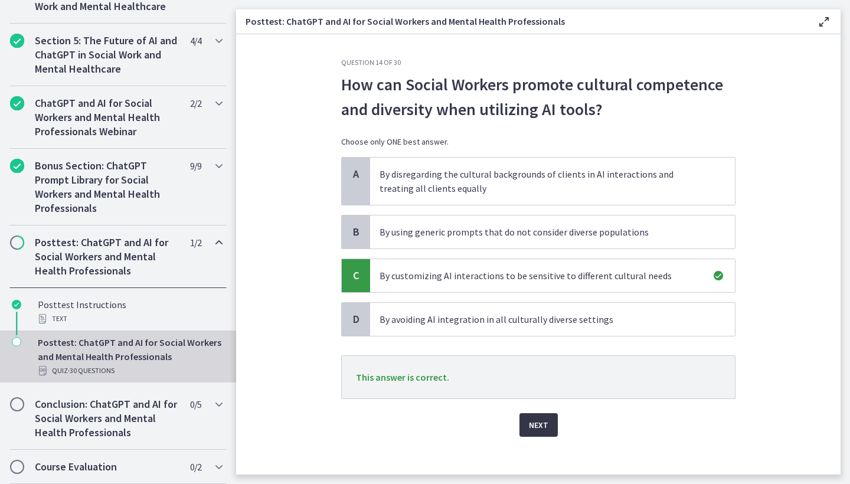
click at [533, 415] on button "Next" at bounding box center [539, 425] width 38 height 24
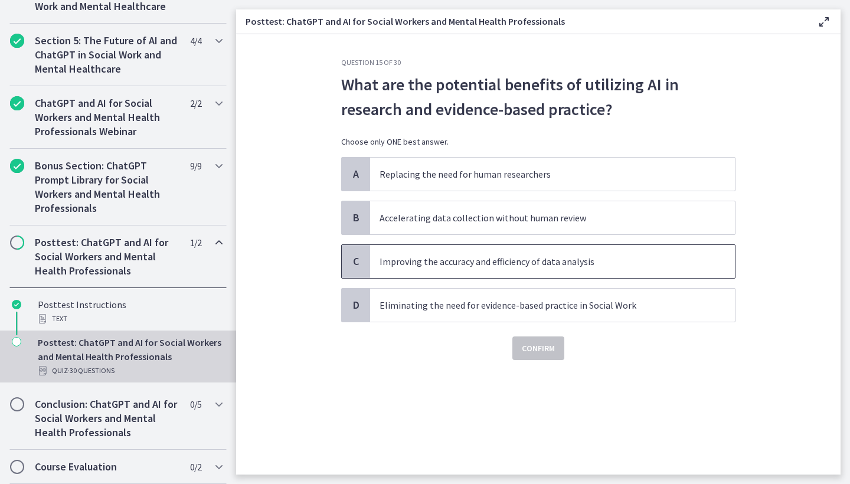
click at [564, 256] on p "Improving the accuracy and efficiency of data analysis" at bounding box center [541, 262] width 322 height 14
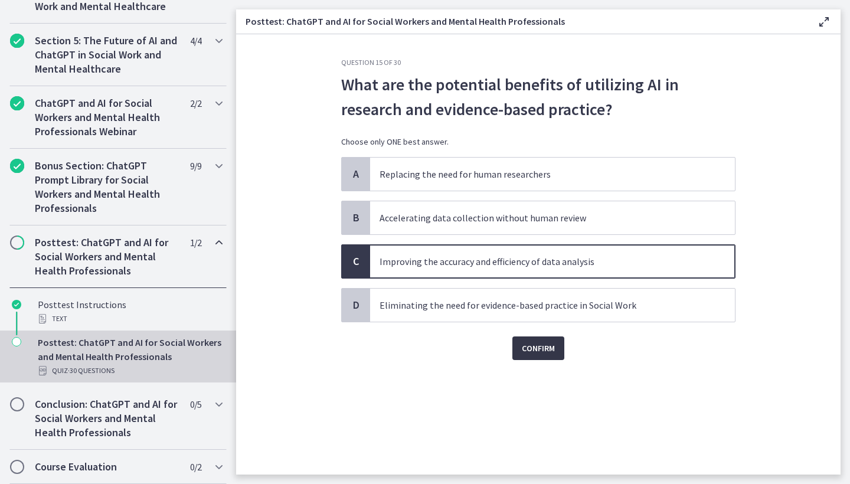
click at [538, 350] on span "Confirm" at bounding box center [538, 348] width 33 height 14
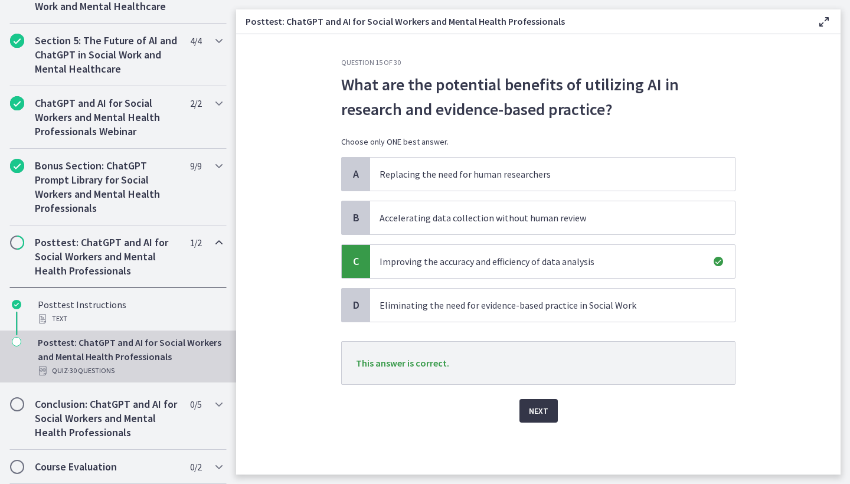
click at [531, 401] on button "Next" at bounding box center [539, 411] width 38 height 24
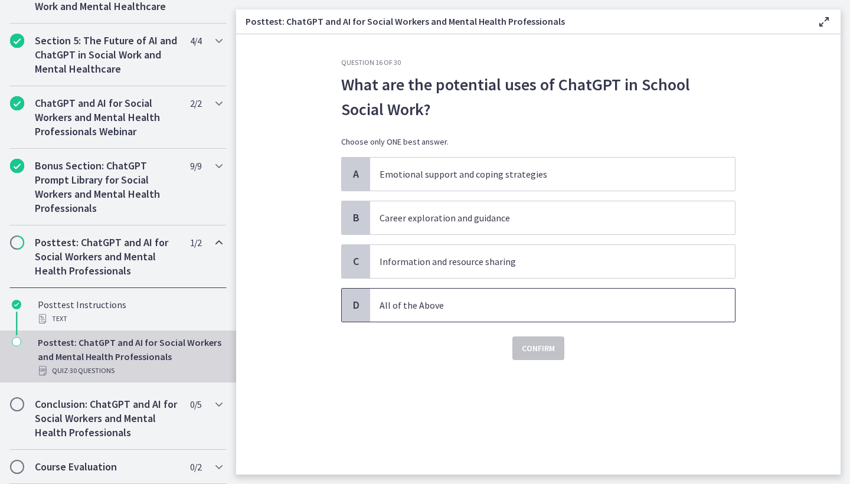
click at [414, 298] on p "All of the Above" at bounding box center [541, 305] width 322 height 14
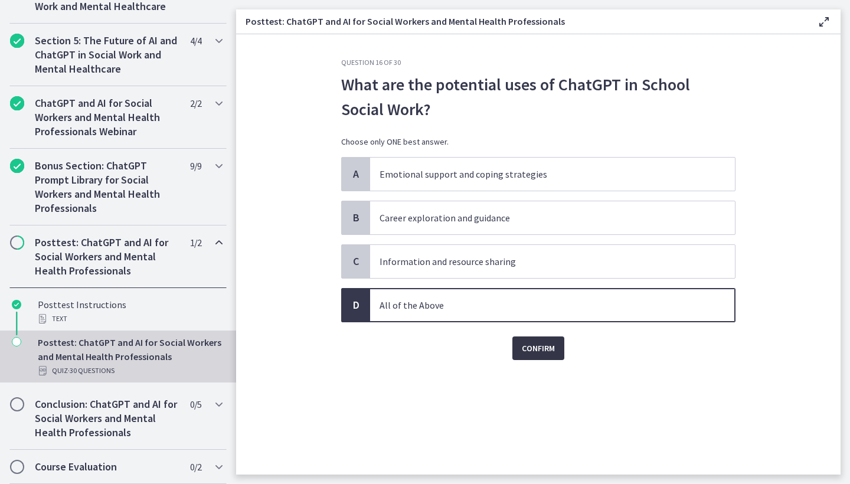
click at [523, 344] on span "Confirm" at bounding box center [538, 348] width 33 height 14
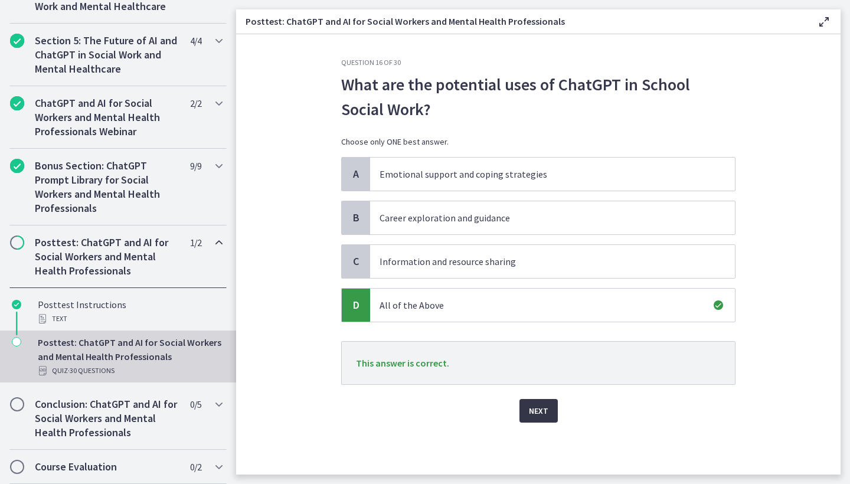
click at [546, 404] on span "Next" at bounding box center [538, 411] width 19 height 14
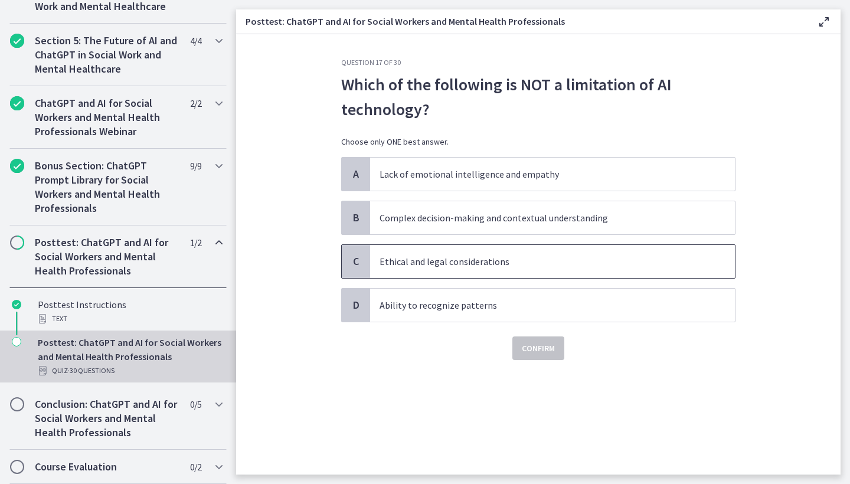
click at [488, 268] on p "Ethical and legal considerations" at bounding box center [541, 262] width 322 height 14
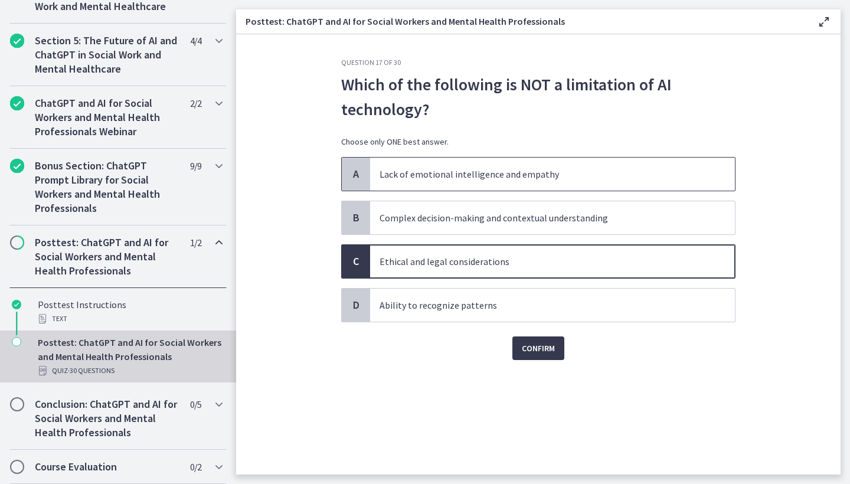
click at [520, 177] on p "Lack of emotional intelligence and empathy" at bounding box center [541, 174] width 322 height 14
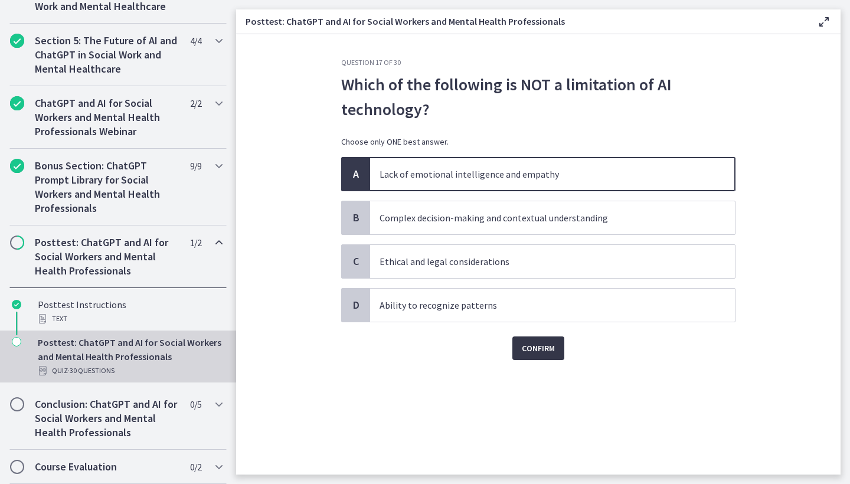
click at [527, 345] on span "Confirm" at bounding box center [538, 348] width 33 height 14
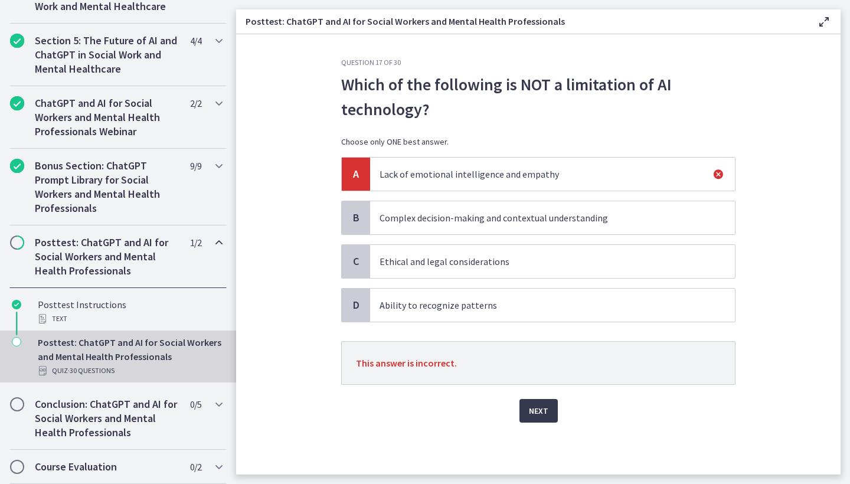
click at [460, 259] on p "Ethical and legal considerations" at bounding box center [541, 262] width 322 height 14
click at [544, 409] on span "Next" at bounding box center [538, 411] width 19 height 14
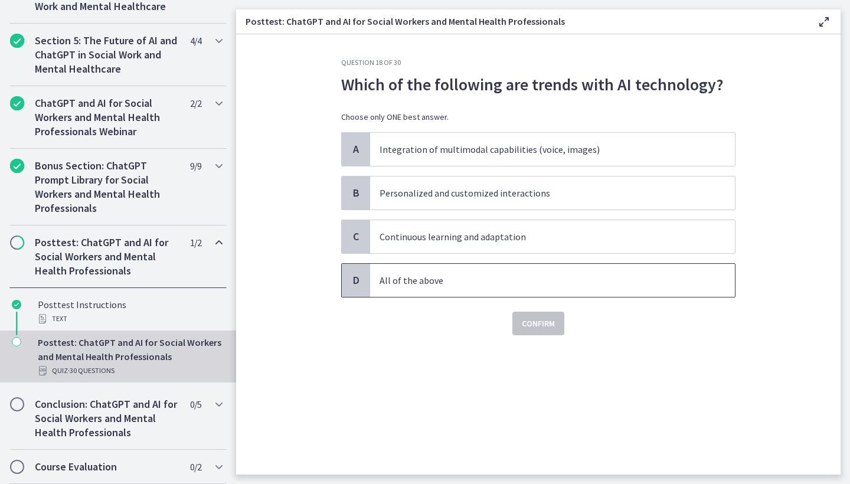
click at [445, 279] on p "All of the above" at bounding box center [541, 280] width 322 height 14
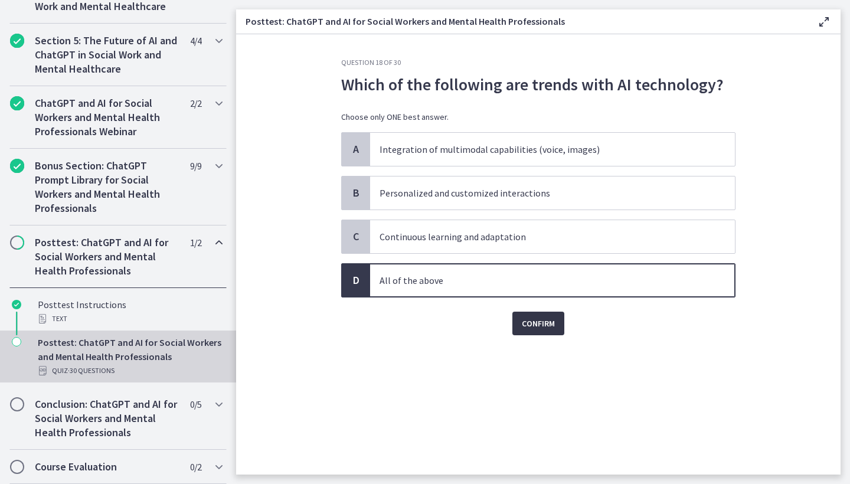
click at [527, 325] on span "Confirm" at bounding box center [538, 324] width 33 height 14
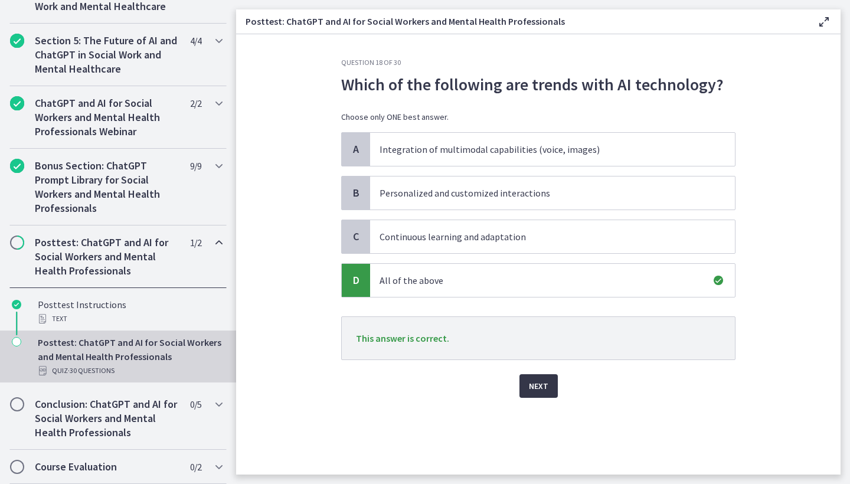
click at [537, 397] on button "Next" at bounding box center [539, 386] width 38 height 24
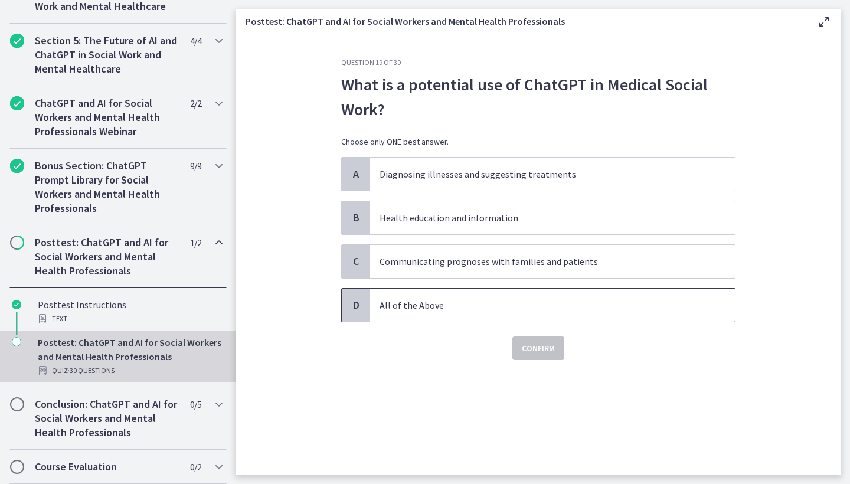
click at [454, 302] on p "All of the Above" at bounding box center [541, 305] width 322 height 14
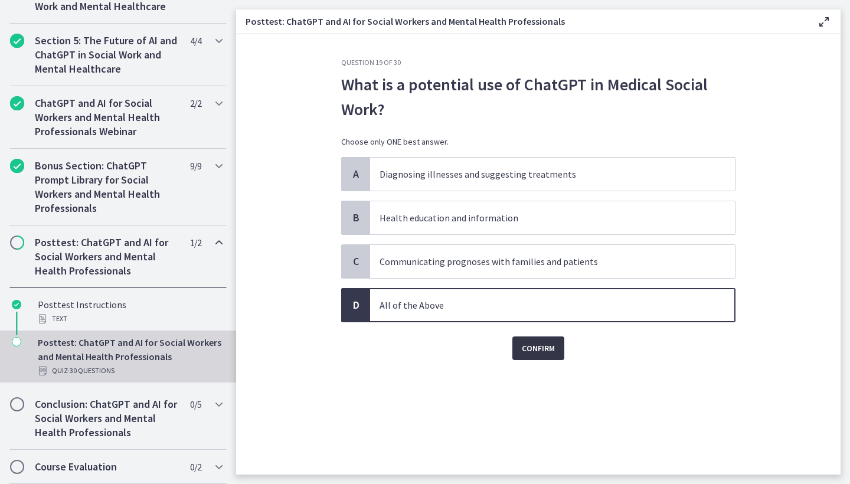
click at [555, 355] on span "Confirm" at bounding box center [538, 348] width 33 height 14
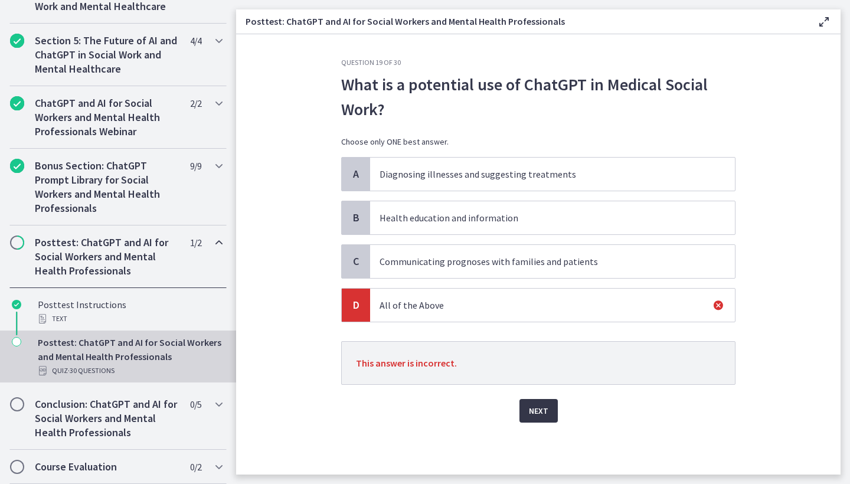
click at [547, 407] on span "Next" at bounding box center [538, 411] width 19 height 14
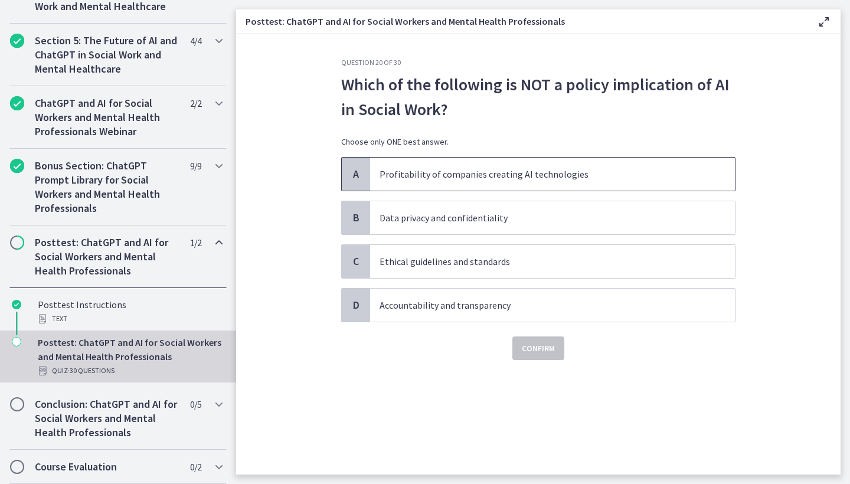
click at [505, 182] on span "Profitability of companies creating AI technologies" at bounding box center [552, 174] width 365 height 33
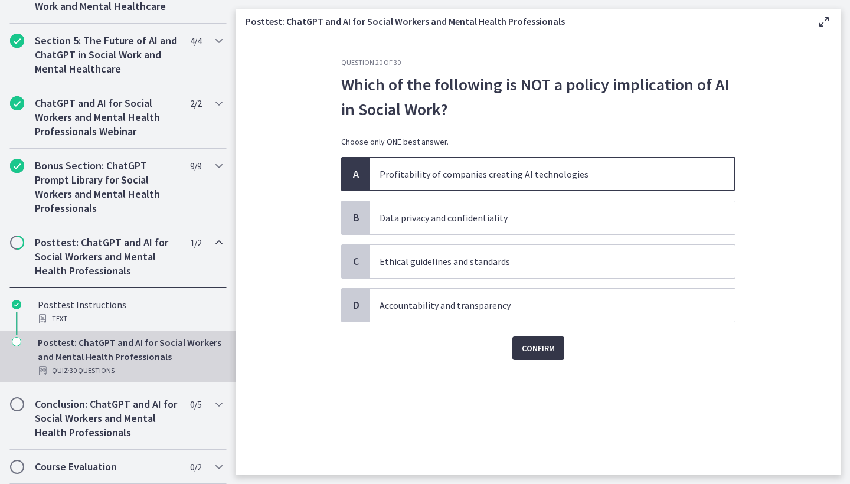
click at [539, 346] on span "Confirm" at bounding box center [538, 348] width 33 height 14
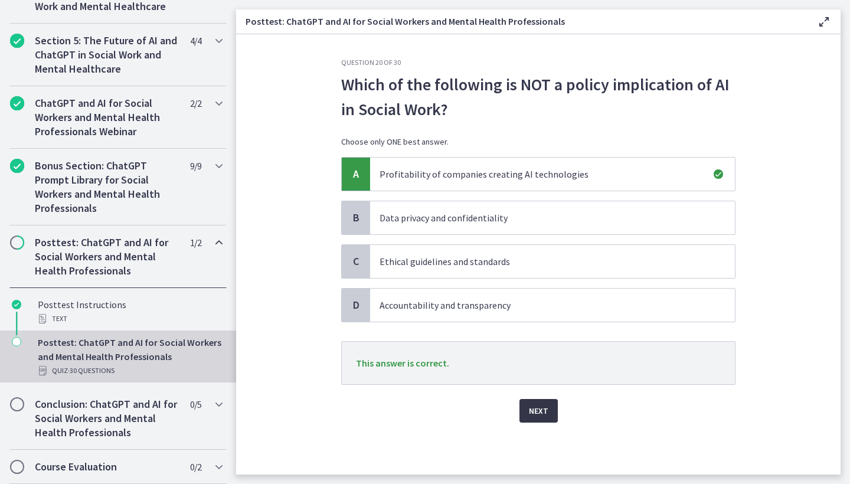
click at [540, 413] on span "Next" at bounding box center [538, 411] width 19 height 14
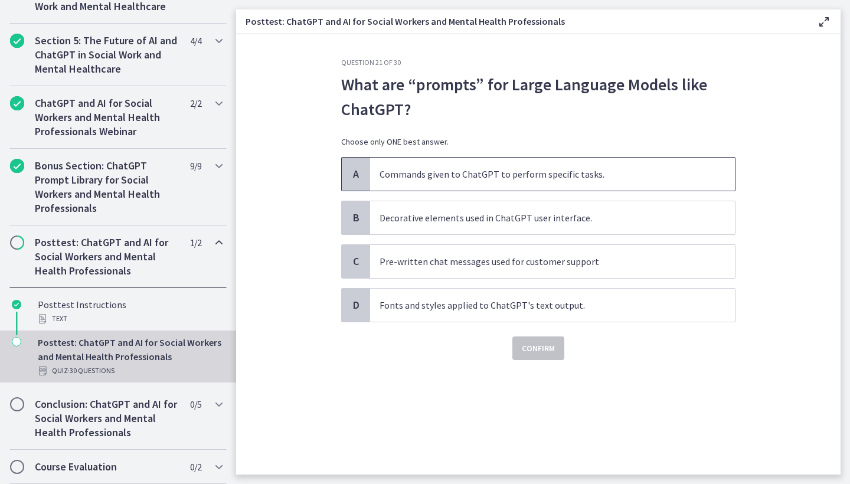
click at [546, 180] on p "Commands given to ChatGPT to perform specific tasks." at bounding box center [541, 174] width 322 height 14
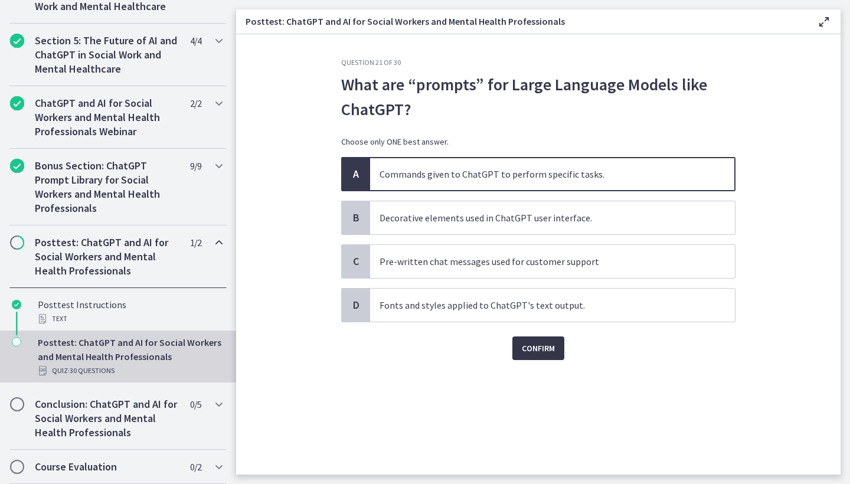
click at [546, 345] on span "Confirm" at bounding box center [538, 348] width 33 height 14
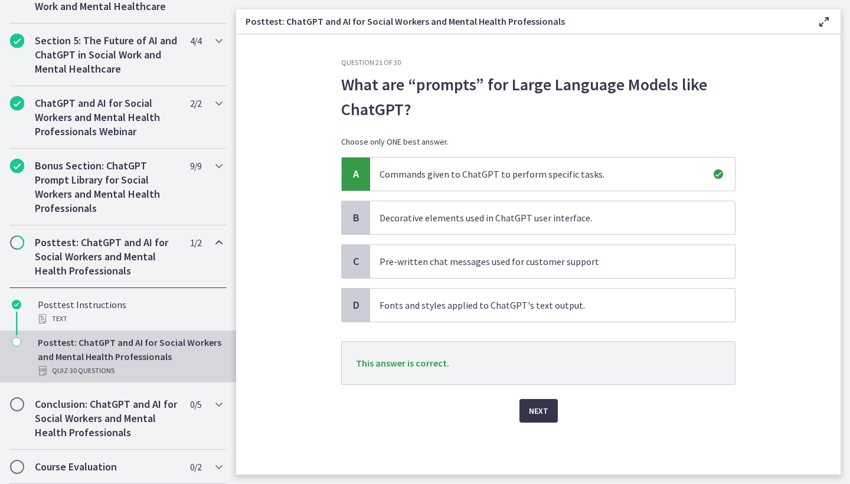
click at [531, 411] on span "Next" at bounding box center [538, 411] width 19 height 14
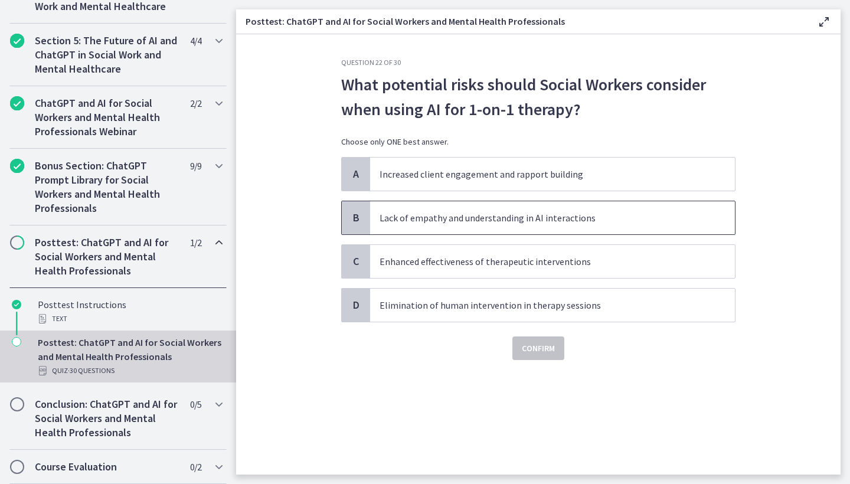
click at [497, 223] on p "Lack of empathy and understanding in AI interactions" at bounding box center [541, 218] width 322 height 14
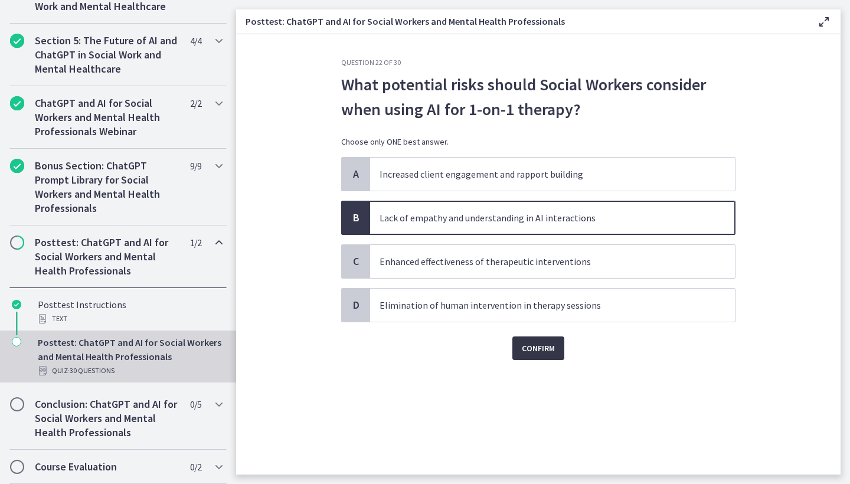
click at [536, 343] on span "Confirm" at bounding box center [538, 348] width 33 height 14
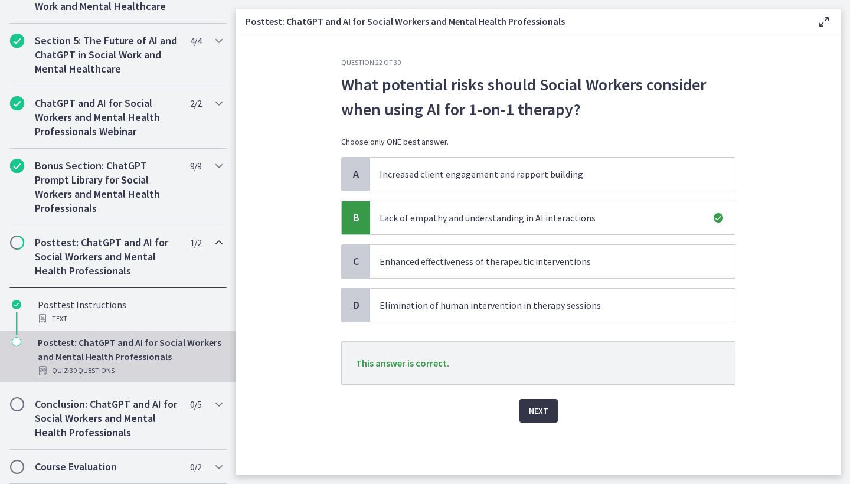
click at [528, 409] on button "Next" at bounding box center [539, 411] width 38 height 24
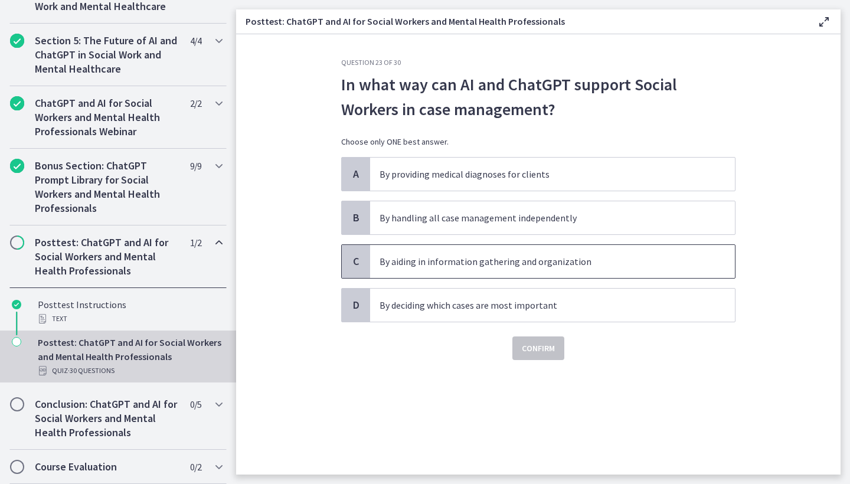
click at [557, 256] on p "By aiding in information gathering and organization" at bounding box center [541, 262] width 322 height 14
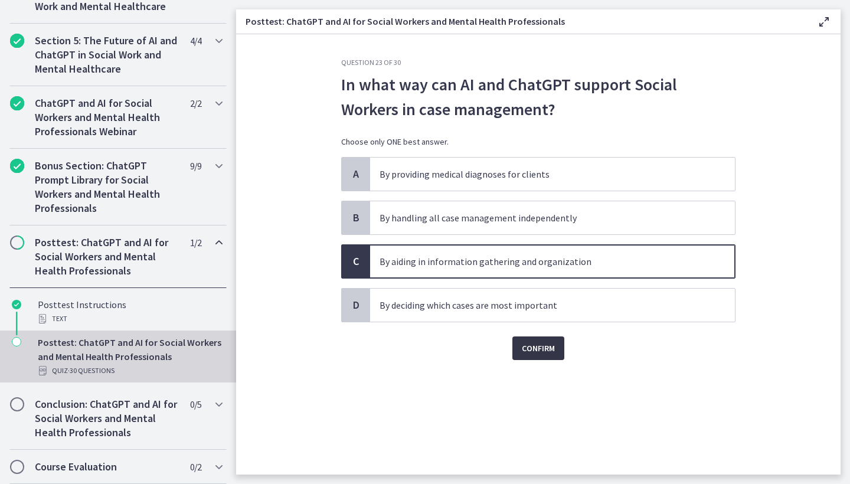
click at [543, 345] on span "Confirm" at bounding box center [538, 348] width 33 height 14
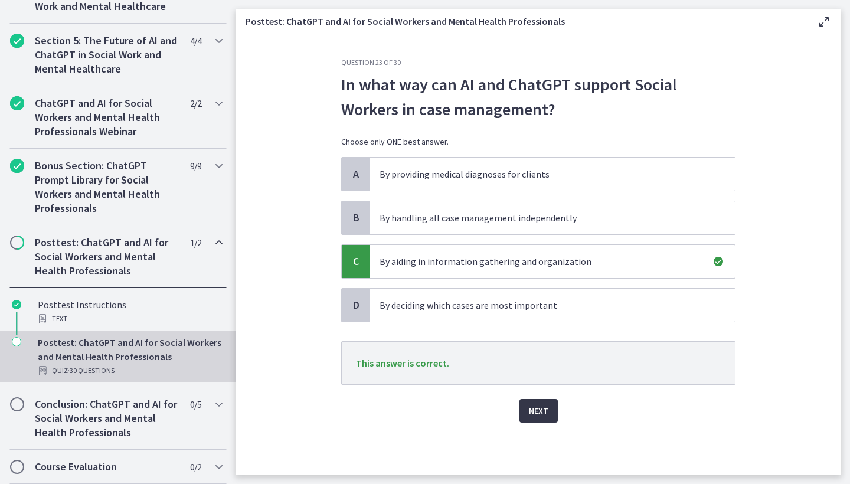
click at [532, 412] on span "Next" at bounding box center [538, 411] width 19 height 14
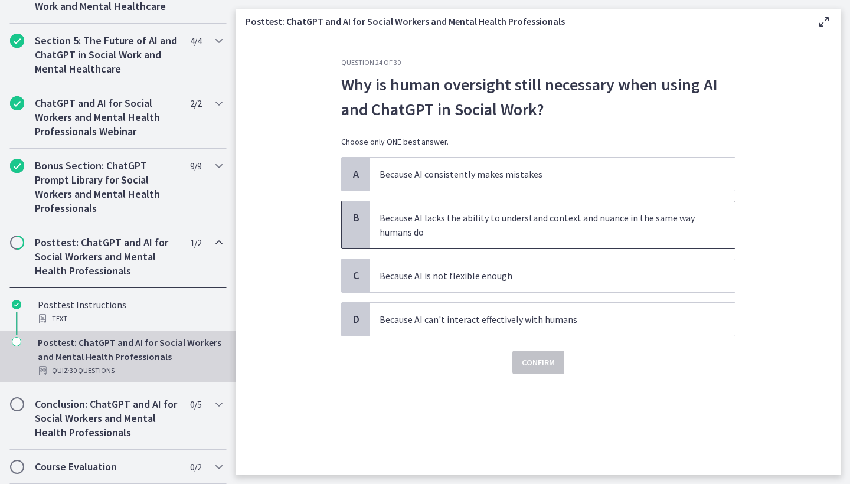
click at [500, 217] on p "Because AI lacks the ability to understand context and nuance in the same way h…" at bounding box center [541, 225] width 322 height 28
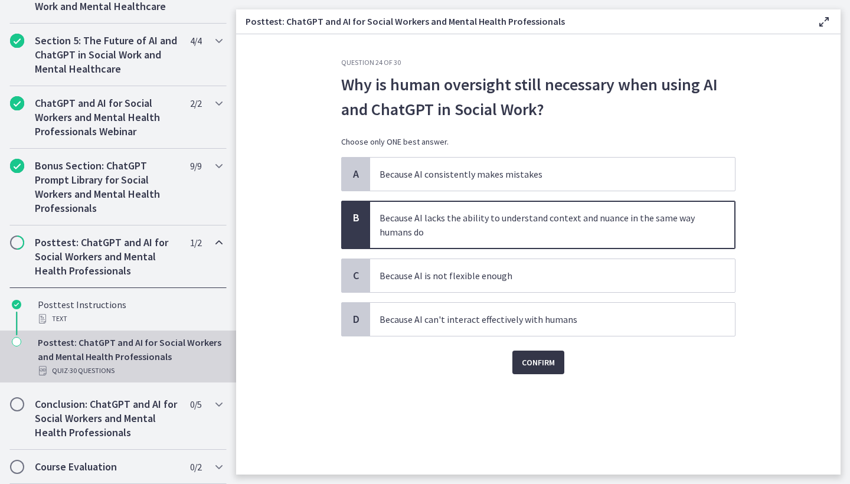
click at [547, 366] on span "Confirm" at bounding box center [538, 362] width 33 height 14
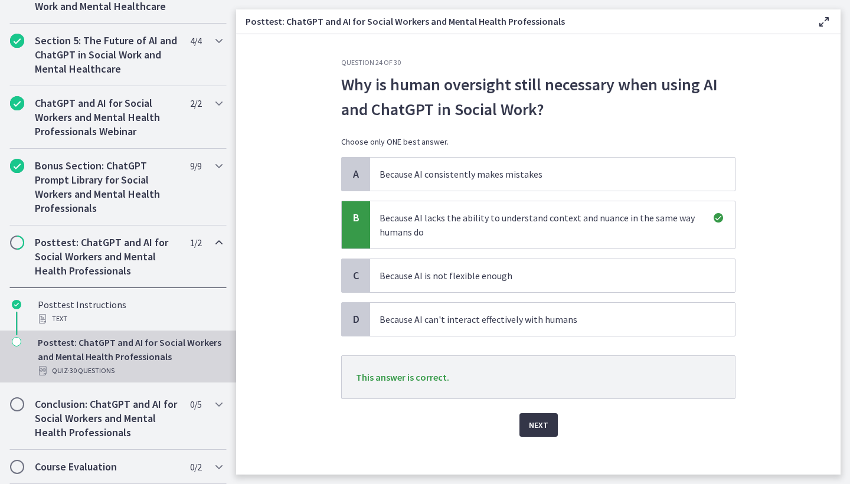
click at [533, 428] on span "Next" at bounding box center [538, 425] width 19 height 14
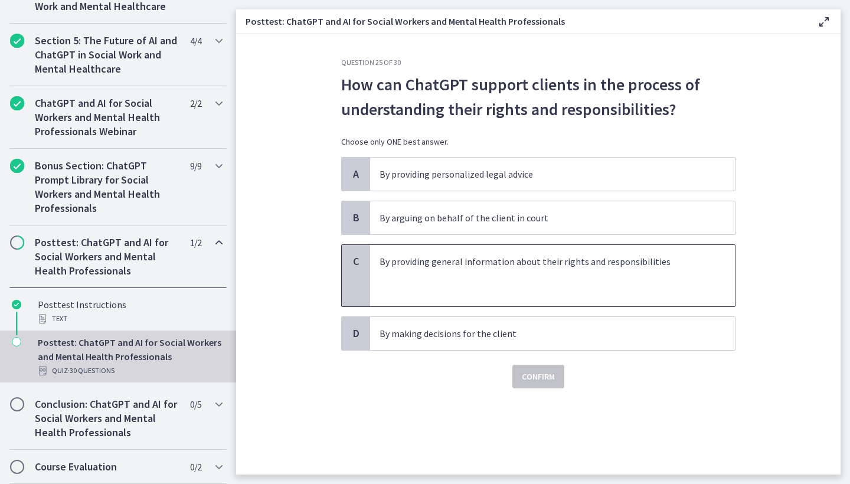
click at [456, 258] on p "By providing general information about their rights and responsibilities" at bounding box center [541, 262] width 322 height 14
click at [537, 383] on span "Confirm" at bounding box center [538, 377] width 33 height 14
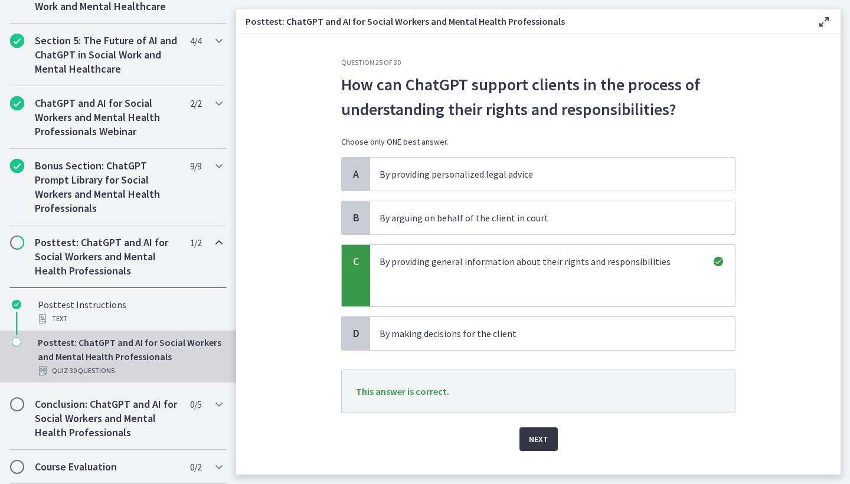
click at [539, 444] on span "Next" at bounding box center [538, 439] width 19 height 14
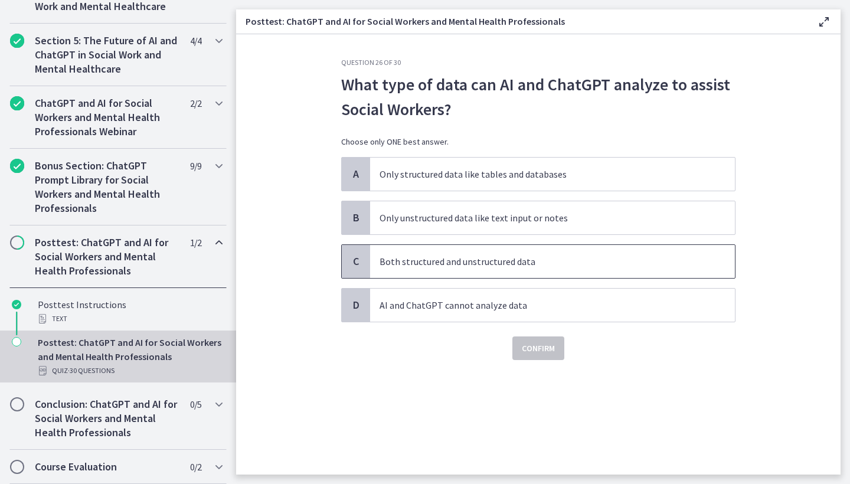
click at [441, 259] on p "Both structured and unstructured data" at bounding box center [541, 262] width 322 height 14
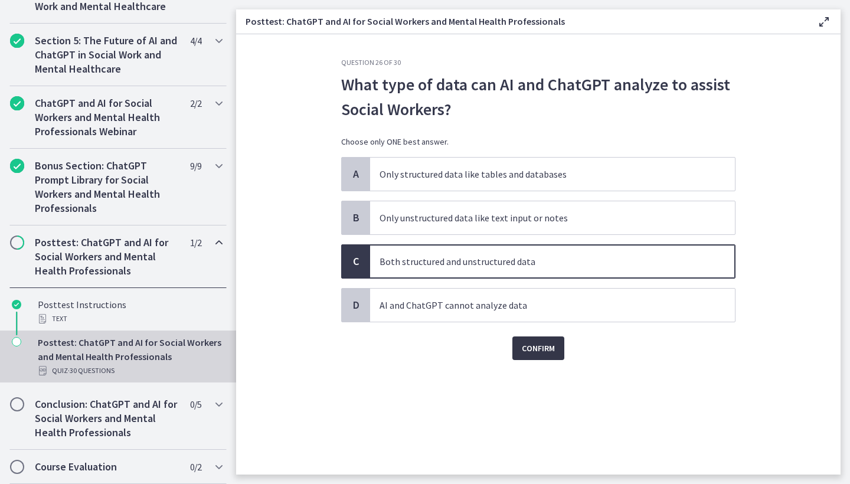
click at [557, 350] on button "Confirm" at bounding box center [539, 349] width 52 height 24
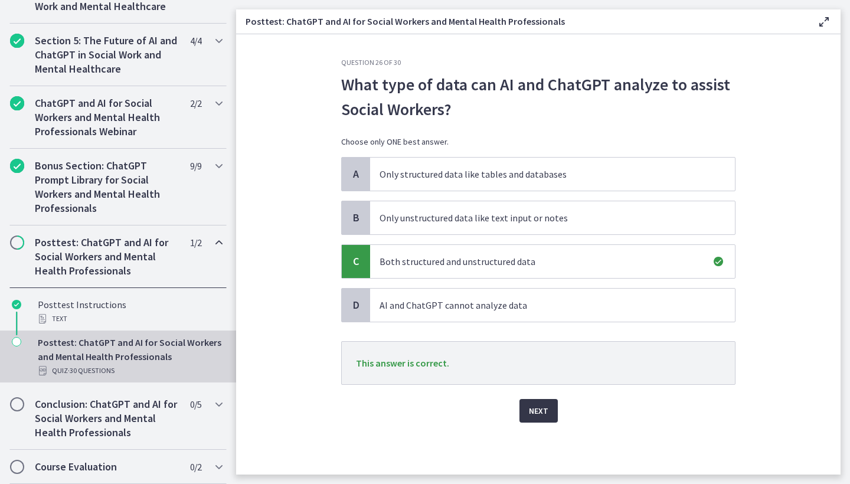
click at [534, 413] on span "Next" at bounding box center [538, 411] width 19 height 14
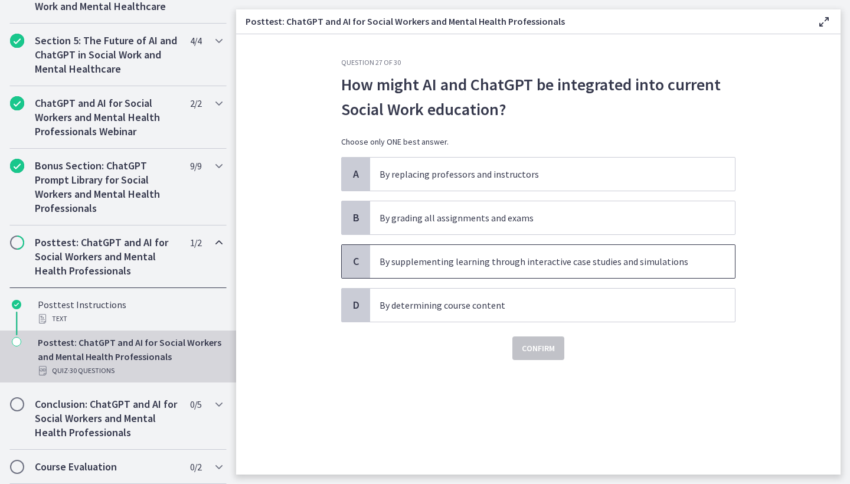
click at [495, 267] on p "By supplementing learning through interactive case studies and simulations" at bounding box center [541, 262] width 322 height 14
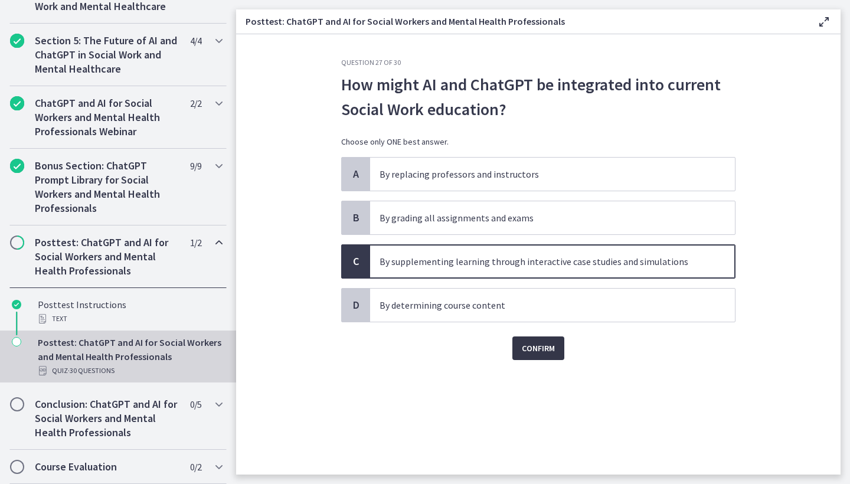
click at [544, 341] on span "Confirm" at bounding box center [538, 348] width 33 height 14
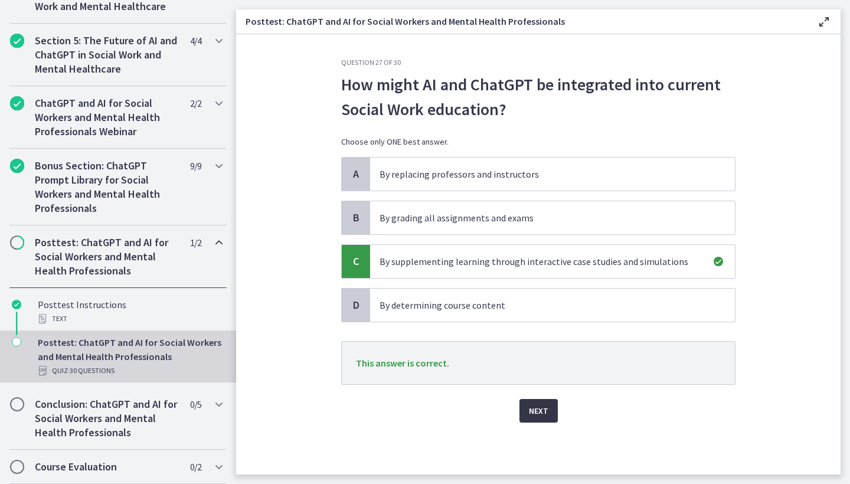
click at [550, 411] on button "Next" at bounding box center [539, 411] width 38 height 24
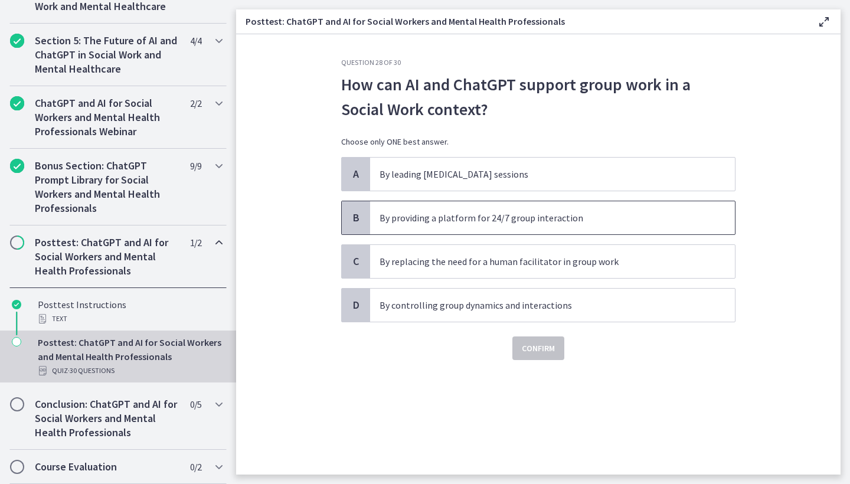
click at [508, 210] on span "By providing a platform for 24/7 group interaction" at bounding box center [552, 217] width 365 height 33
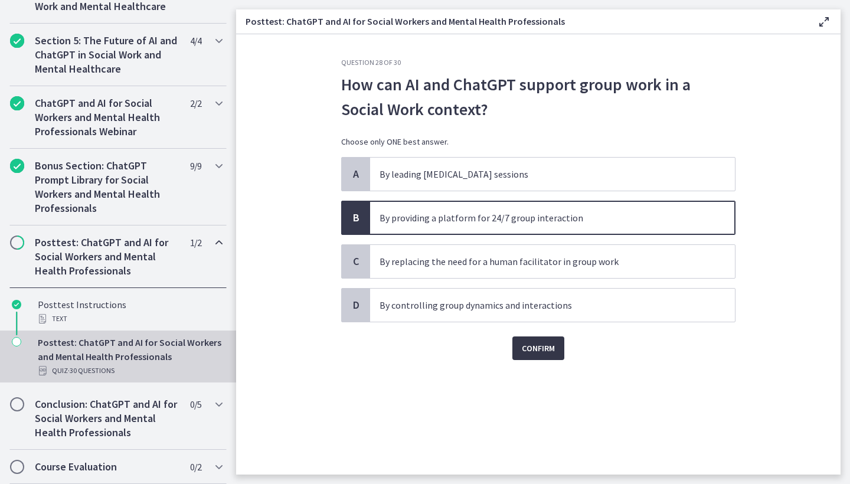
click at [540, 351] on span "Confirm" at bounding box center [538, 348] width 33 height 14
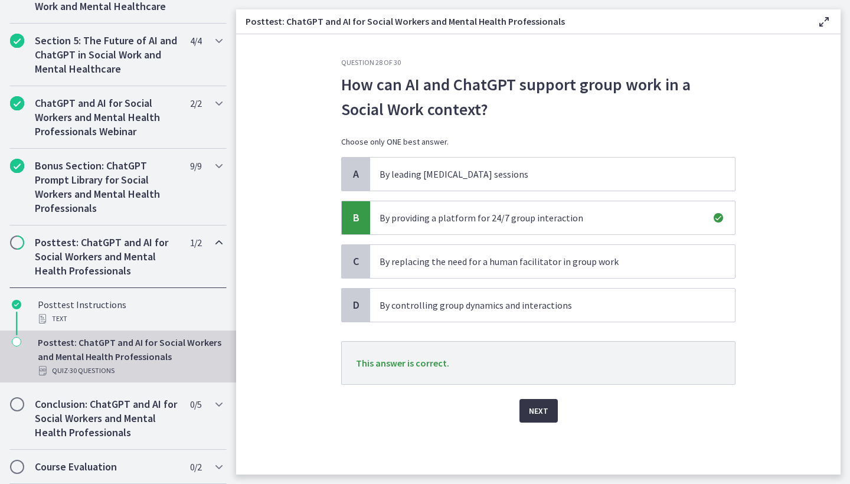
click at [541, 409] on span "Next" at bounding box center [538, 411] width 19 height 14
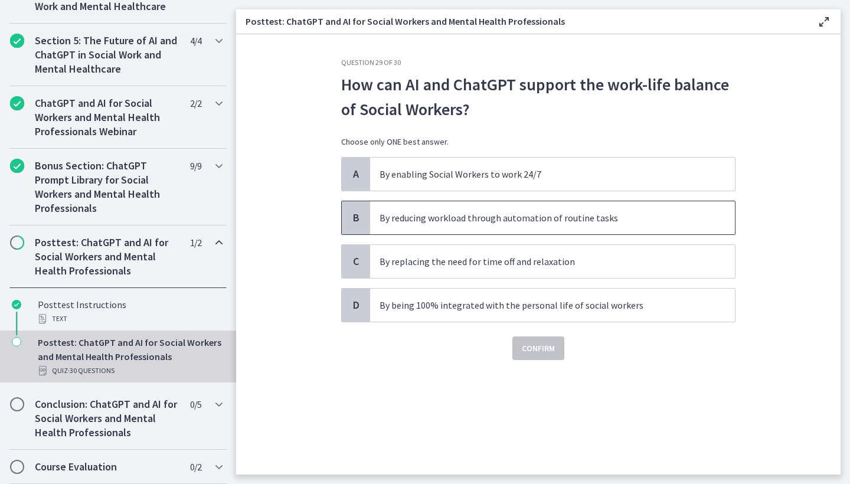
click at [479, 223] on p "By reducing workload through automation of routine tasks" at bounding box center [541, 218] width 322 height 14
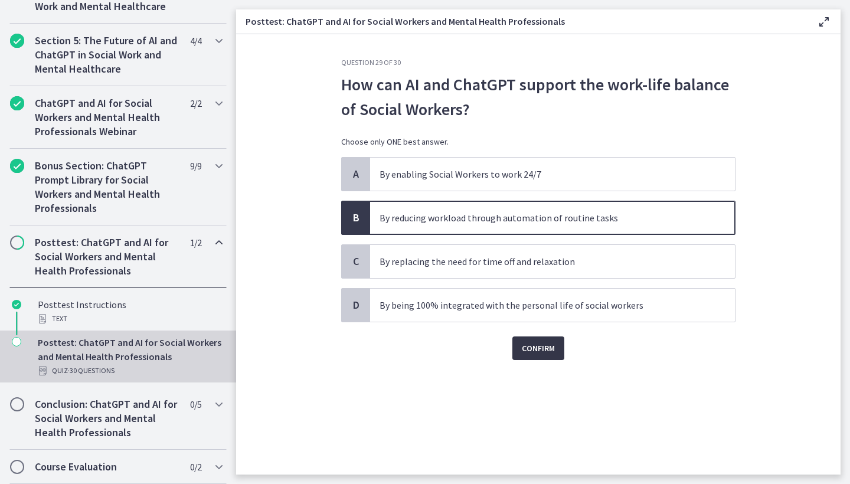
click at [533, 350] on span "Confirm" at bounding box center [538, 348] width 33 height 14
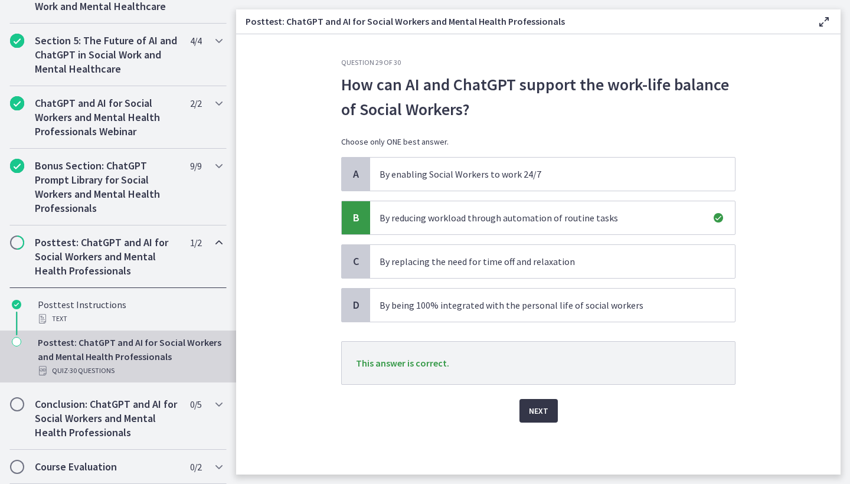
click at [549, 399] on button "Next" at bounding box center [539, 411] width 38 height 24
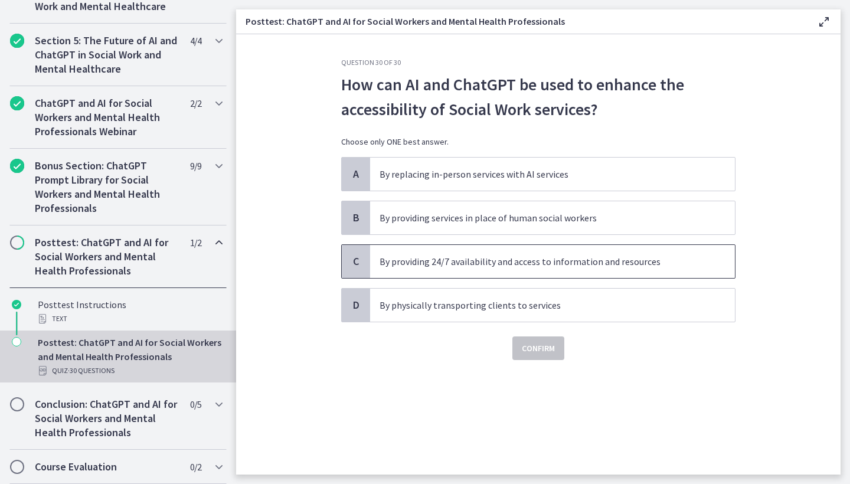
click at [516, 263] on p "By providing 24/7 availability and access to information and resources" at bounding box center [541, 262] width 322 height 14
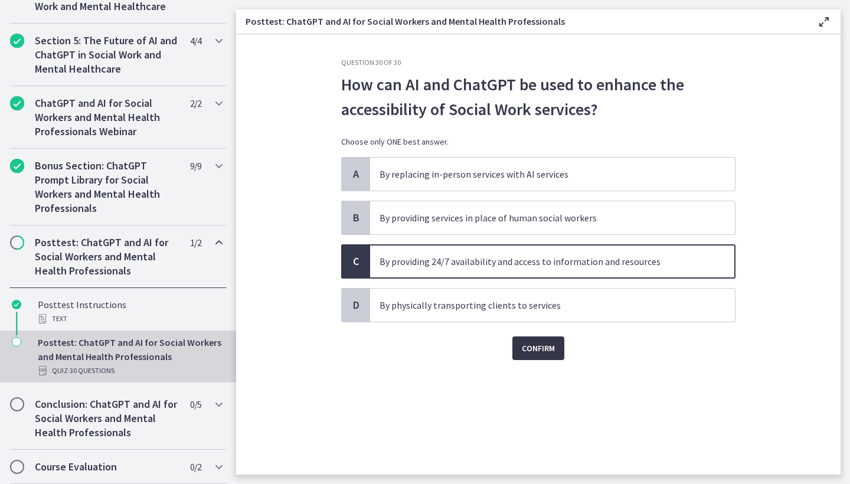
click at [554, 348] on span "Confirm" at bounding box center [538, 348] width 33 height 14
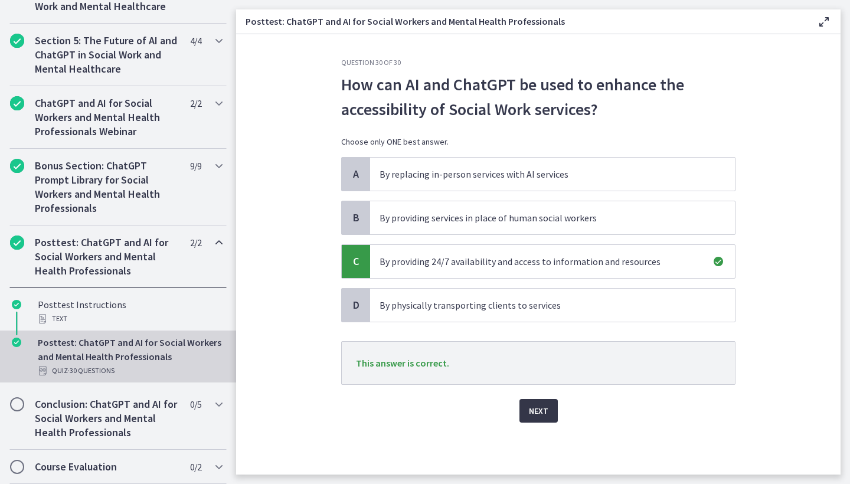
click at [539, 403] on button "Next" at bounding box center [539, 411] width 38 height 24
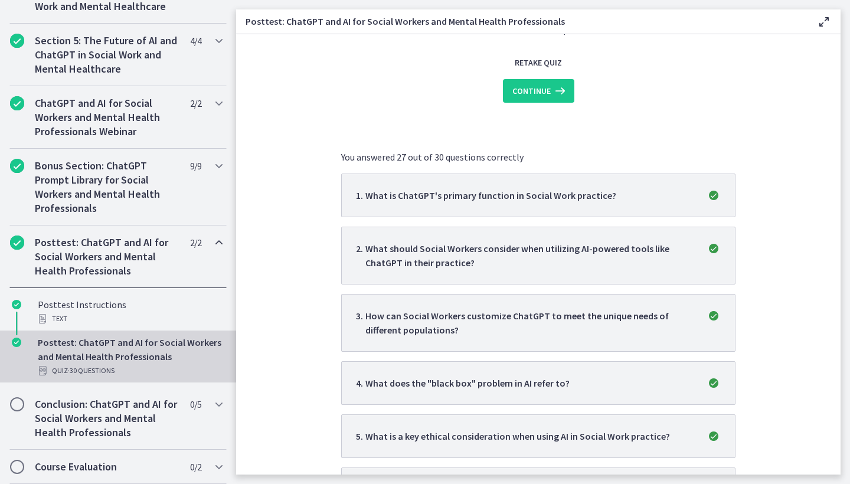
scroll to position [34, 0]
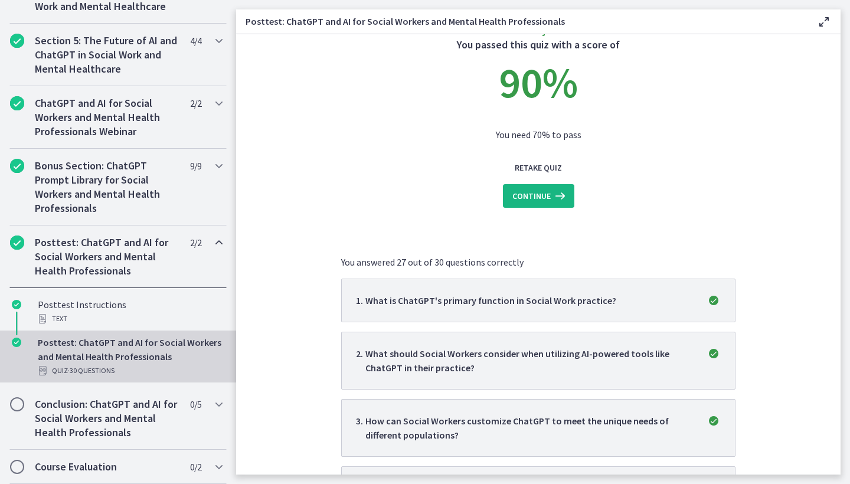
click at [552, 193] on icon at bounding box center [559, 196] width 17 height 14
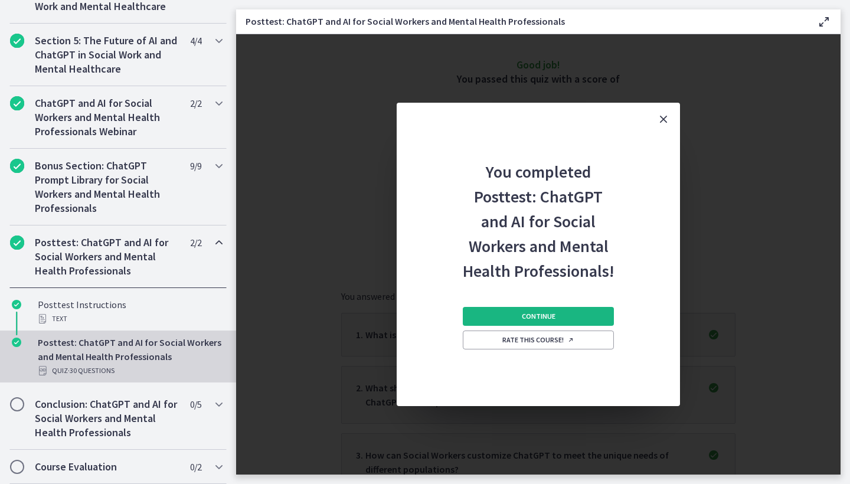
click at [573, 314] on button "Continue" at bounding box center [538, 316] width 151 height 19
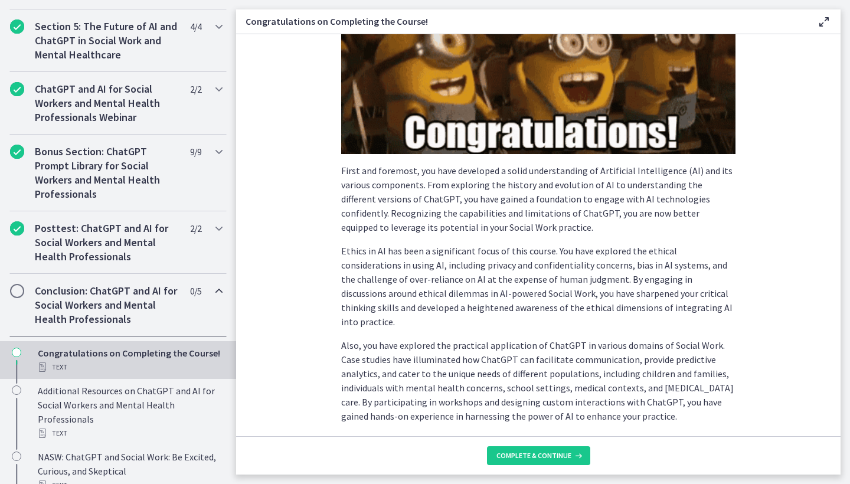
scroll to position [258, 0]
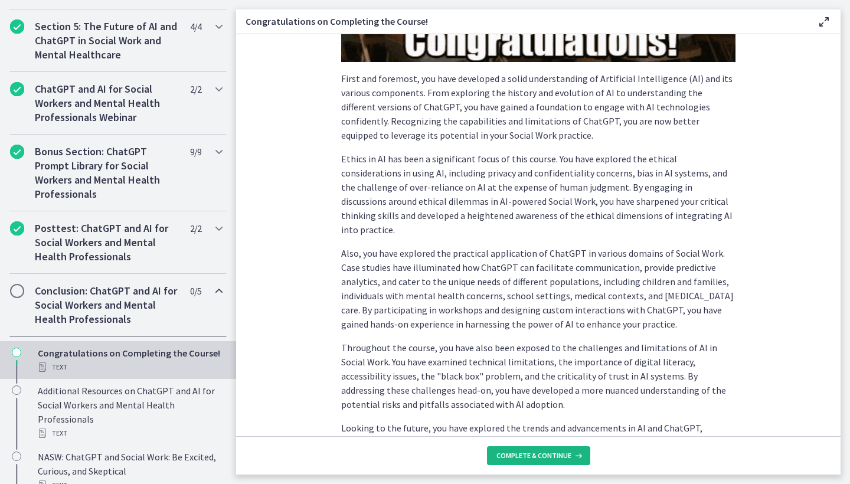
click at [559, 452] on span "Complete & continue" at bounding box center [534, 455] width 75 height 9
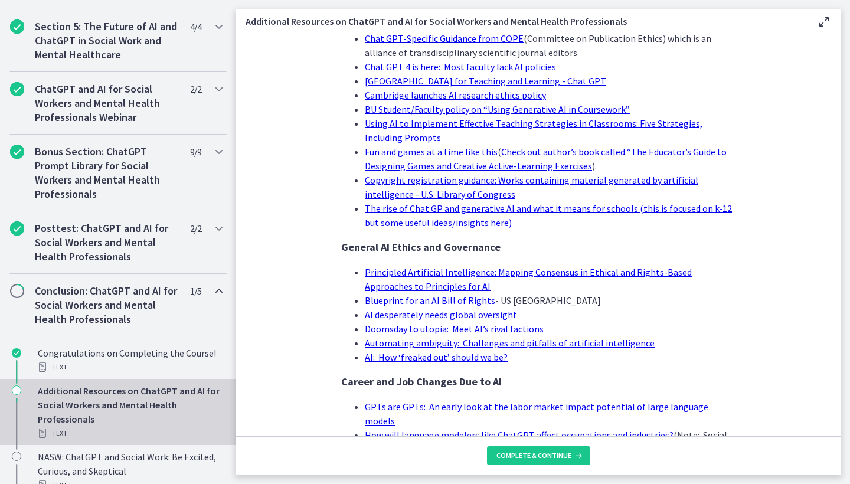
scroll to position [1107, 0]
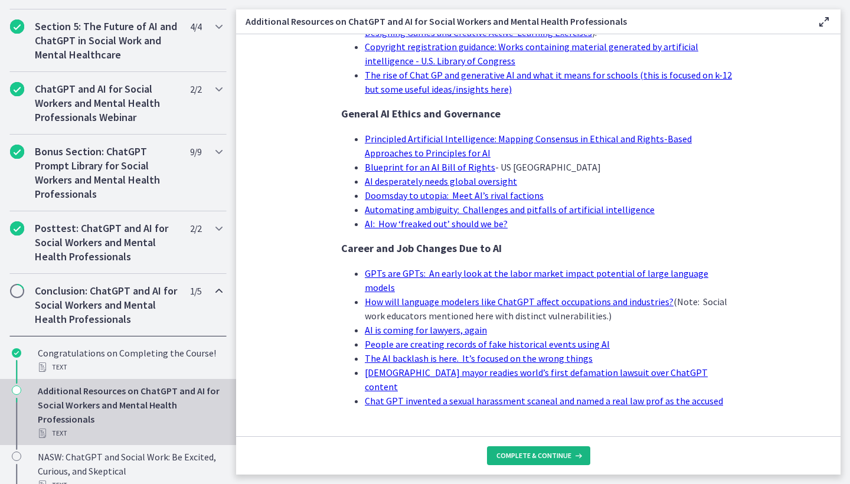
click at [549, 456] on span "Complete & continue" at bounding box center [534, 455] width 75 height 9
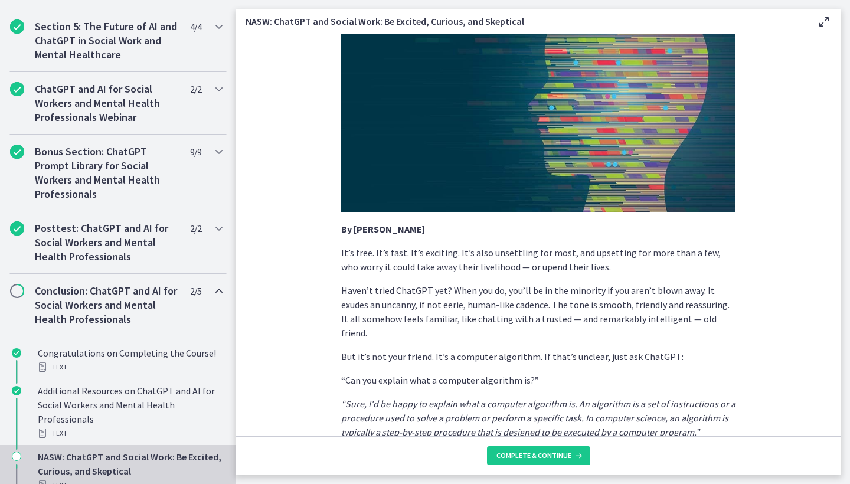
scroll to position [193, 0]
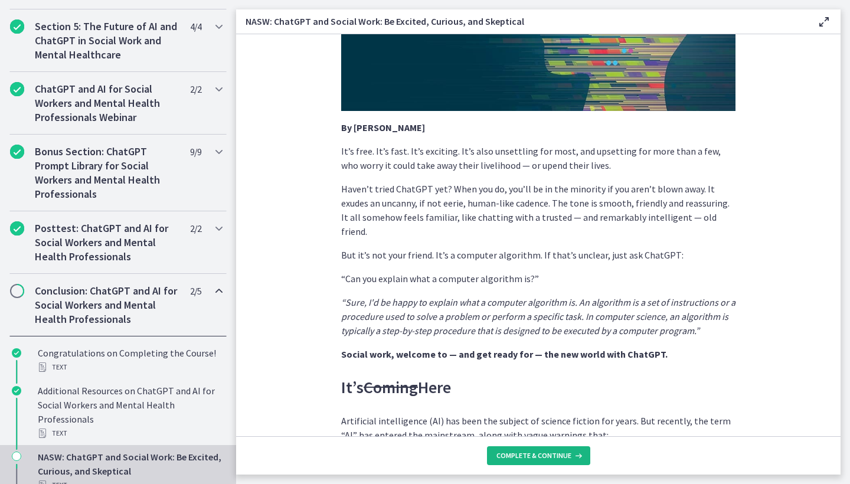
click at [563, 455] on span "Complete & continue" at bounding box center [534, 455] width 75 height 9
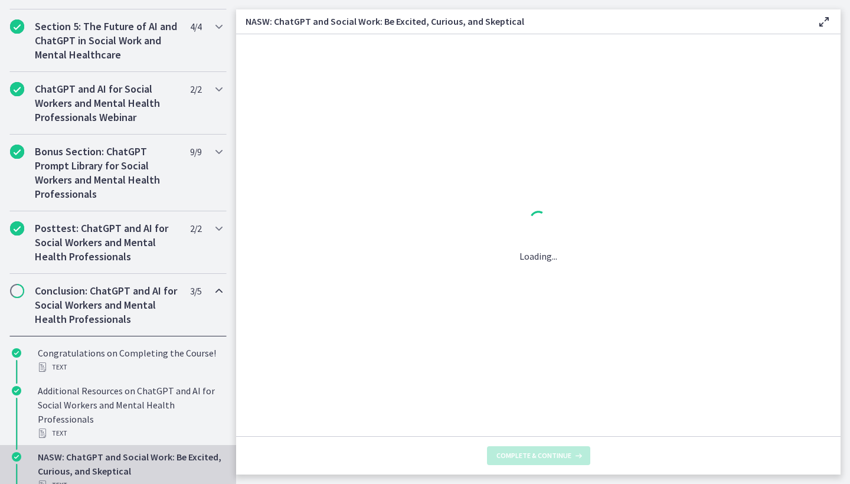
scroll to position [0, 0]
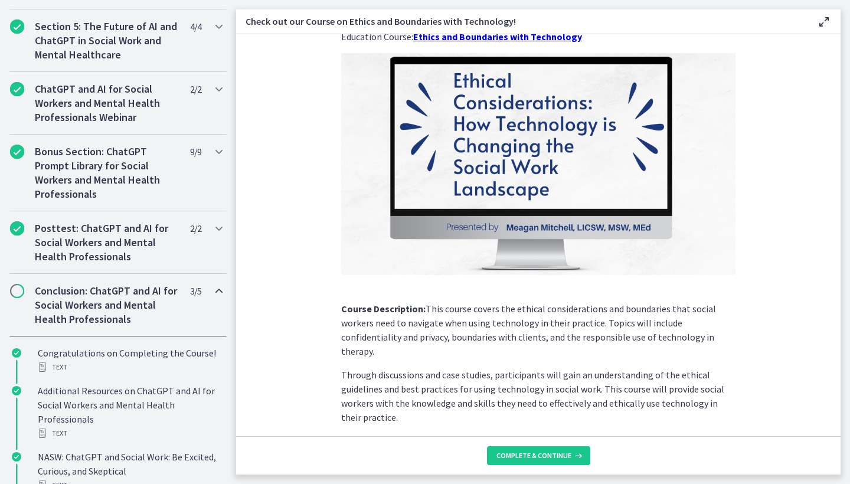
scroll to position [106, 0]
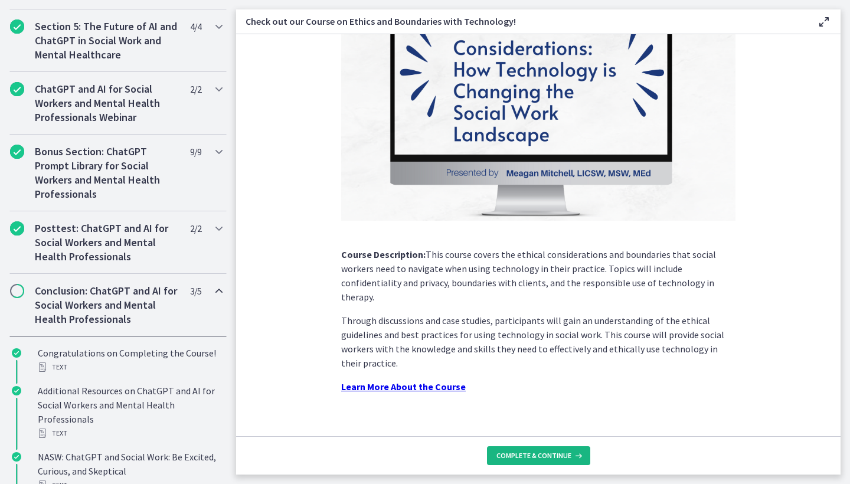
click at [582, 455] on button "Complete & continue" at bounding box center [538, 455] width 103 height 19
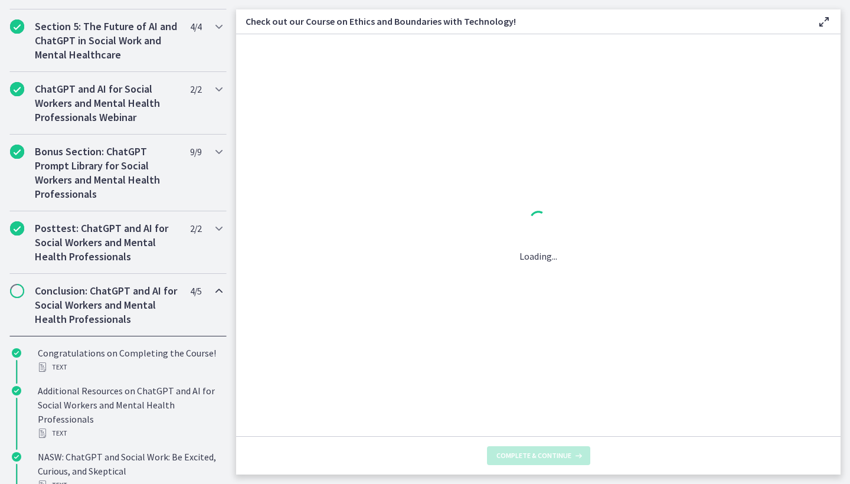
scroll to position [0, 0]
click at [578, 455] on icon at bounding box center [578, 455] width 12 height 9
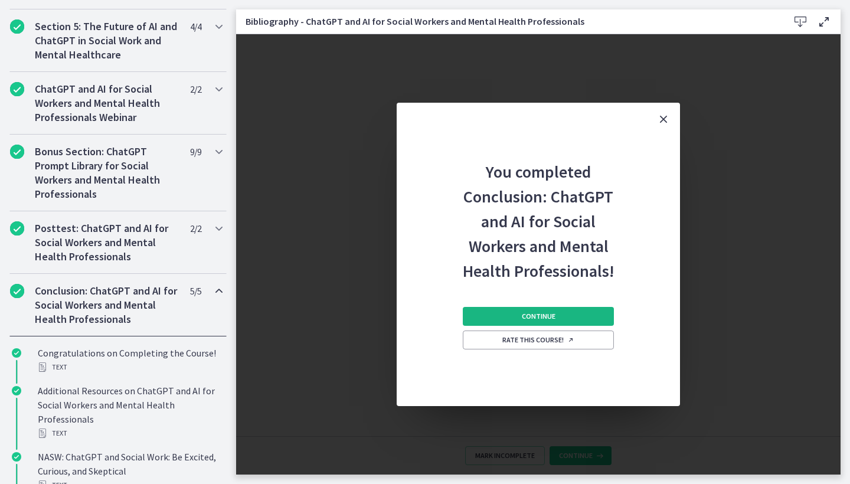
click at [575, 322] on button "Continue" at bounding box center [538, 316] width 151 height 19
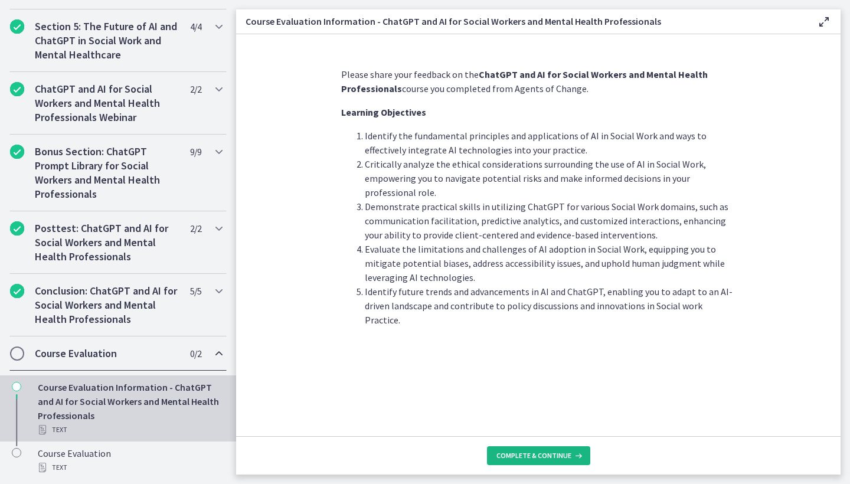
click at [569, 447] on button "Complete & continue" at bounding box center [538, 455] width 103 height 19
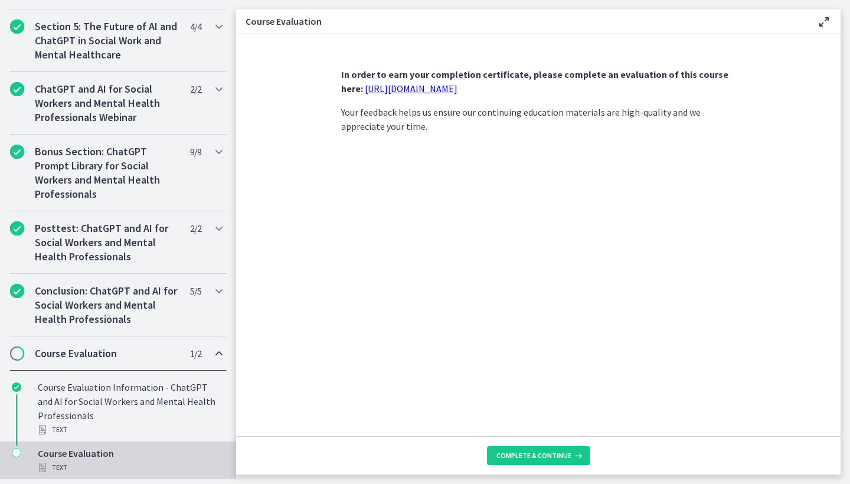
click at [446, 88] on link "https://forms.gle/jm1zbfhChZ2exBv78" at bounding box center [411, 89] width 93 height 12
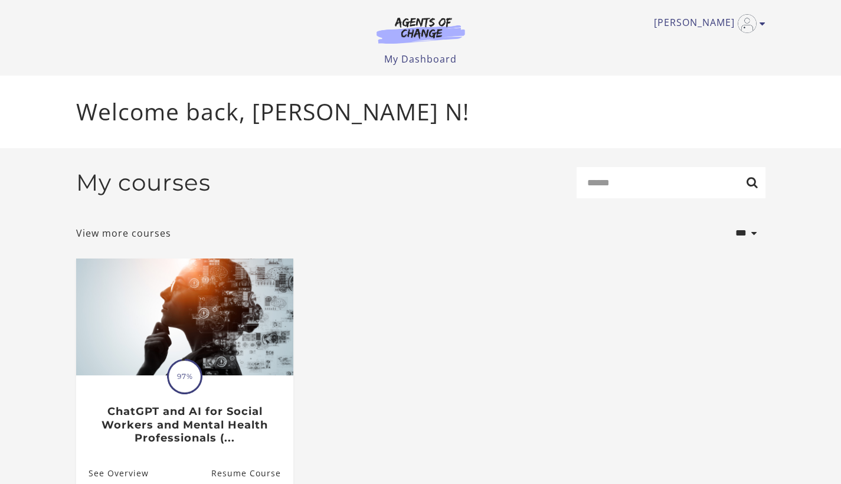
scroll to position [58, 0]
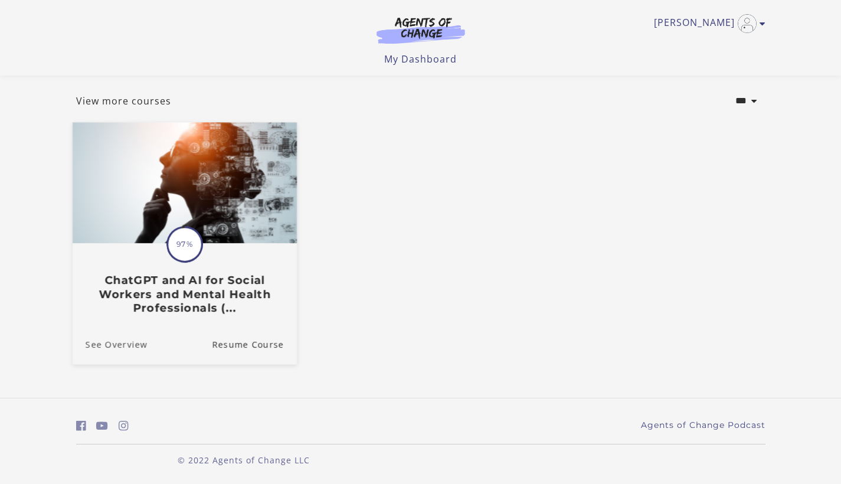
click at [143, 340] on link "See Overview" at bounding box center [109, 344] width 75 height 40
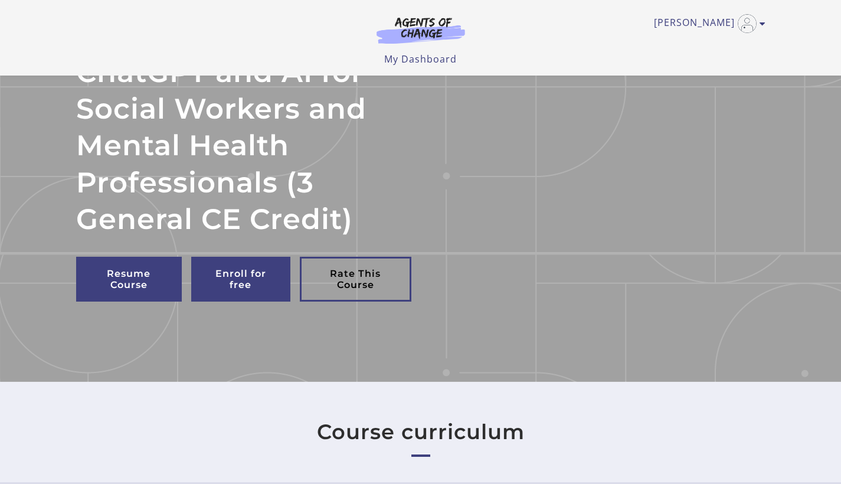
scroll to position [194, 0]
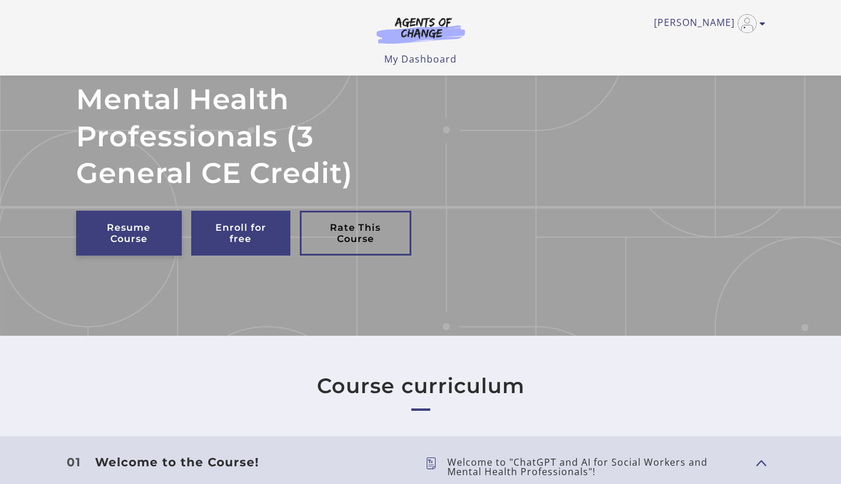
click at [80, 217] on link "Resume Course" at bounding box center [129, 233] width 106 height 45
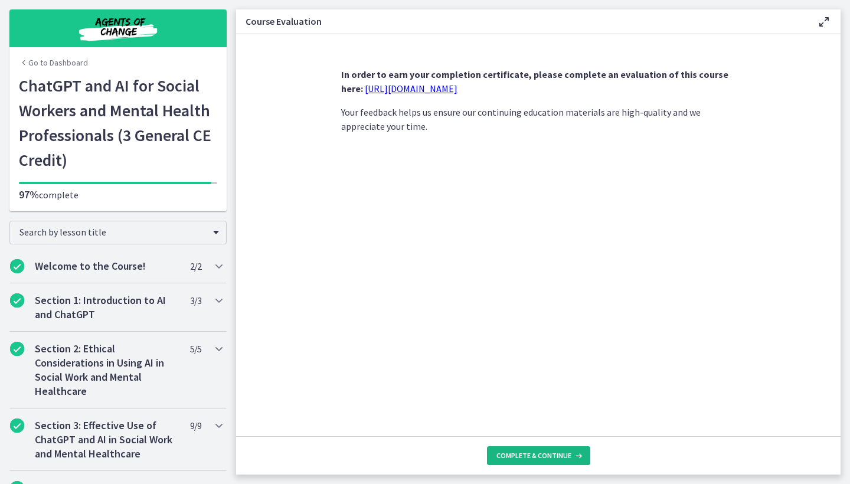
click at [527, 455] on span "Complete & continue" at bounding box center [534, 455] width 75 height 9
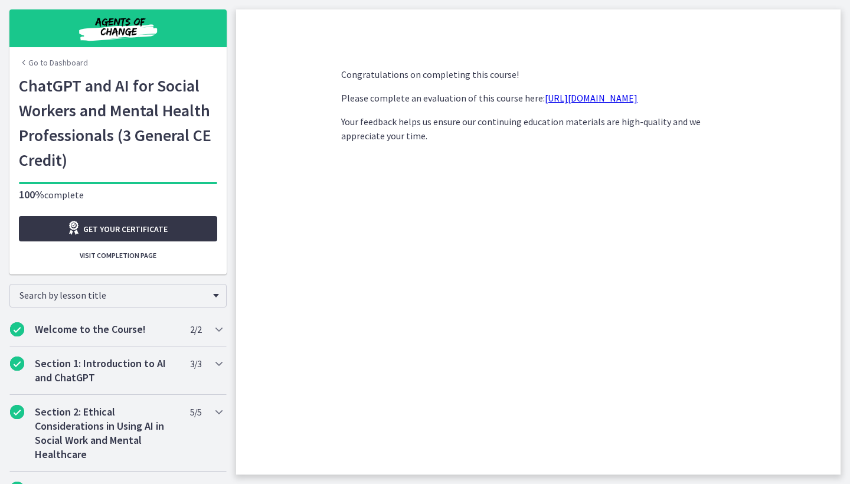
click at [188, 229] on link "Get your certificate" at bounding box center [118, 228] width 198 height 25
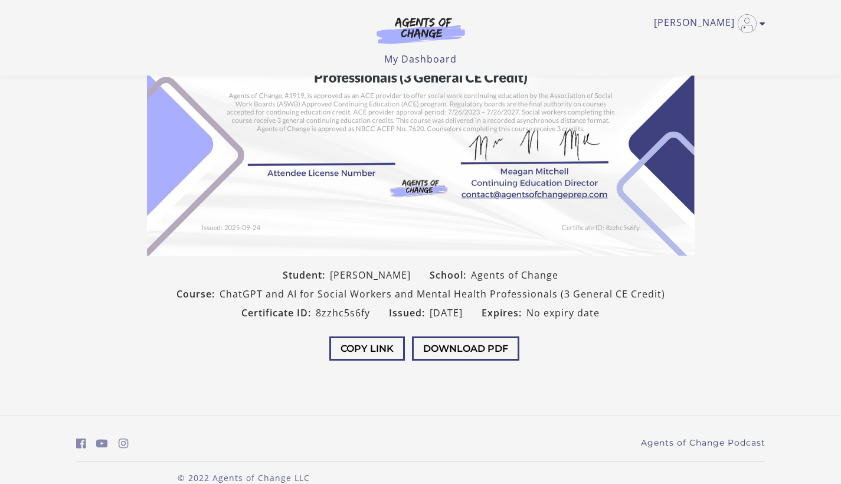
scroll to position [184, 0]
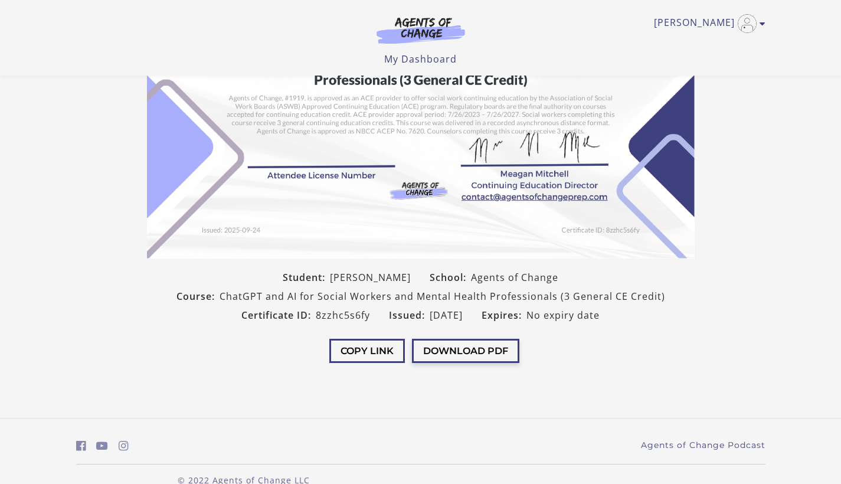
click at [492, 360] on button "Download PDF" at bounding box center [465, 351] width 107 height 24
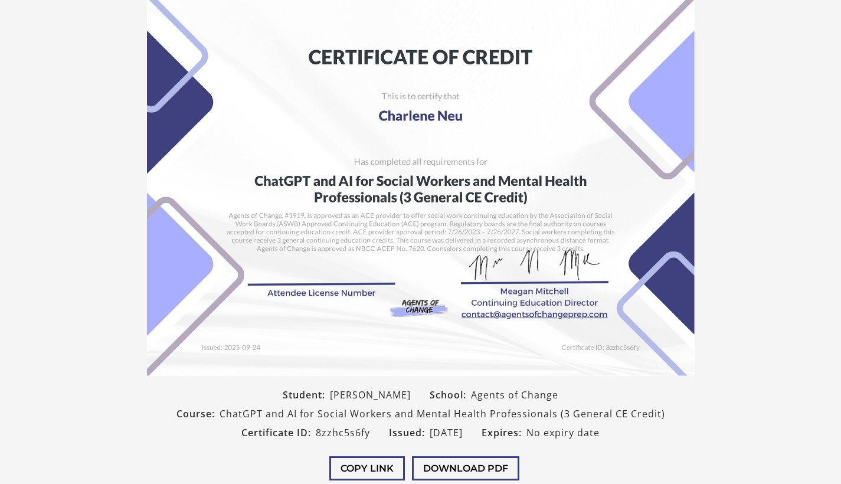
scroll to position [0, 0]
